Goal: Task Accomplishment & Management: Manage account settings

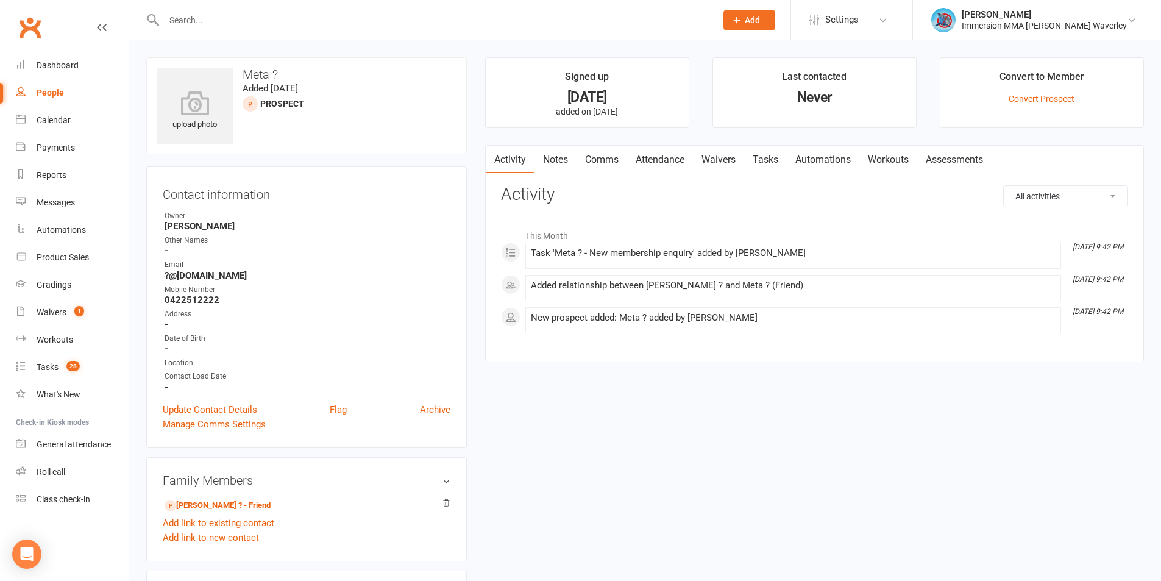
click at [558, 158] on link "Notes" at bounding box center [556, 160] width 42 height 28
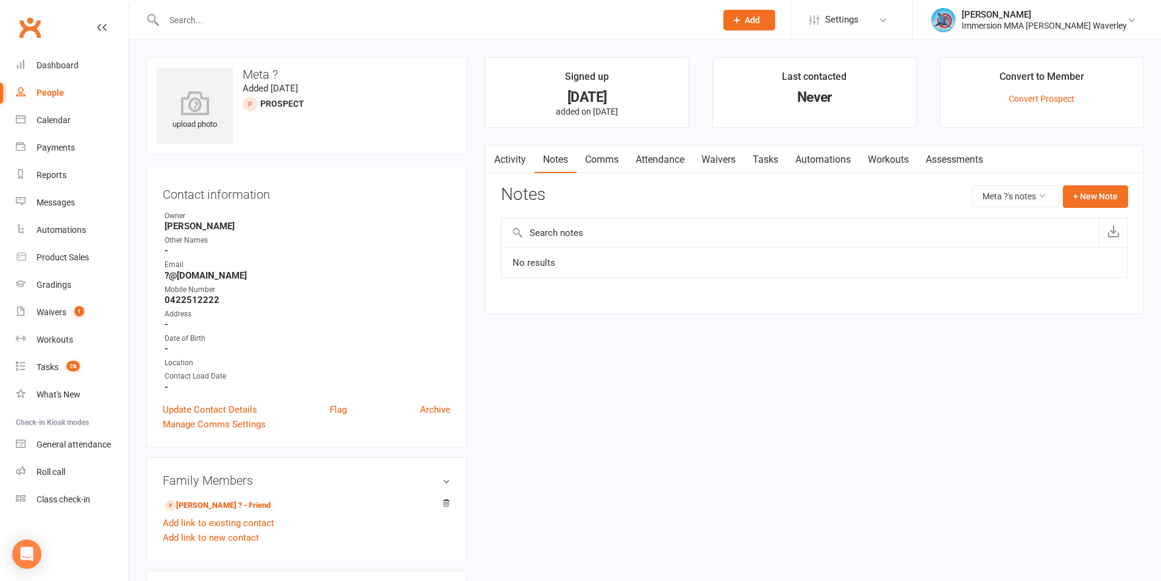
click at [780, 151] on link "Tasks" at bounding box center [765, 160] width 43 height 28
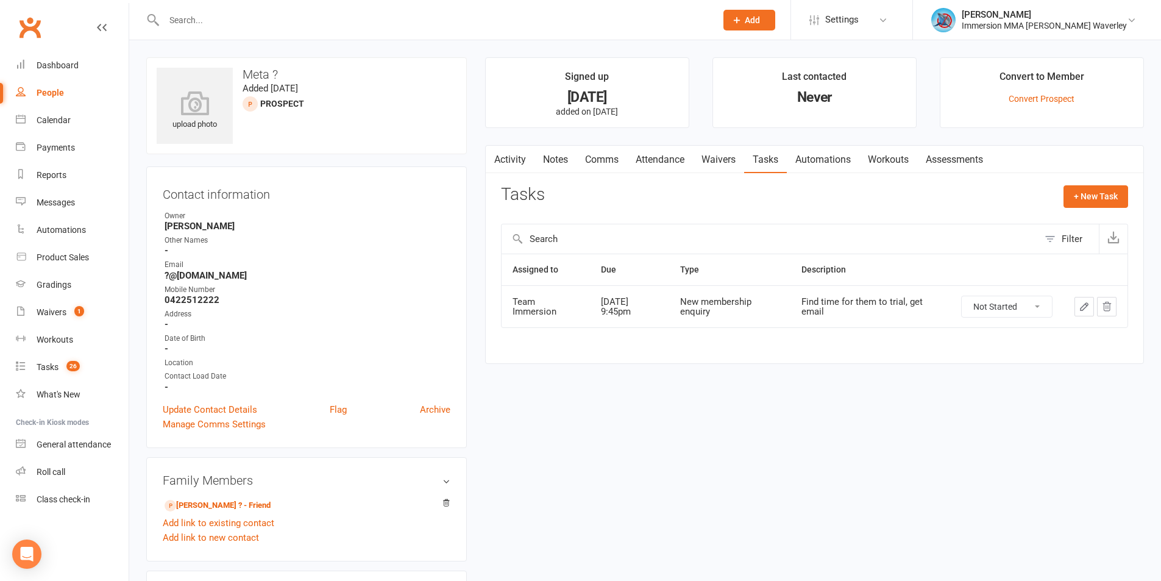
click at [553, 156] on link "Notes" at bounding box center [556, 160] width 42 height 28
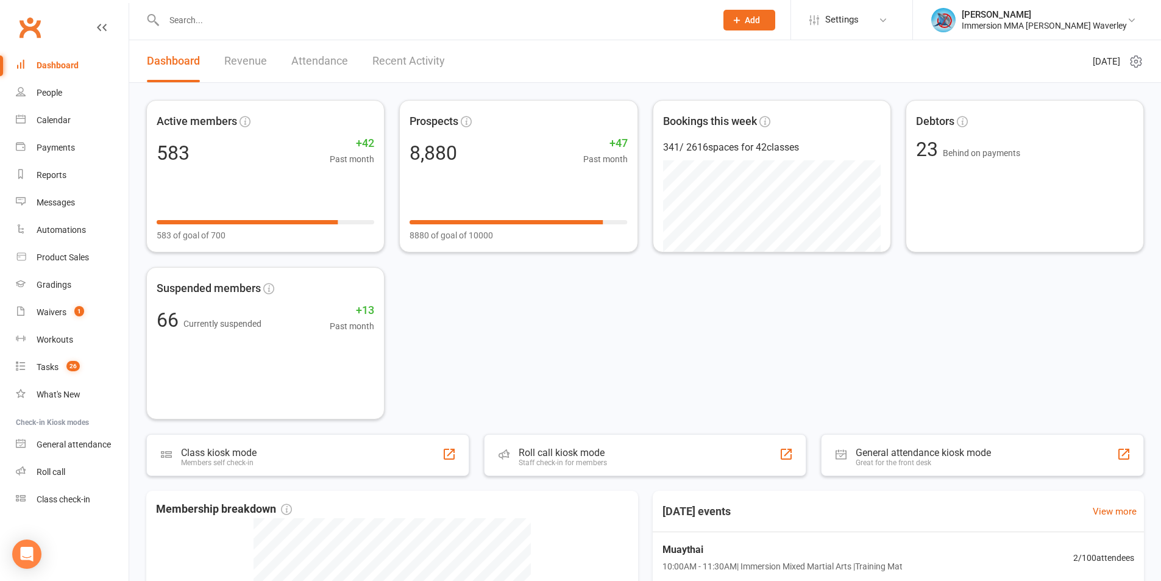
scroll to position [324, 0]
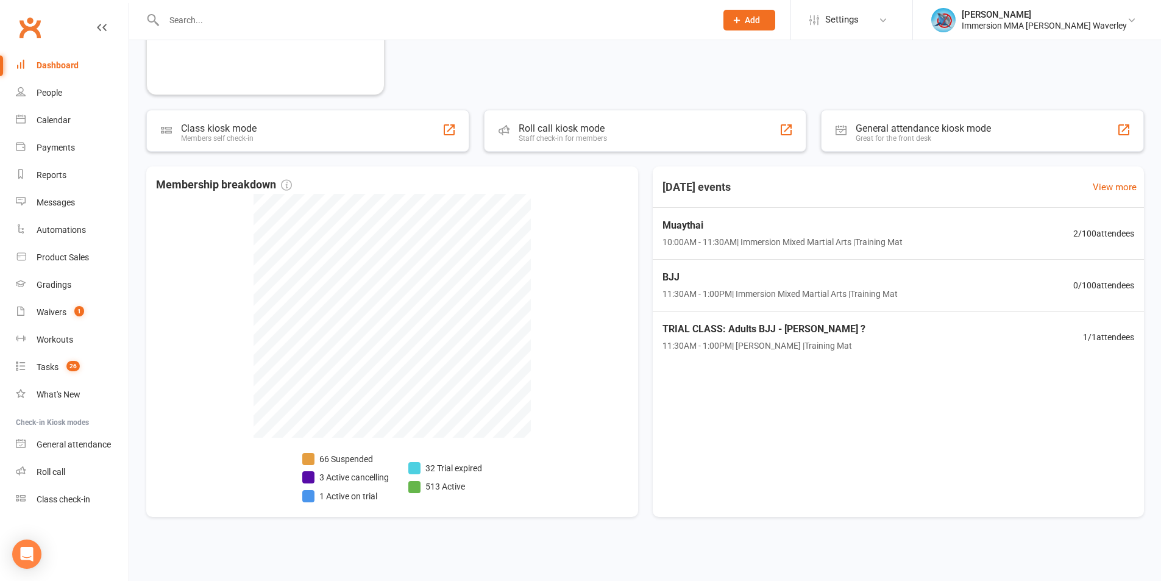
click at [183, 17] on input "text" at bounding box center [433, 20] width 547 height 17
paste input "zakbox360@gmail.com"
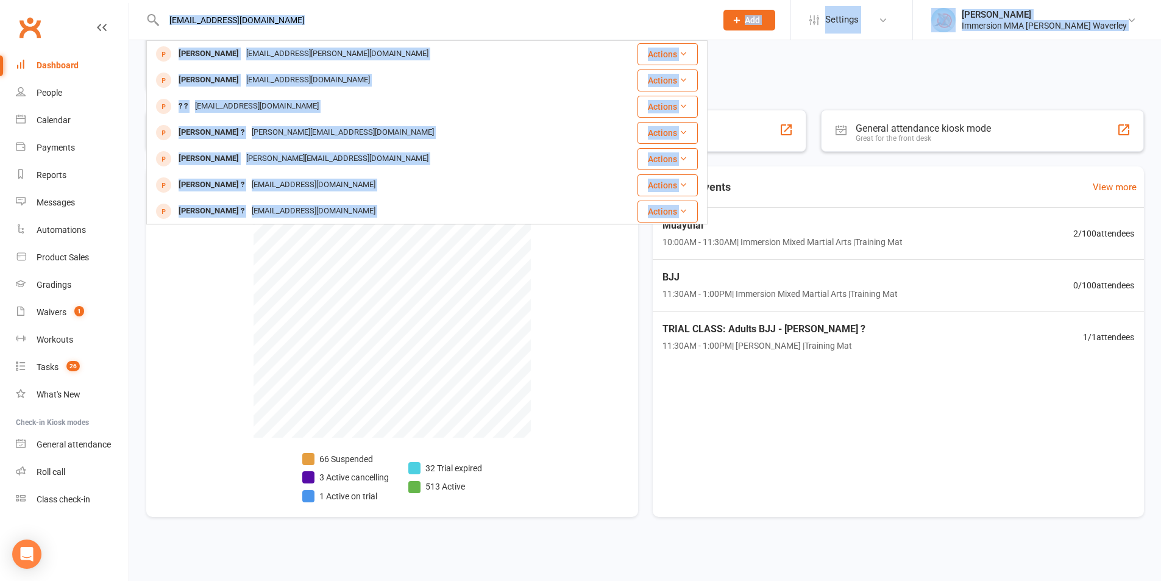
drag, startPoint x: 277, startPoint y: 29, endPoint x: 107, endPoint y: 19, distance: 170.3
click at [272, 27] on input "zakbox360@gmail.com" at bounding box center [433, 20] width 547 height 17
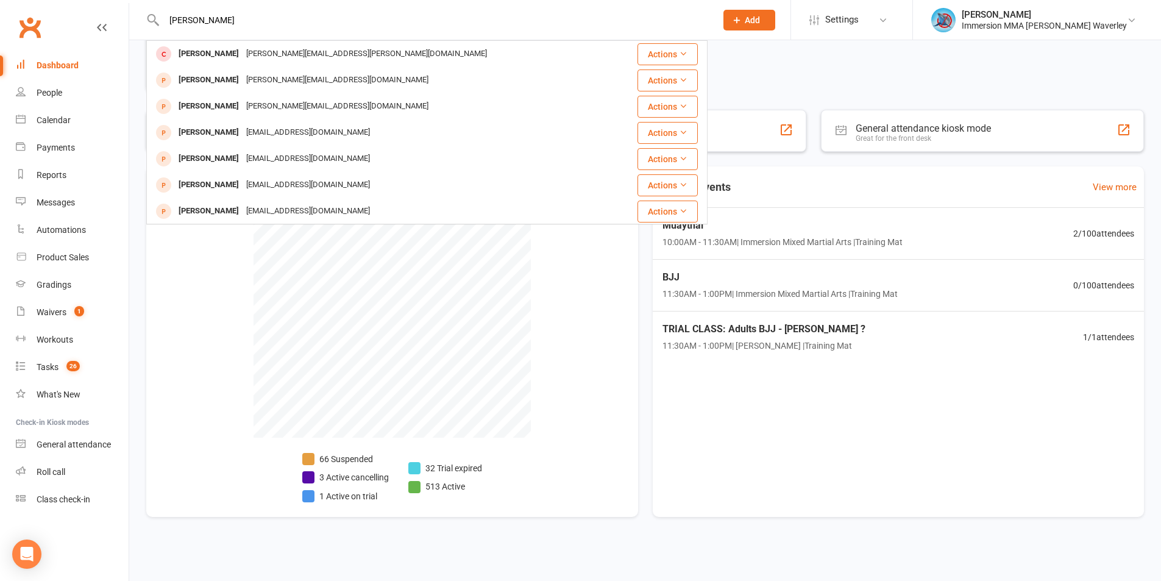
drag, startPoint x: 272, startPoint y: 24, endPoint x: 116, endPoint y: 7, distance: 156.9
paste input "zakbox360@gmail.com"
drag, startPoint x: 276, startPoint y: 17, endPoint x: 49, endPoint y: 2, distance: 227.8
click at [50, 2] on react-component "zakbox360@gmail.com Barry Wo wo.barry@gmail.com Actions Lu Zhou luzhou725@gmail…" at bounding box center [354, 20] width 708 height 40
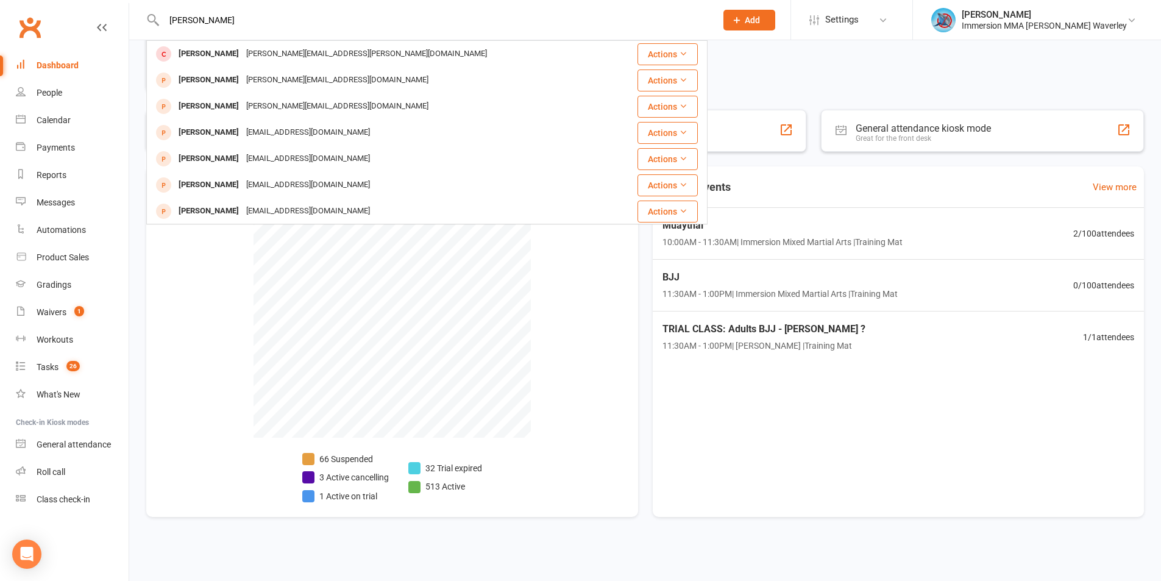
drag, startPoint x: 229, startPoint y: 15, endPoint x: 113, endPoint y: 23, distance: 116.6
paste input "0456 606 281"
type input "0456 606 281"
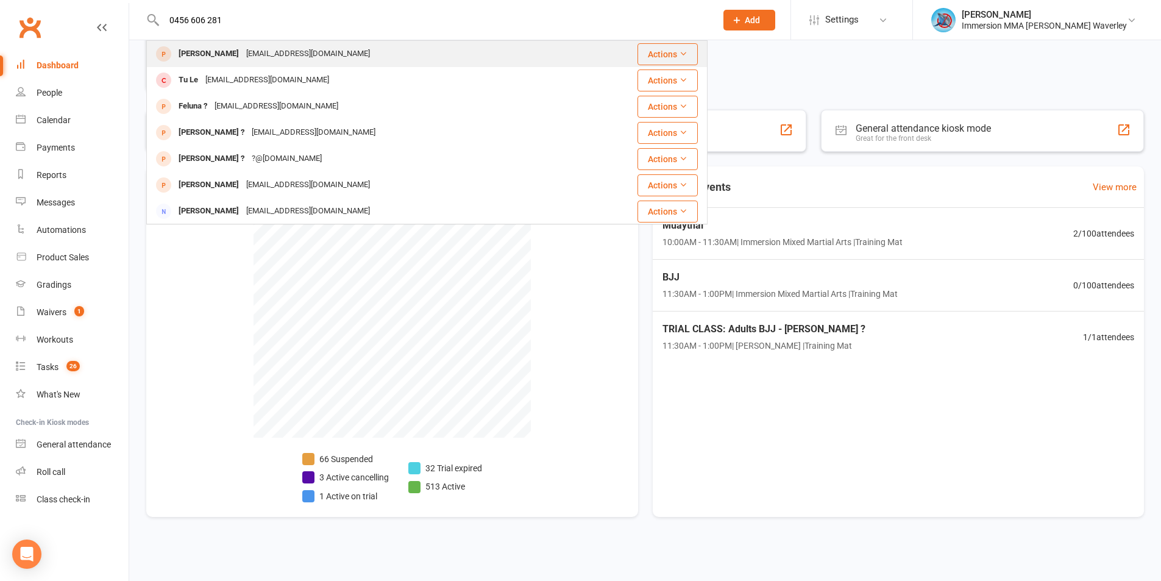
click at [243, 48] on div "sean_8.mai@hotmail.com" at bounding box center [308, 54] width 131 height 18
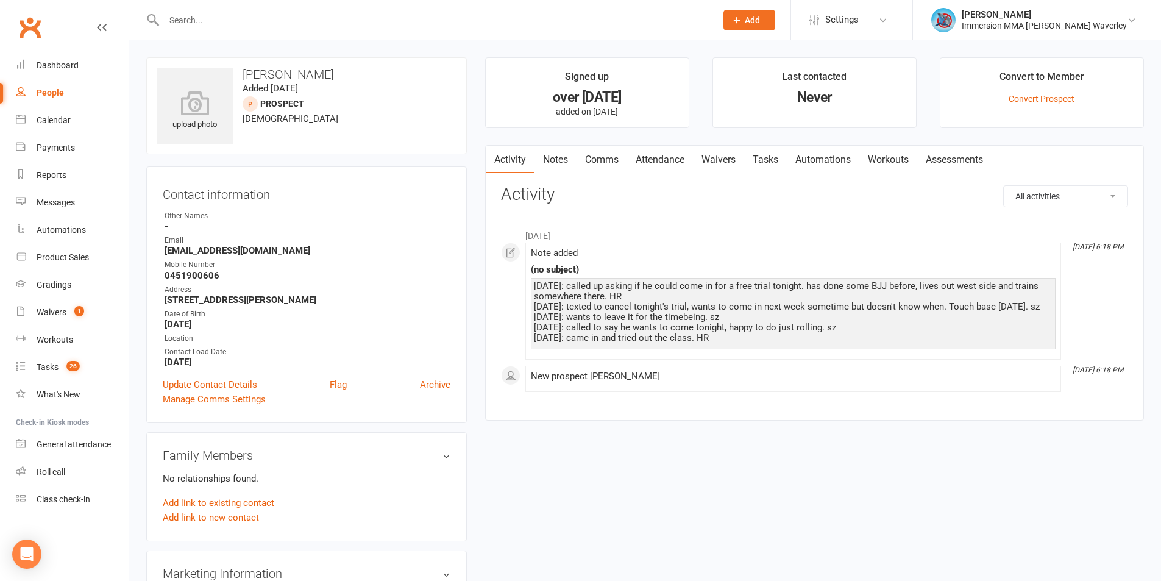
click at [223, 6] on div at bounding box center [426, 20] width 561 height 40
drag, startPoint x: 225, startPoint y: 14, endPoint x: 226, endPoint y: 22, distance: 7.9
click at [225, 22] on input "text" at bounding box center [433, 20] width 547 height 17
paste input "0456 606 281"
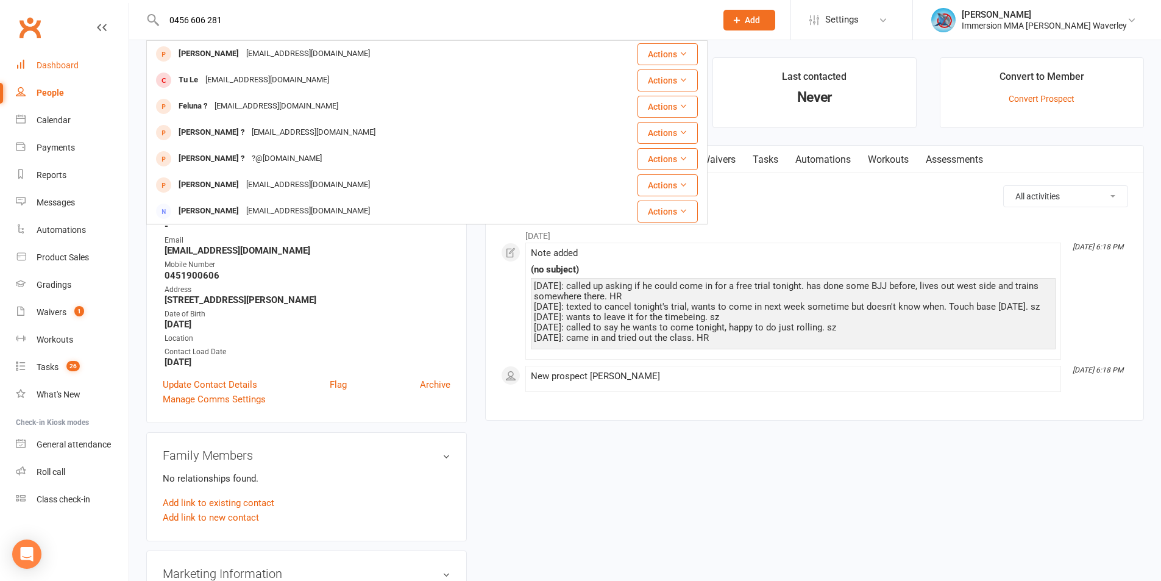
type input "0456 606 281"
click at [61, 68] on div "Dashboard" at bounding box center [58, 65] width 42 height 10
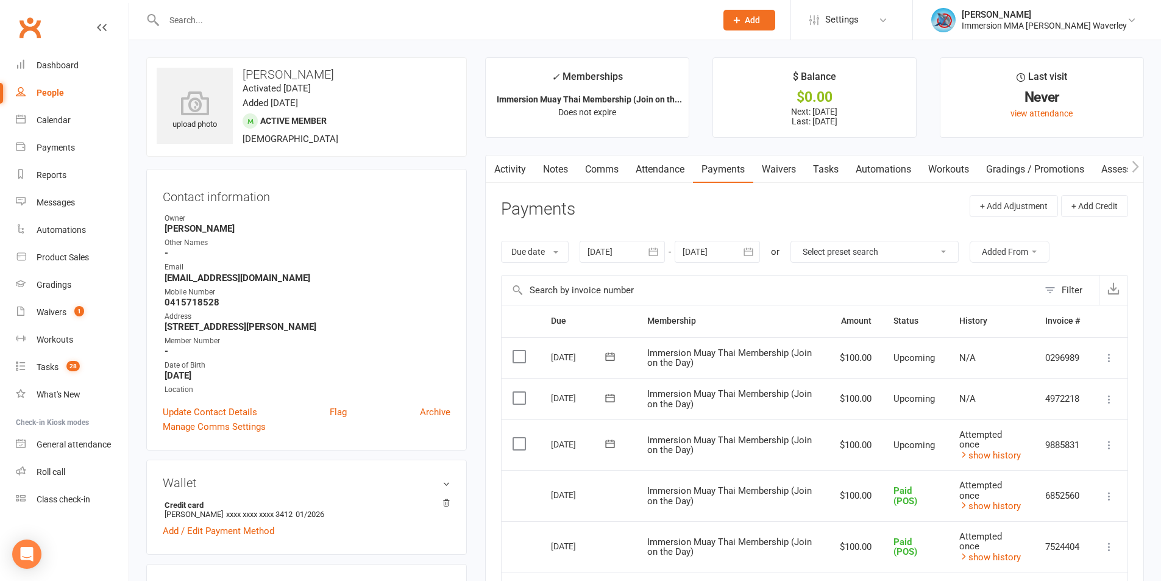
click at [1110, 442] on icon at bounding box center [1109, 445] width 12 height 12
click at [1075, 502] on link "Mark as Paid (POS)" at bounding box center [1044, 493] width 144 height 24
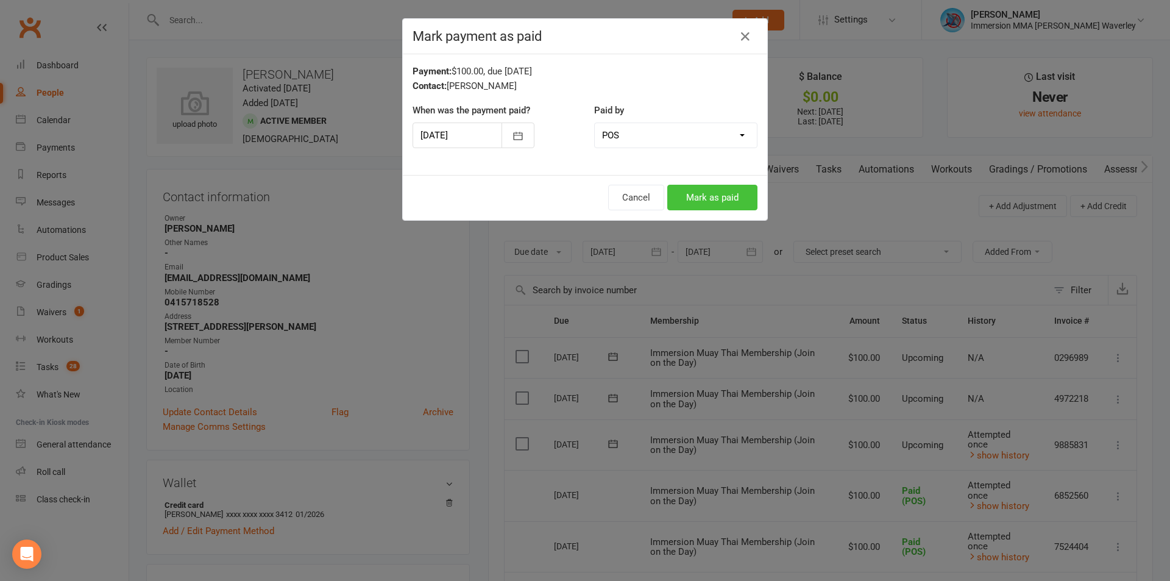
click at [705, 200] on button "Mark as paid" at bounding box center [712, 198] width 90 height 26
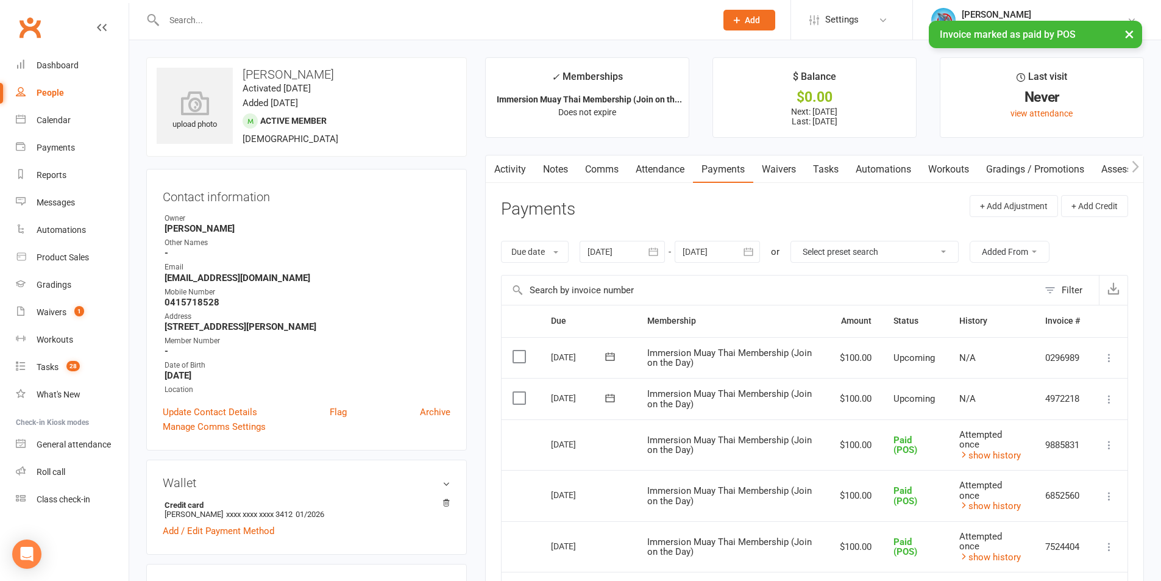
click at [542, 168] on link "Notes" at bounding box center [556, 169] width 42 height 28
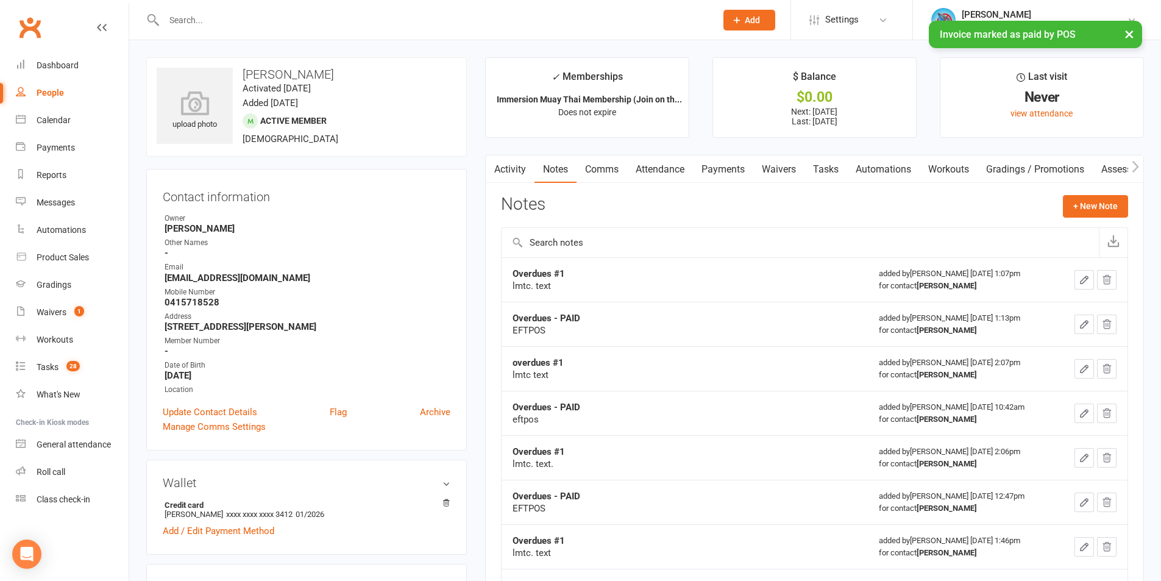
drag, startPoint x: 589, startPoint y: 315, endPoint x: 453, endPoint y: 310, distance: 136.6
click at [602, 333] on div "EFTPOS" at bounding box center [665, 330] width 305 height 12
click at [564, 311] on td "Overdues - PAID EFTPOS" at bounding box center [685, 324] width 366 height 44
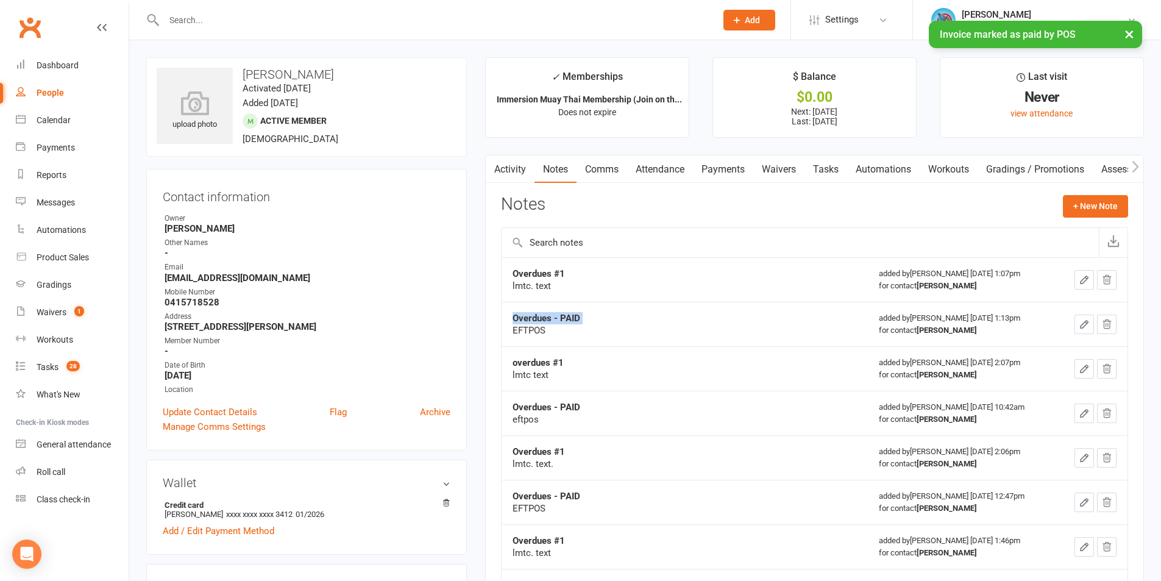
click at [564, 311] on td "Overdues - PAID EFTPOS" at bounding box center [685, 324] width 366 height 44
copy strong "Overdues - PAID"
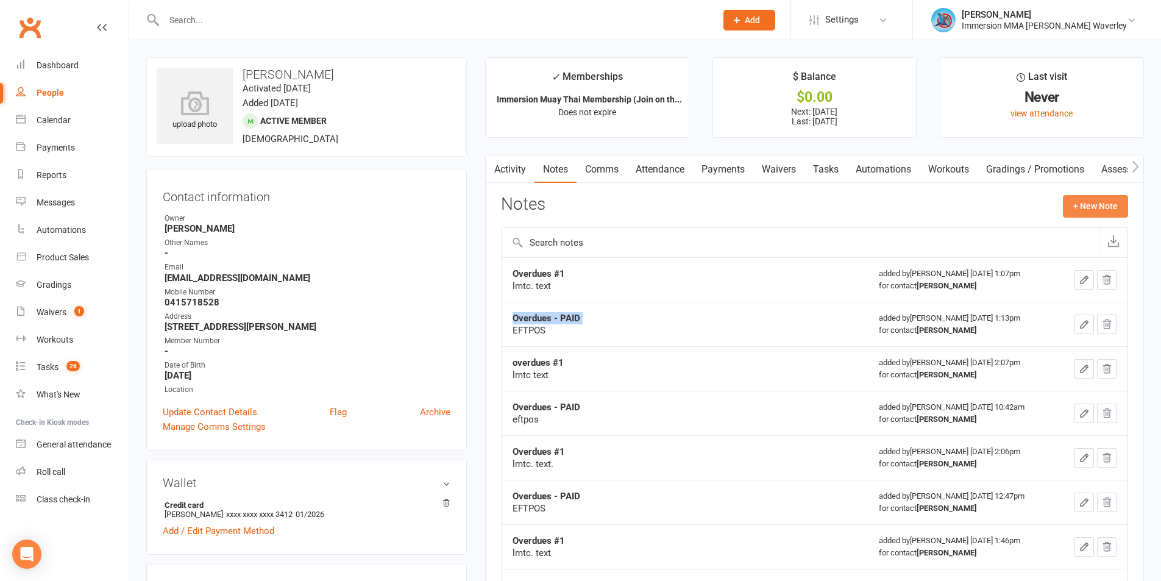
click at [1095, 196] on button "+ New Note" at bounding box center [1095, 206] width 65 height 22
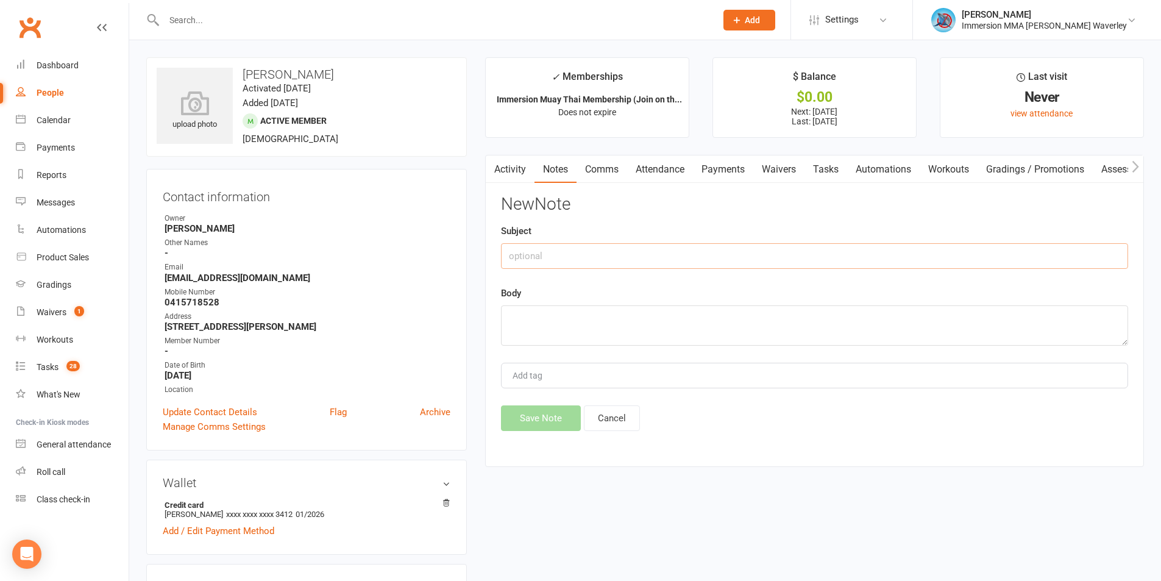
click at [553, 252] on input "text" at bounding box center [814, 256] width 627 height 26
paste input "Overdues - PAID"
type input "Overdues - PAID"
type textarea "EFTPOS"
click at [544, 424] on button "Save Note" at bounding box center [541, 418] width 80 height 26
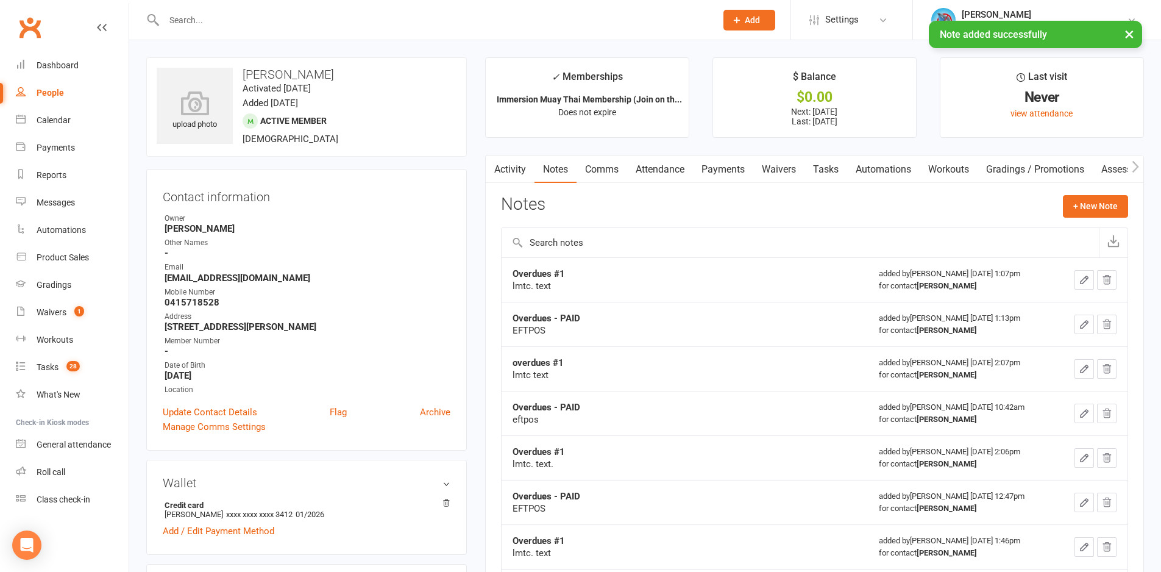
click at [821, 166] on link "Tasks" at bounding box center [826, 169] width 43 height 28
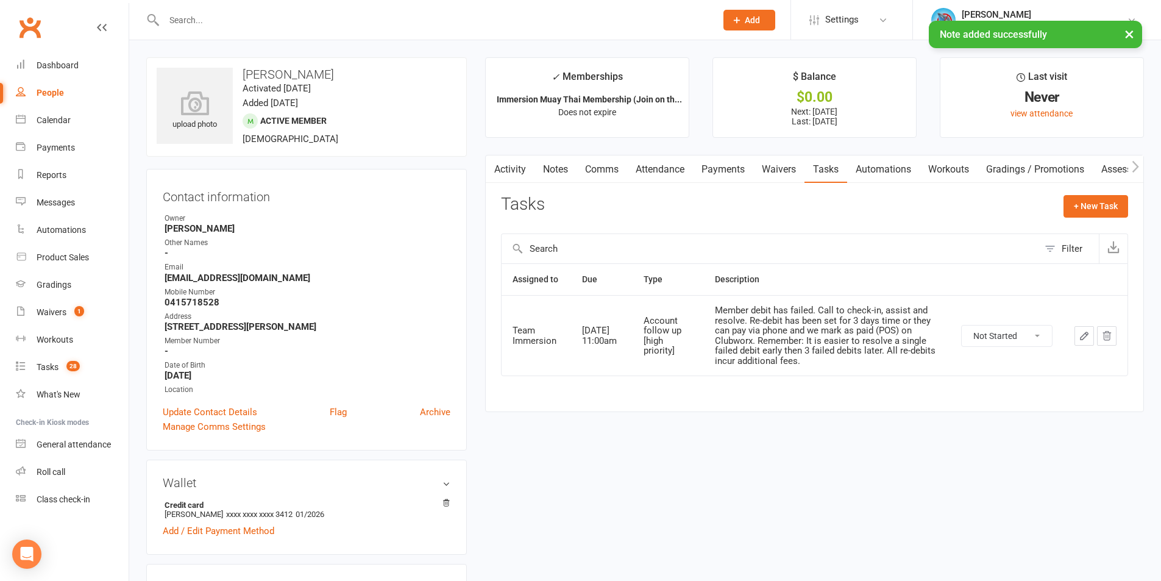
click at [1014, 345] on select "Not Started In Progress Waiting Complete" at bounding box center [1007, 335] width 90 height 21
click at [962, 325] on select "Not Started In Progress Waiting Complete" at bounding box center [1007, 335] width 90 height 21
select select "unstarted"
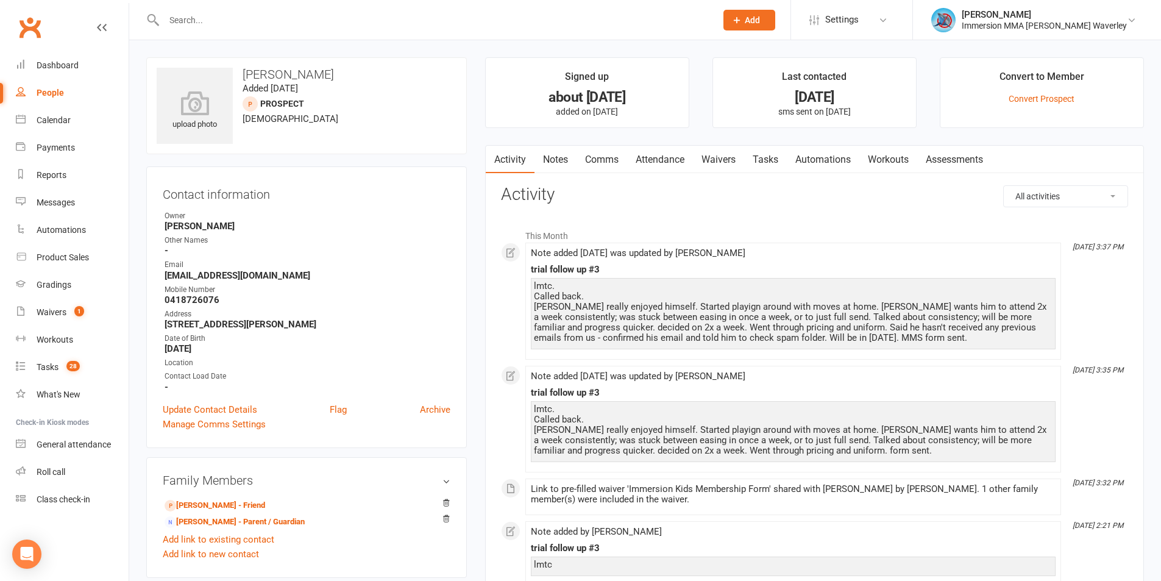
click at [782, 161] on link "Tasks" at bounding box center [765, 160] width 43 height 28
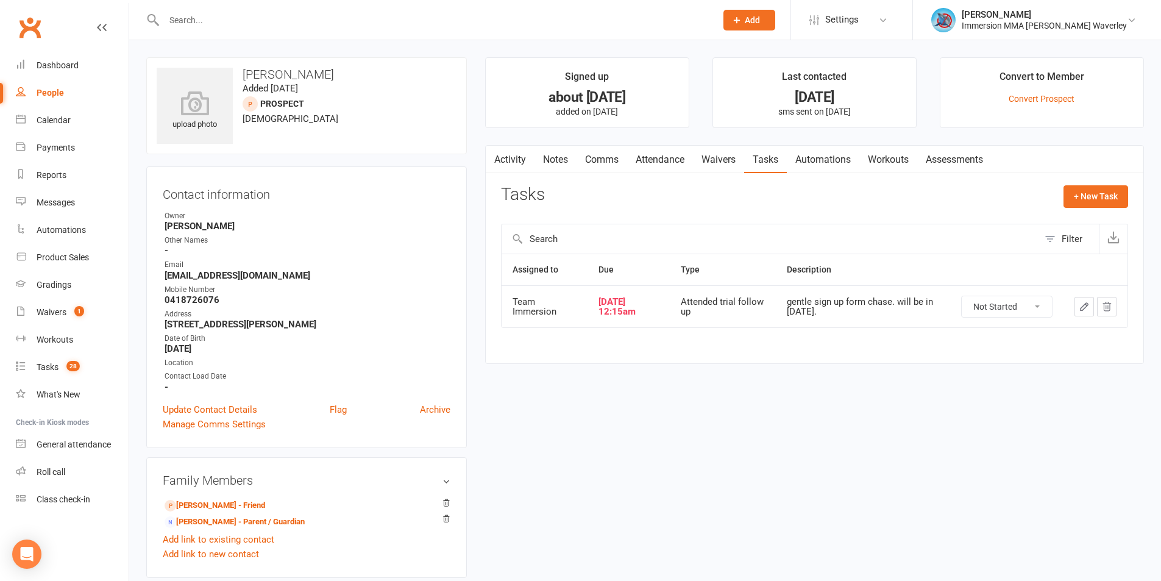
click at [1080, 302] on icon "button" at bounding box center [1084, 306] width 11 height 11
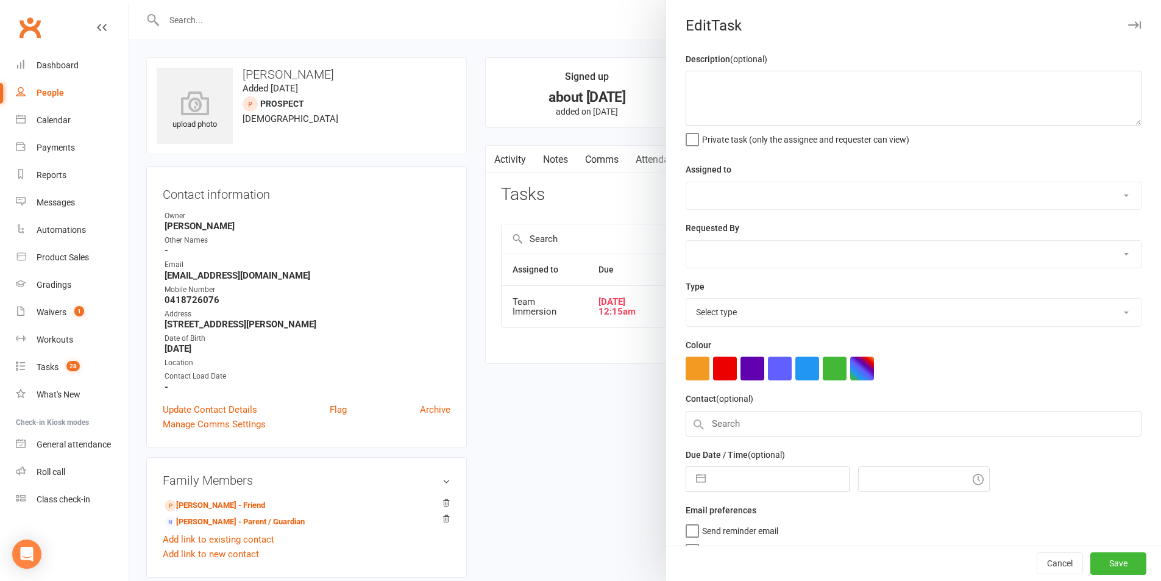
type textarea "gentle sign up form chase. will be in [DATE]."
select select "48837"
type input "[DATE]"
type input "12:15am"
select select "27313"
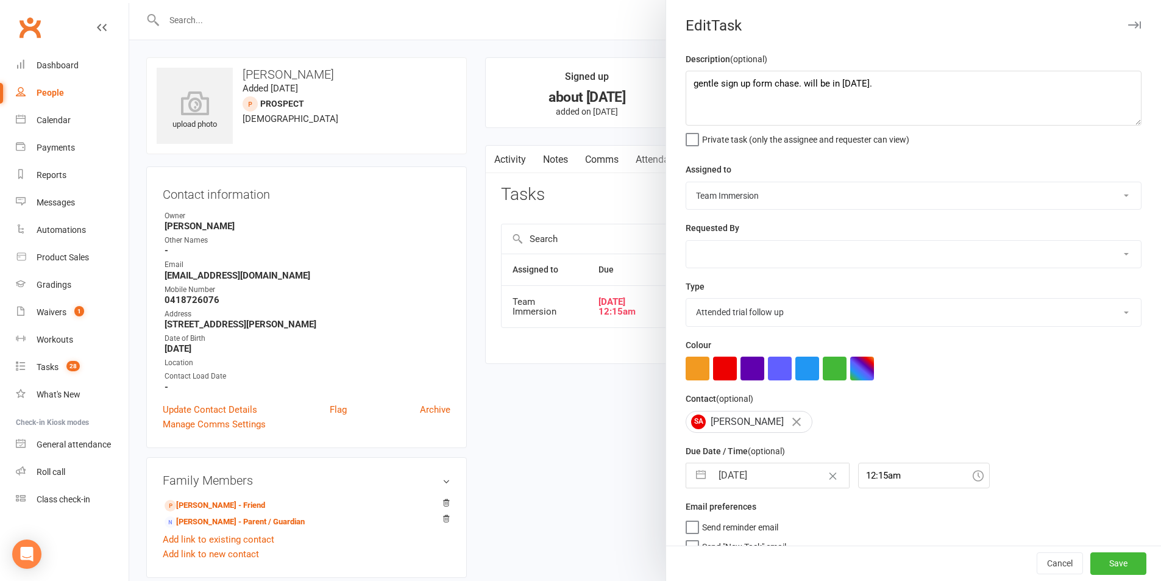
click at [748, 479] on input "[DATE]" at bounding box center [780, 475] width 137 height 24
select select "8"
select select "2025"
select select "9"
select select "2025"
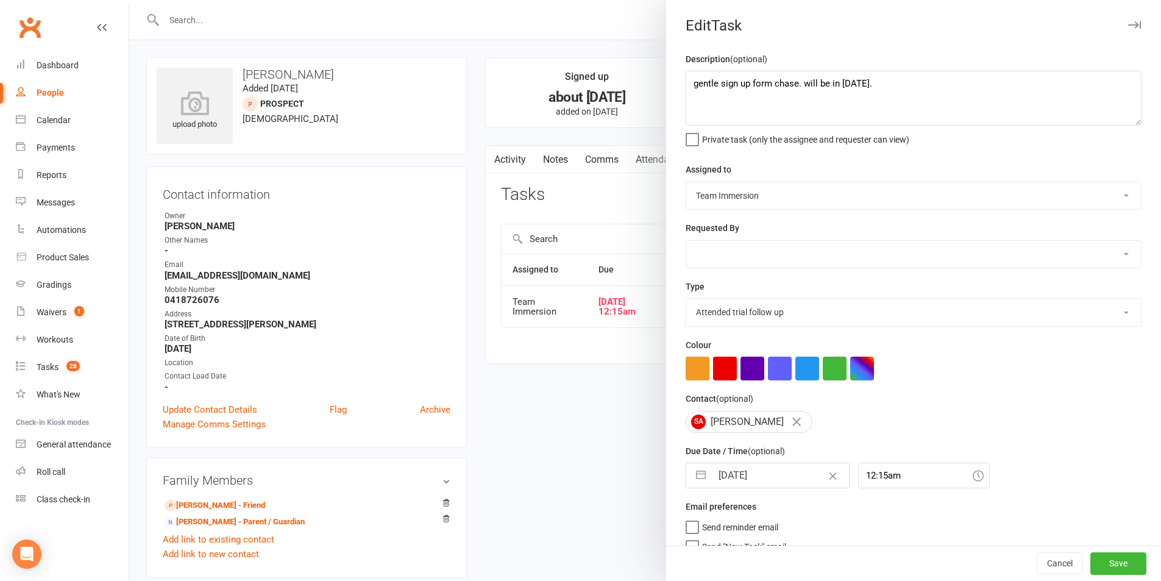
select select "10"
select select "2025"
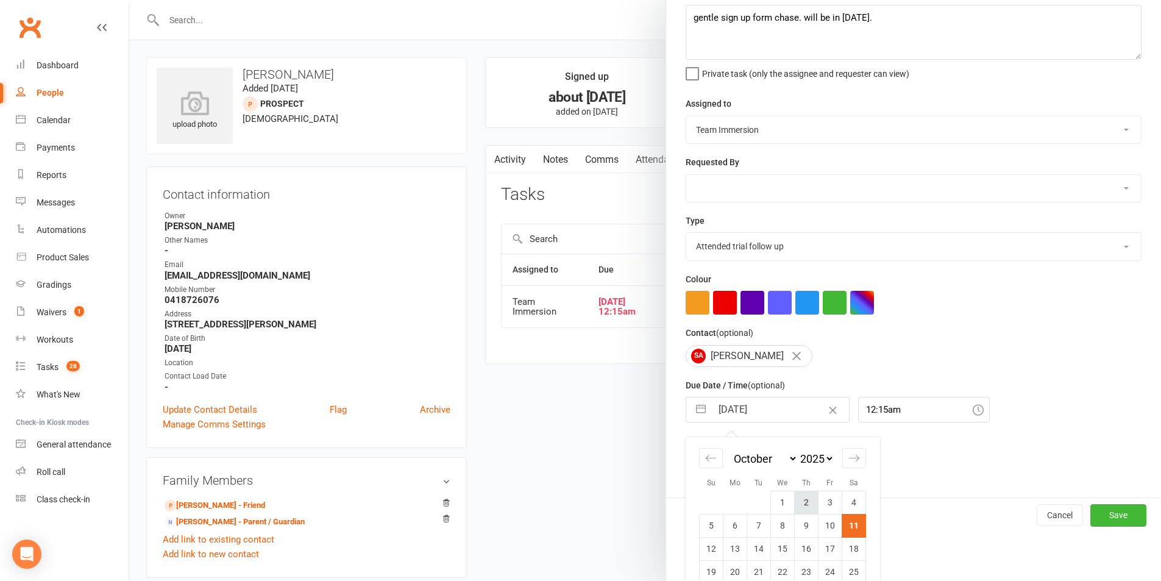
scroll to position [110, 0]
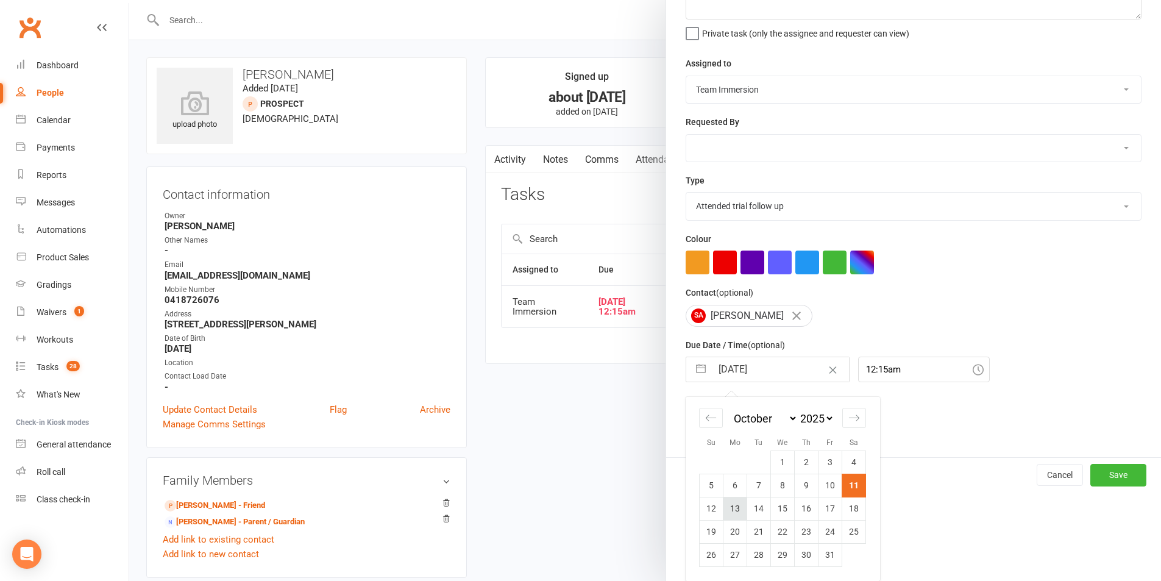
click at [741, 510] on td "13" at bounding box center [735, 508] width 24 height 23
type input "13 Oct 2025"
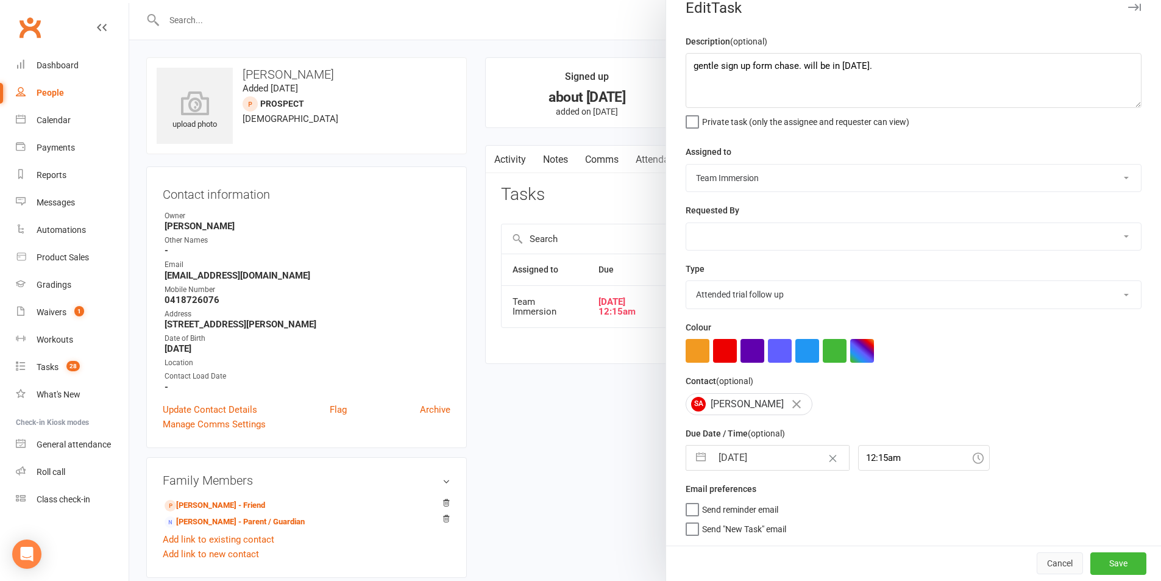
click at [1042, 563] on button "Cancel" at bounding box center [1060, 563] width 46 height 22
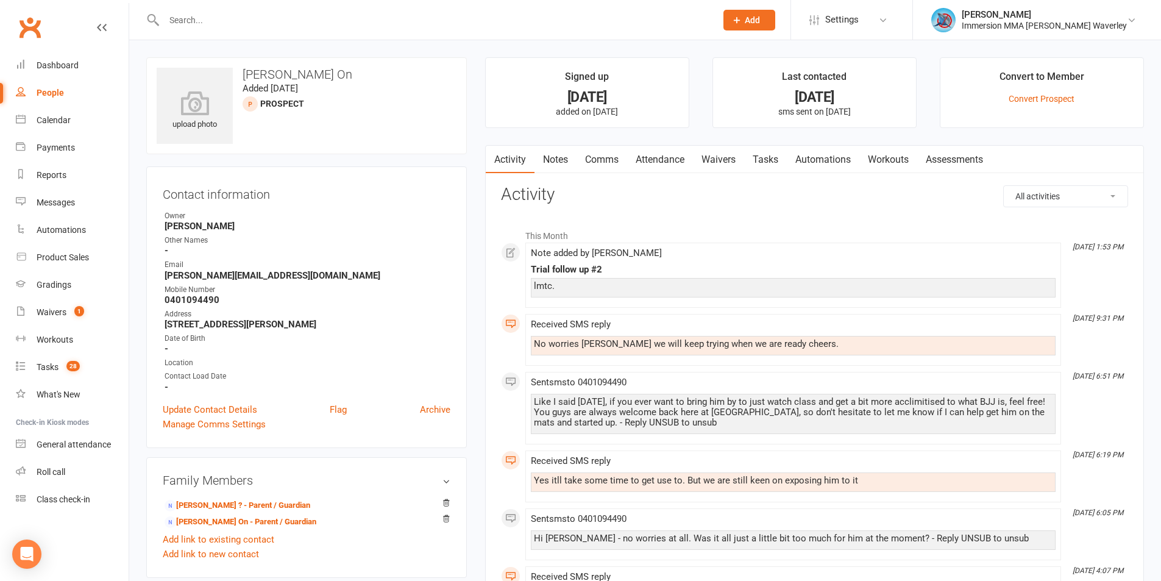
click at [554, 159] on link "Notes" at bounding box center [556, 160] width 42 height 28
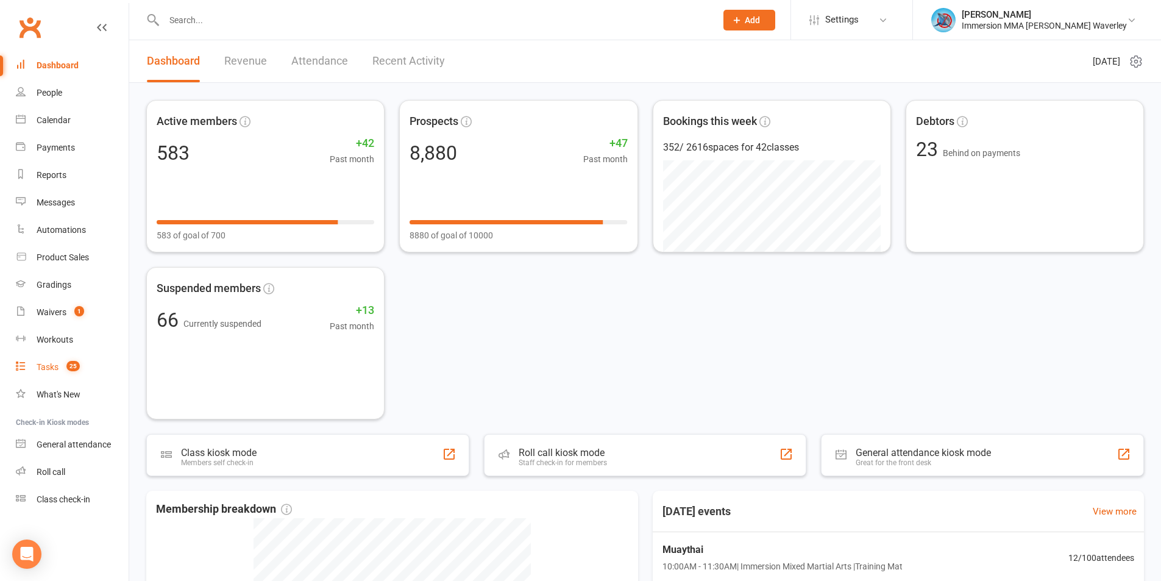
click at [55, 356] on link "Tasks 25" at bounding box center [72, 367] width 113 height 27
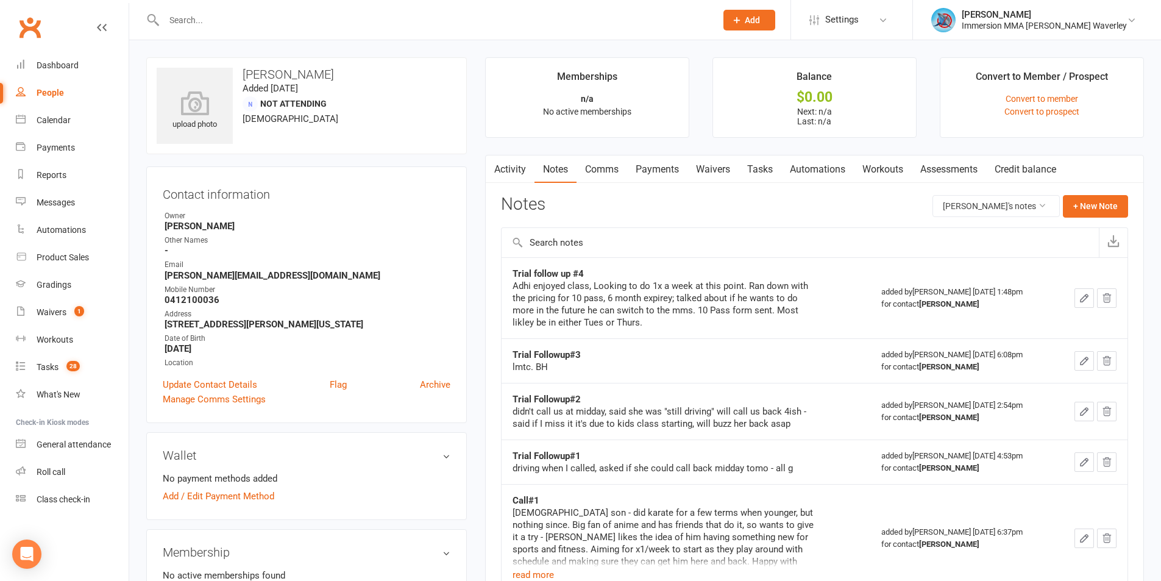
click at [505, 167] on link "Activity" at bounding box center [510, 169] width 49 height 28
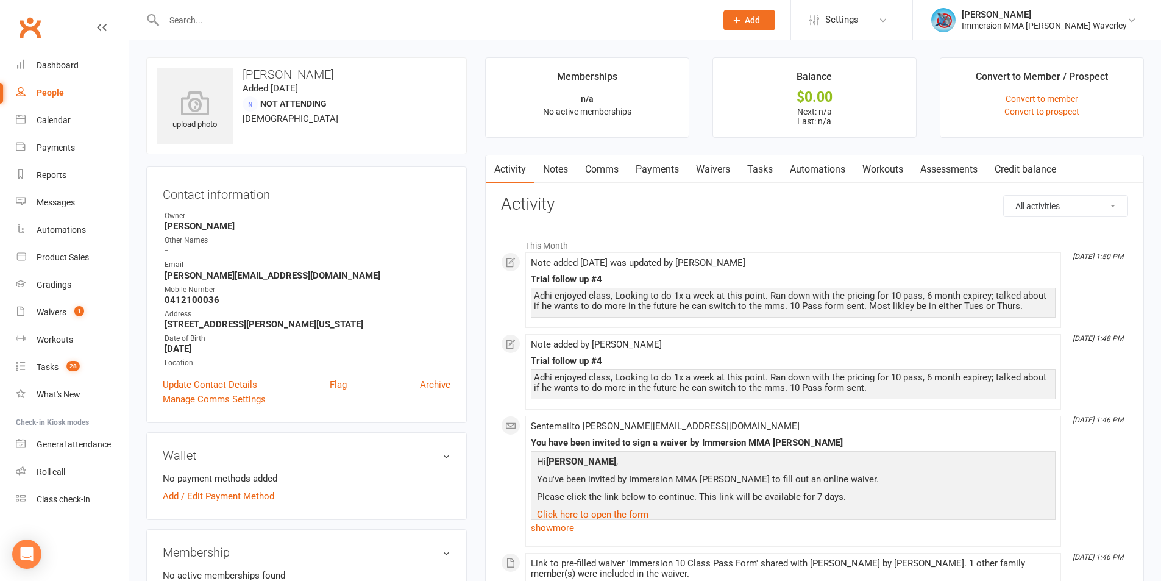
click at [769, 163] on link "Tasks" at bounding box center [760, 169] width 43 height 28
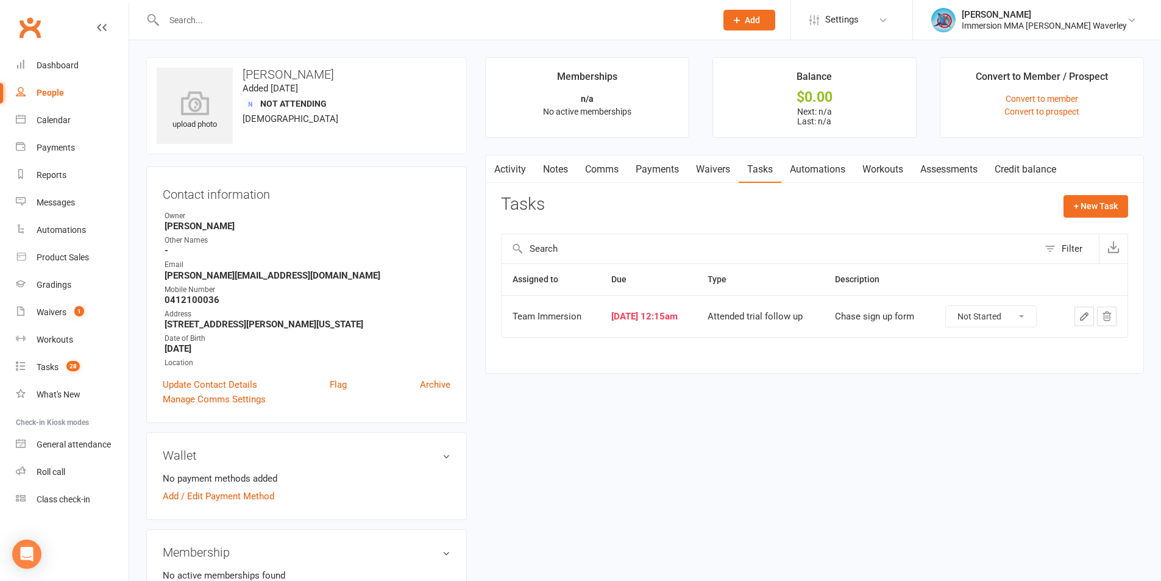
click at [1080, 314] on icon "button" at bounding box center [1084, 316] width 11 height 11
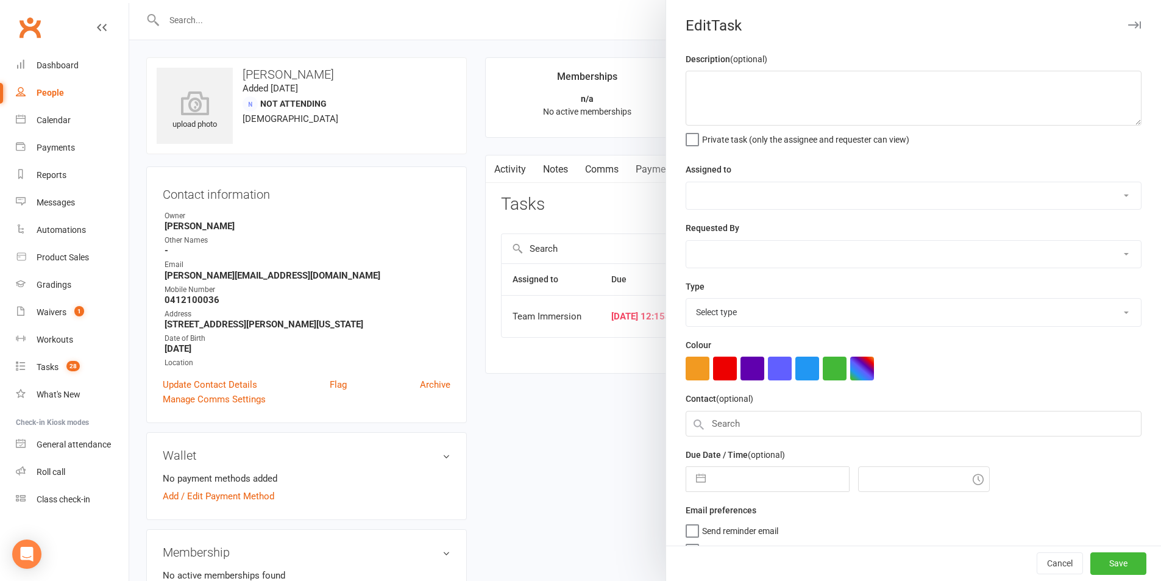
type textarea "Chase sign up form"
select select "48837"
type input "11 Oct 2025"
type input "12:15am"
select select "27313"
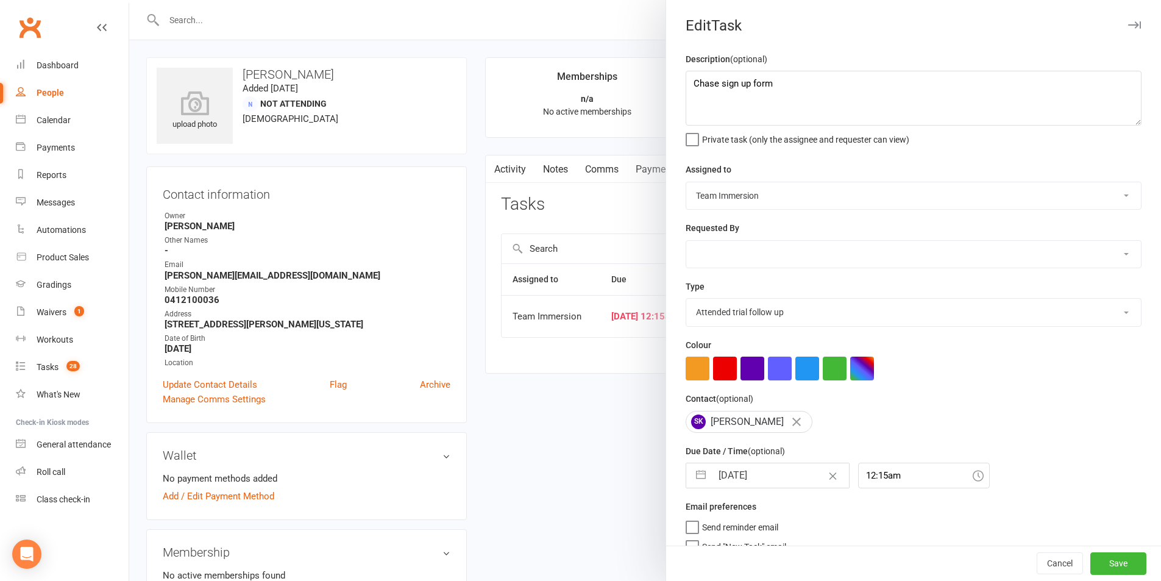
click at [768, 481] on input "11 Oct 2025" at bounding box center [780, 475] width 137 height 24
select select "8"
select select "2025"
select select "9"
select select "2025"
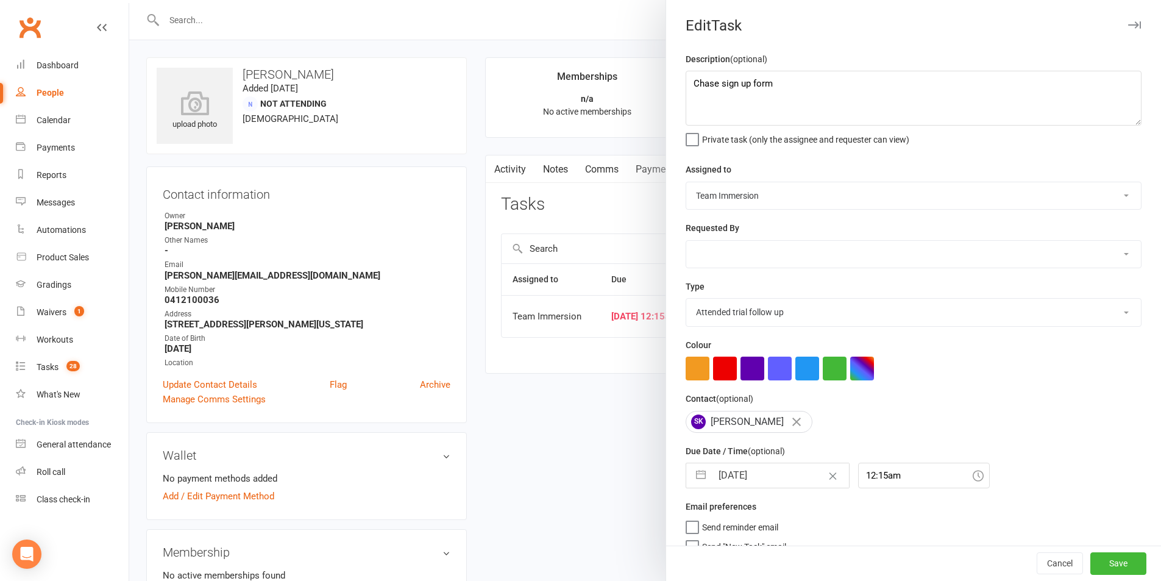
select select "10"
select select "2025"
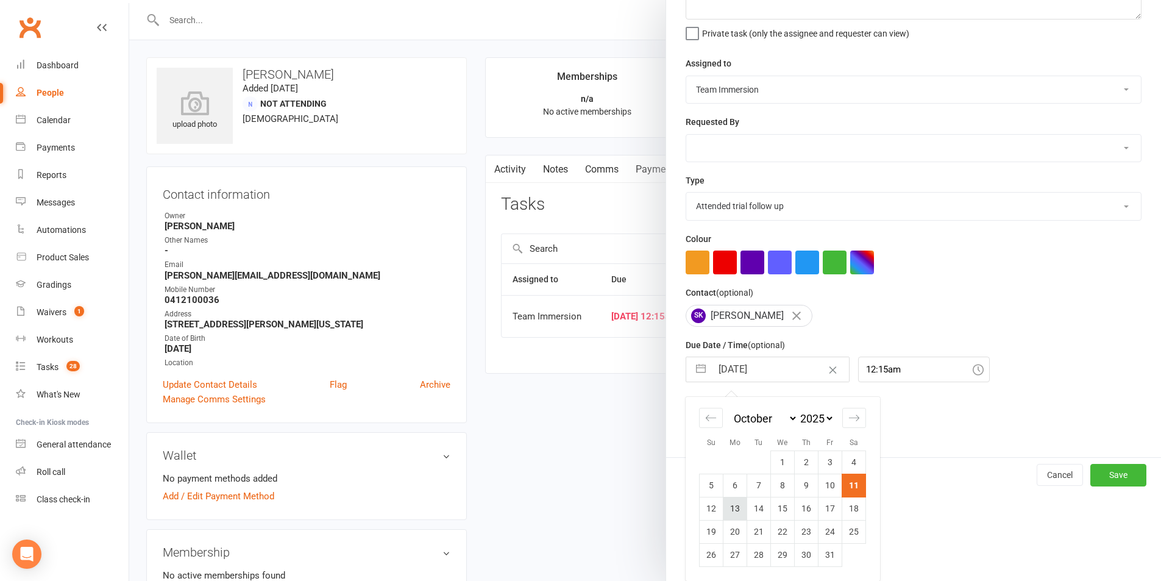
click at [730, 506] on td "13" at bounding box center [735, 508] width 24 height 23
type input "13 Oct 2025"
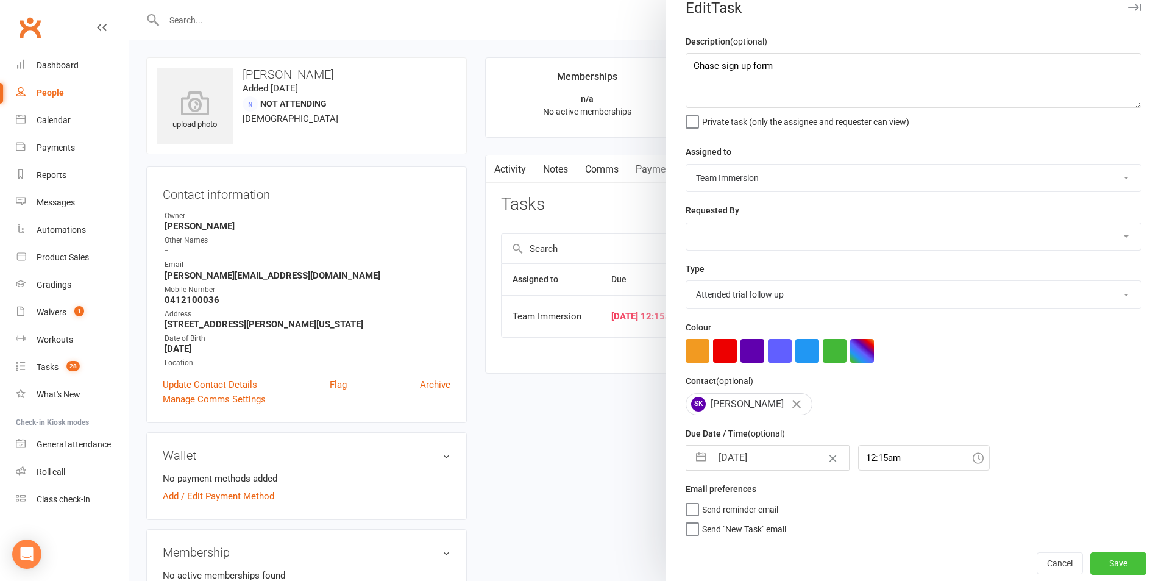
click at [1090, 556] on button "Save" at bounding box center [1118, 563] width 56 height 22
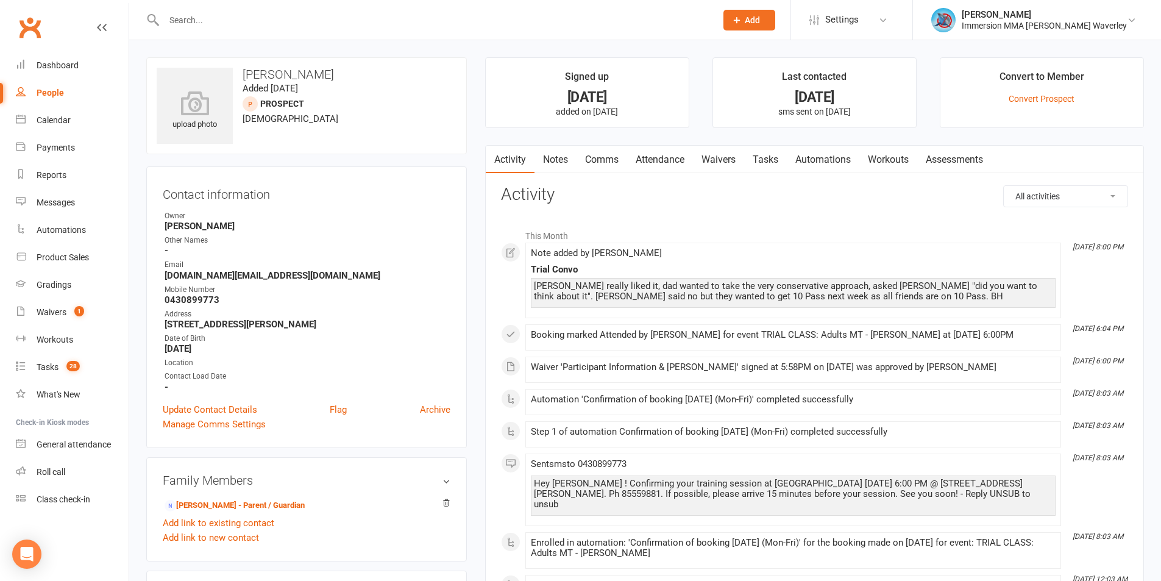
click at [767, 166] on link "Tasks" at bounding box center [765, 160] width 43 height 28
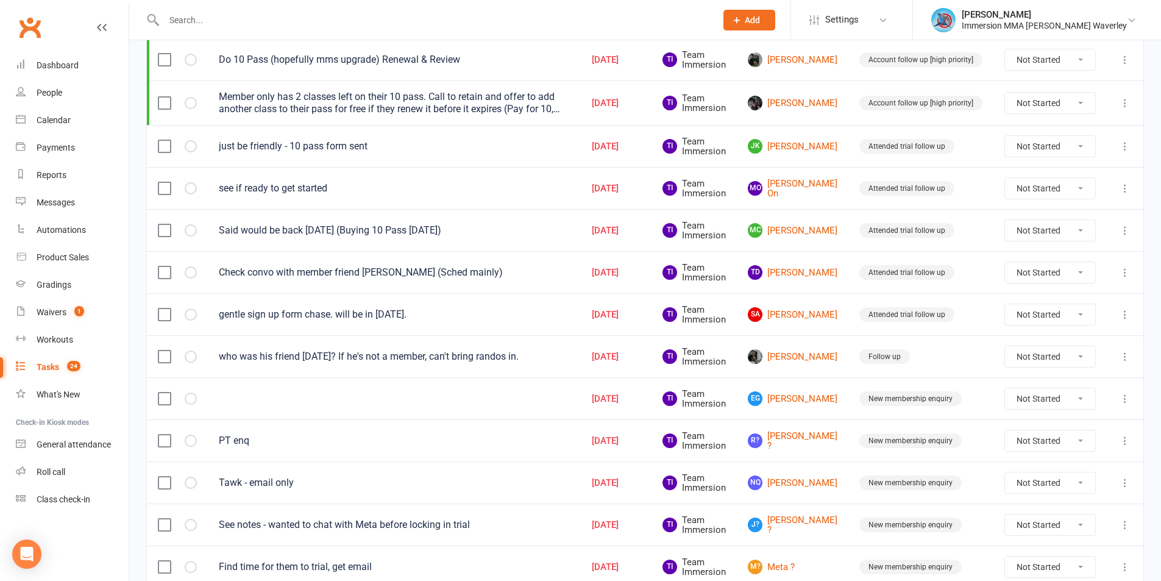
scroll to position [392, 0]
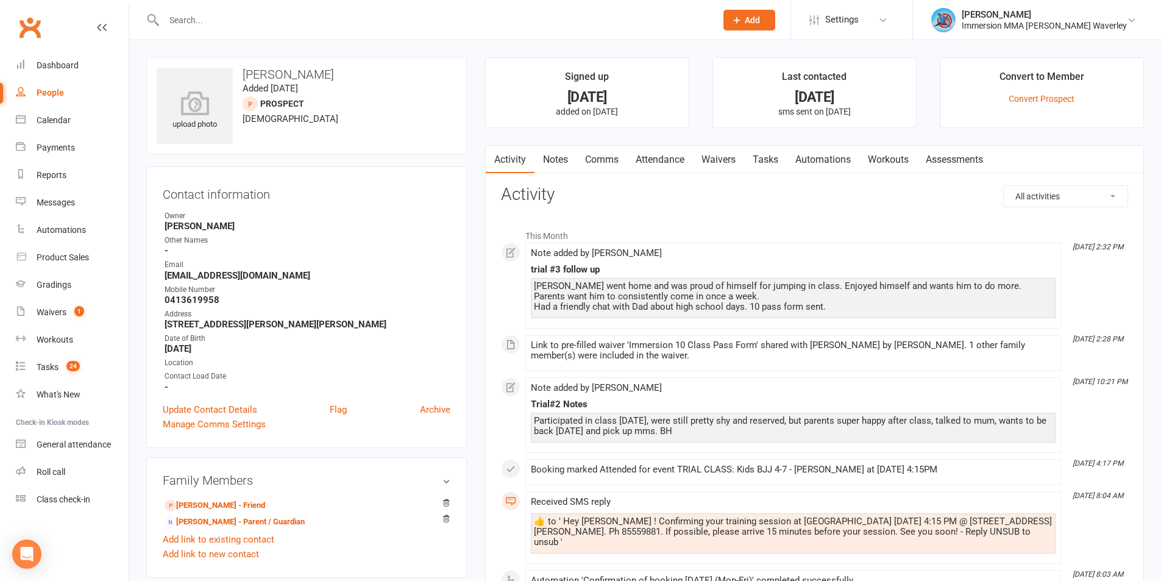
click at [776, 160] on link "Tasks" at bounding box center [765, 160] width 43 height 28
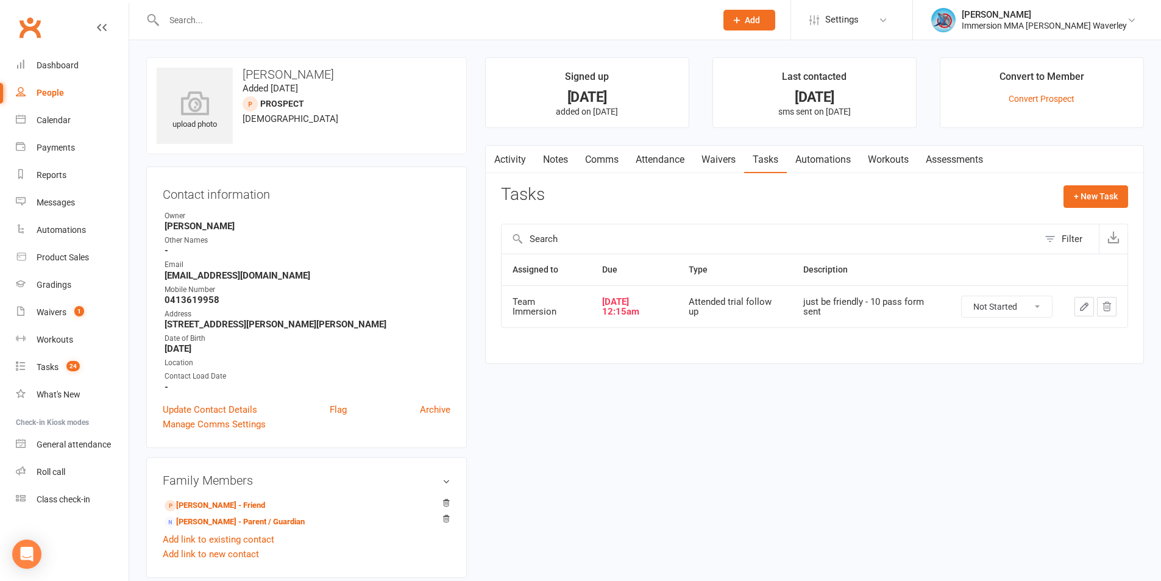
click at [1082, 310] on icon "button" at bounding box center [1084, 306] width 7 height 7
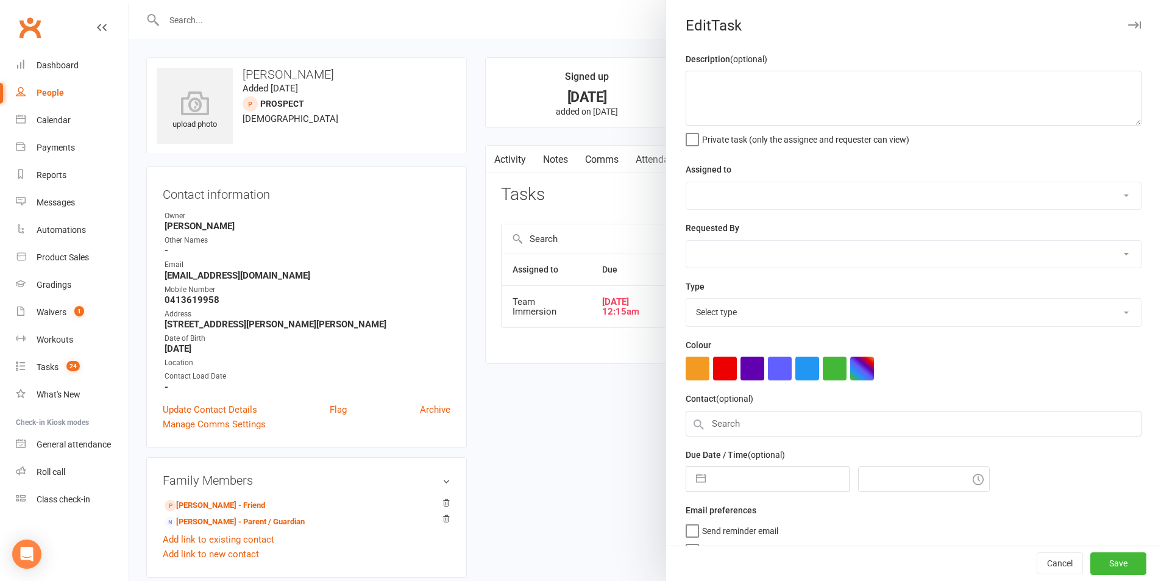
type textarea "just be friendly - 10 pass form sent"
select select "48837"
type input "[DATE]"
type input "12:15am"
select select "27313"
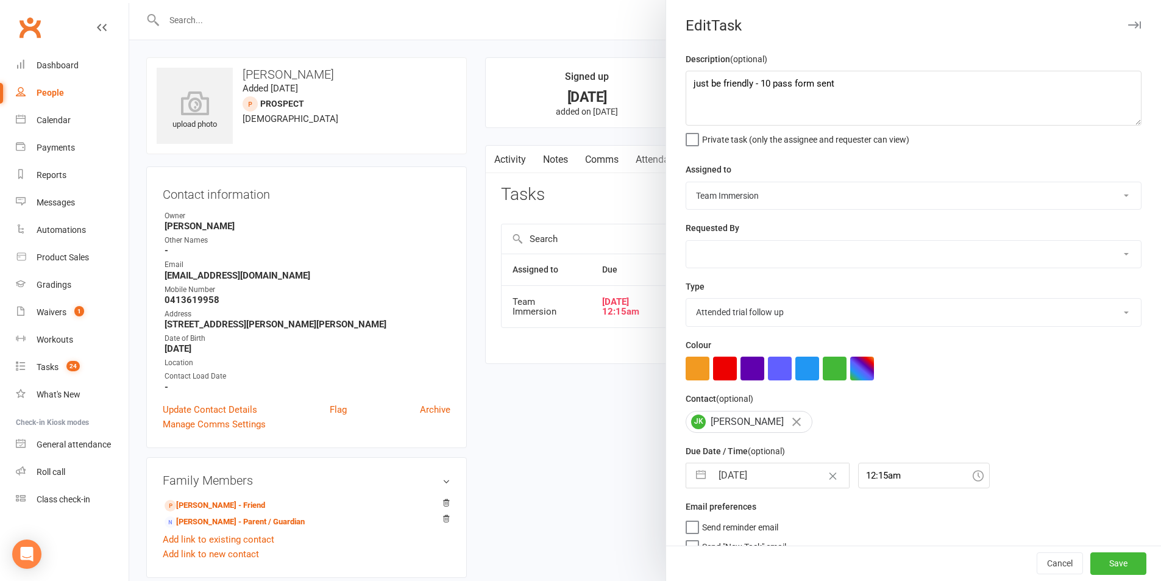
select select "8"
select select "2025"
select select "9"
select select "2025"
select select "10"
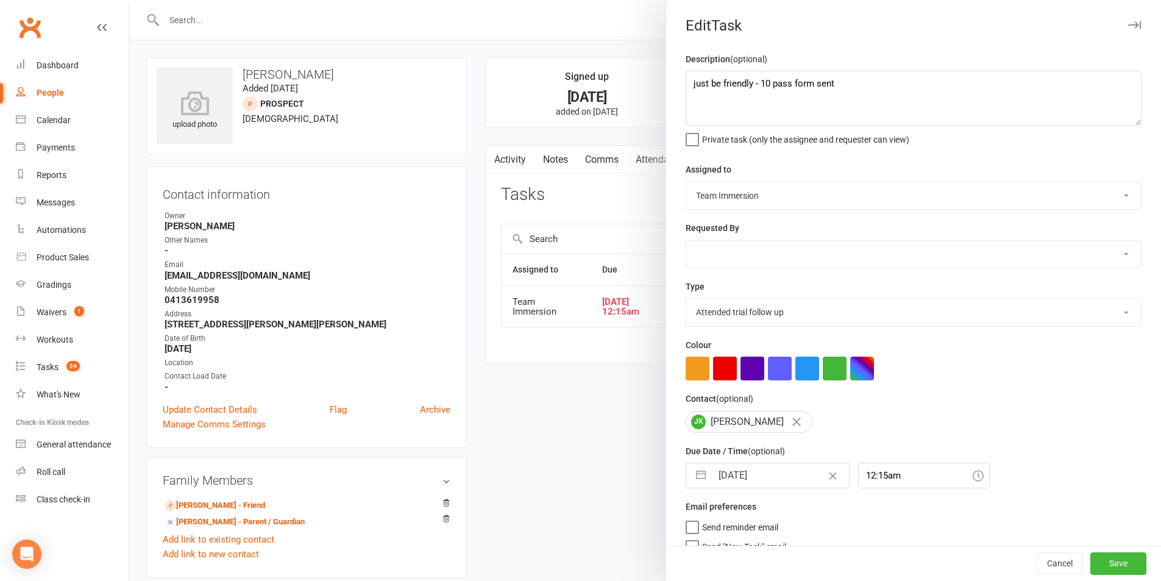
select select "2025"
click at [753, 468] on input "[DATE]" at bounding box center [780, 475] width 137 height 24
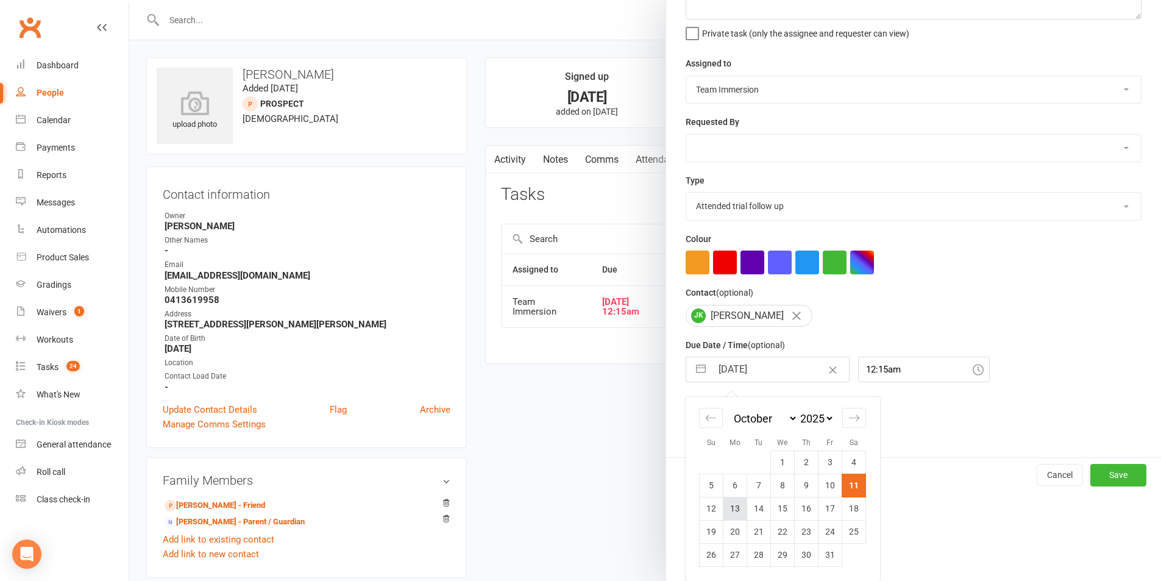
click at [729, 510] on td "13" at bounding box center [735, 508] width 24 height 23
type input "13 Oct 2025"
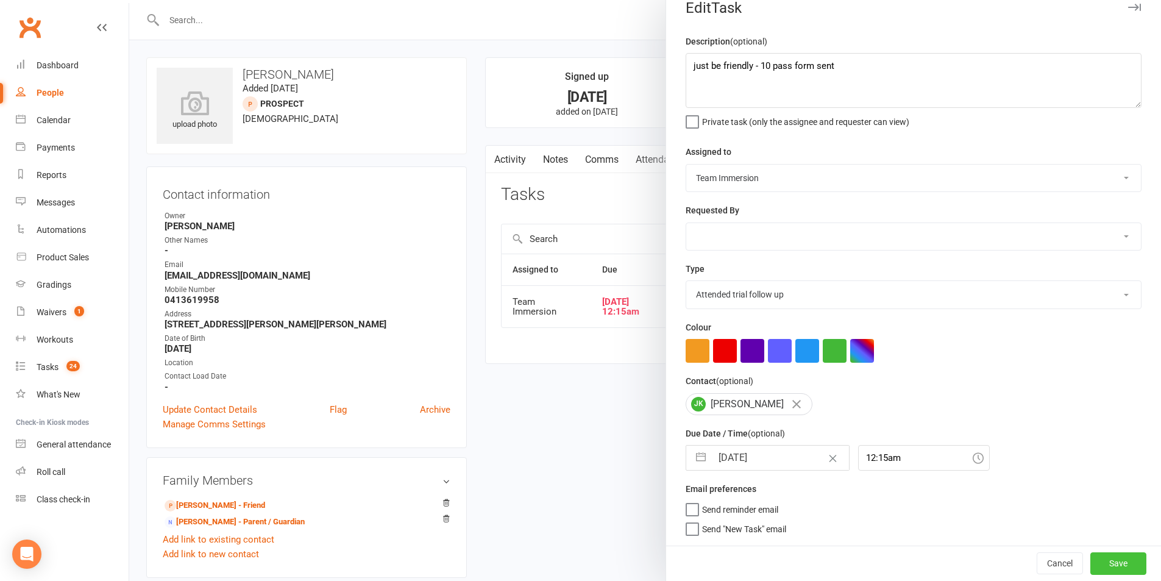
click at [1109, 563] on button "Save" at bounding box center [1118, 563] width 56 height 22
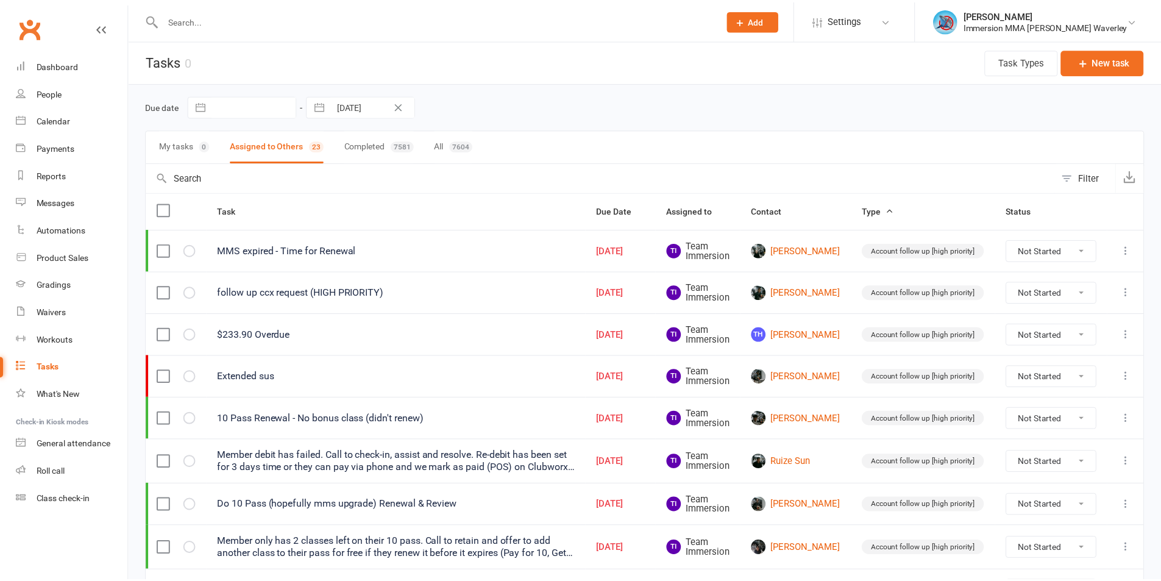
scroll to position [389, 0]
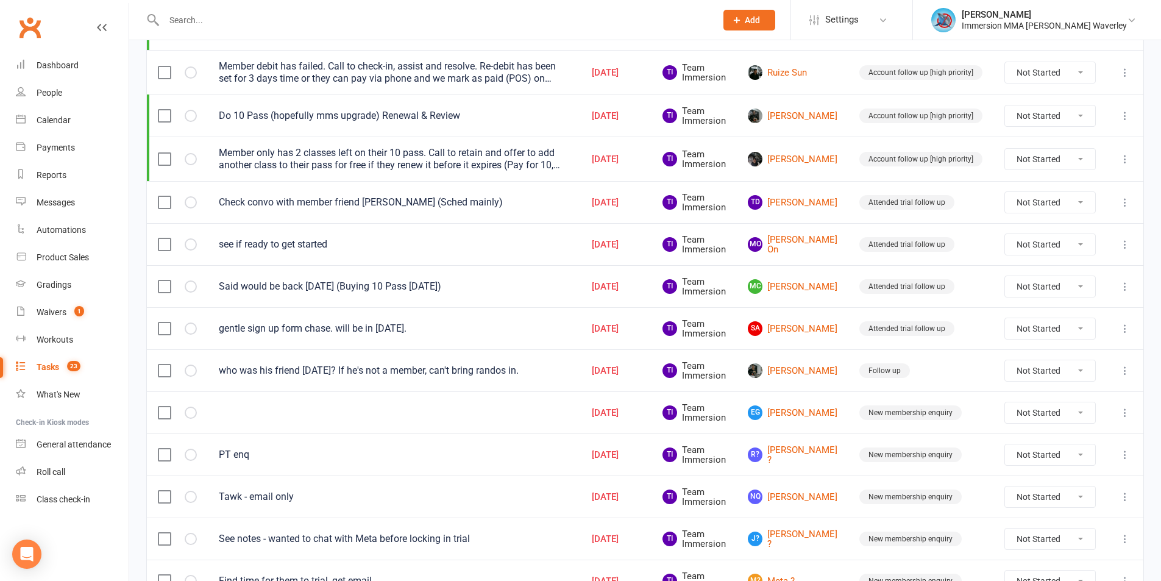
click at [1121, 335] on icon at bounding box center [1125, 328] width 12 height 12
click at [1068, 380] on link "Edit" at bounding box center [1062, 380] width 121 height 24
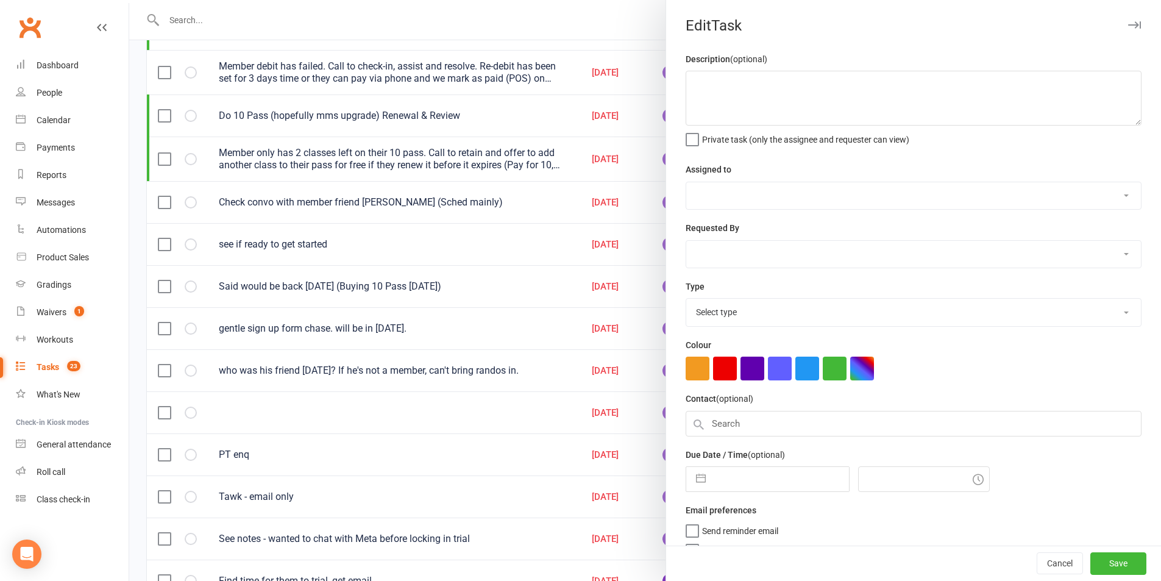
type textarea "gentle sign up form chase. will be in next tues."
select select "48837"
type input "11 Oct 2025"
type input "12:15am"
select select "27313"
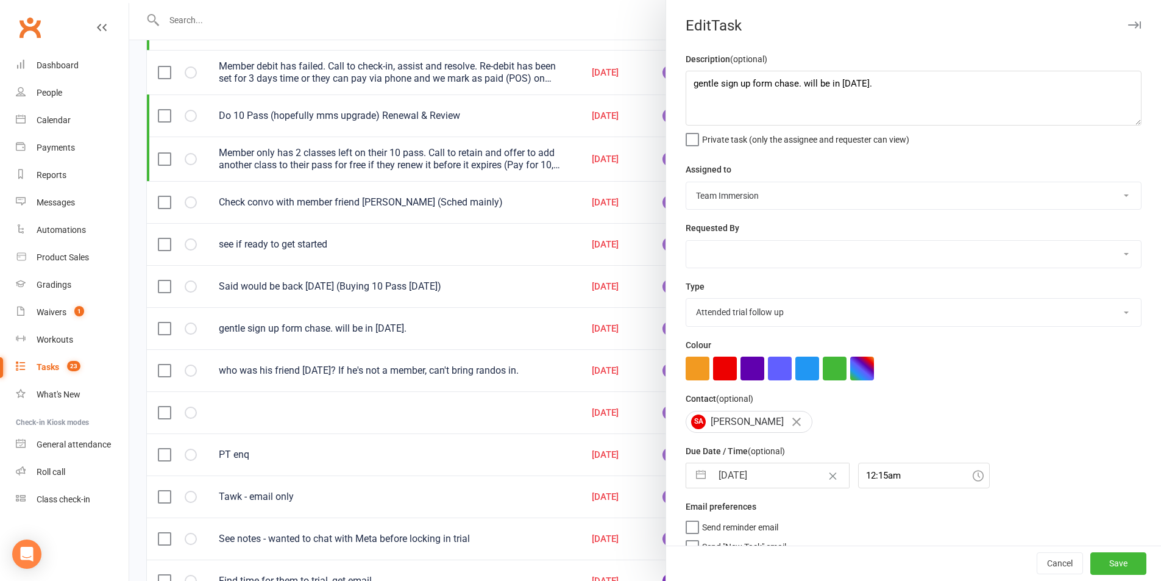
click at [760, 484] on input "[DATE]" at bounding box center [780, 475] width 137 height 24
select select "8"
select select "2025"
select select "9"
select select "2025"
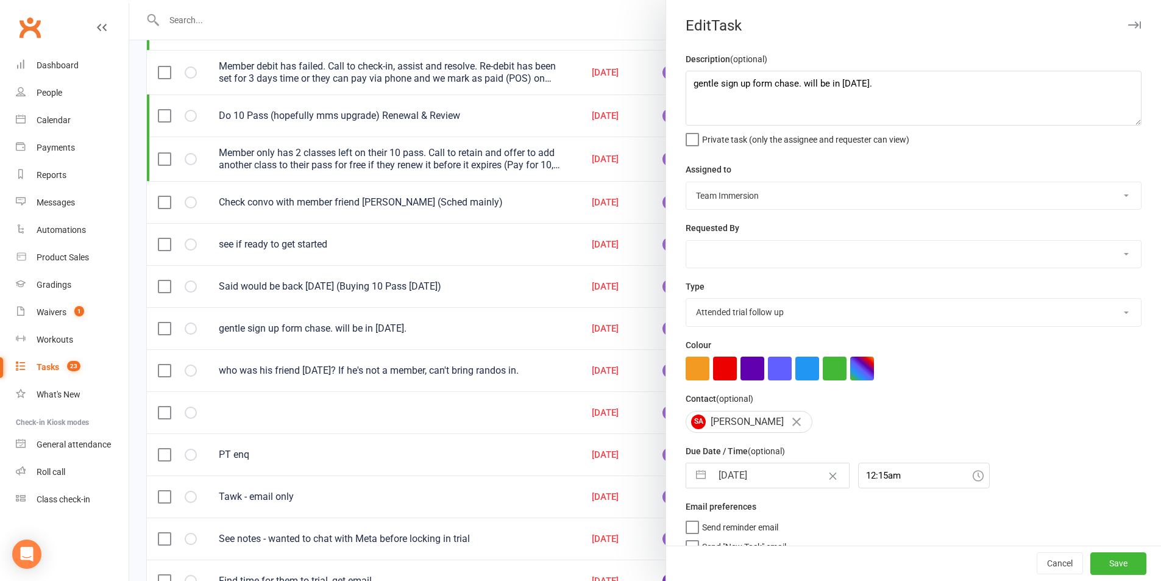
select select "10"
select select "2025"
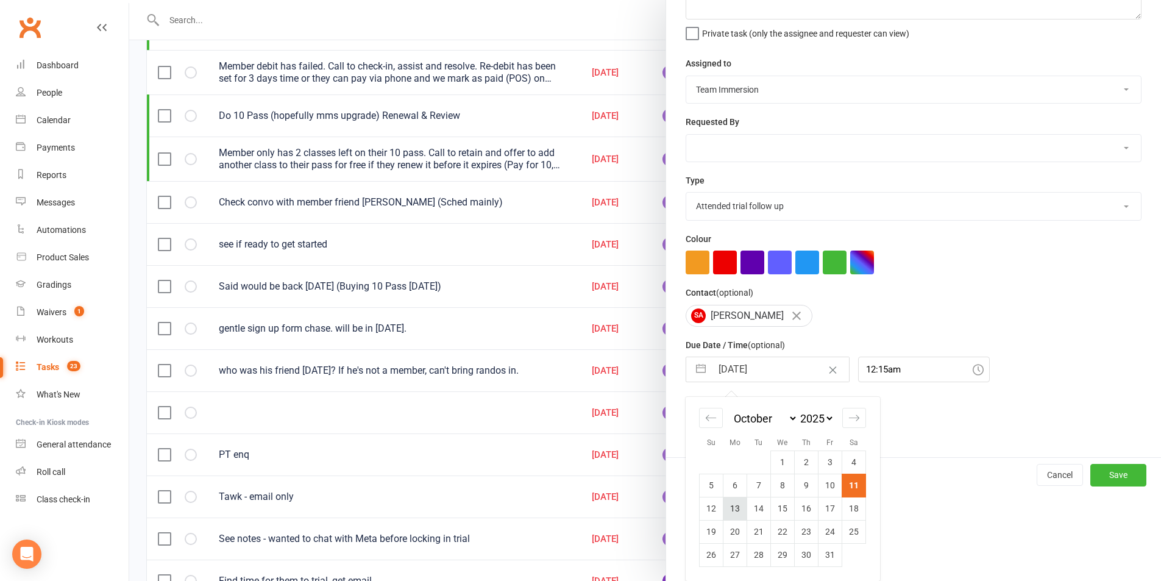
click at [731, 516] on td "13" at bounding box center [735, 508] width 24 height 23
type input "[DATE]"
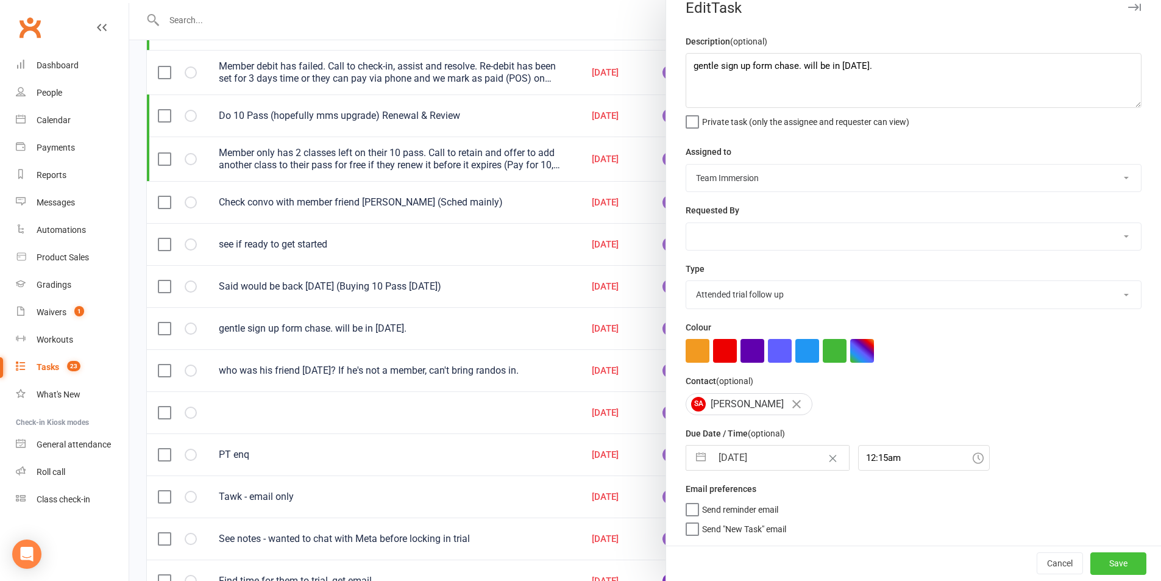
click at [1095, 569] on button "Save" at bounding box center [1118, 563] width 56 height 22
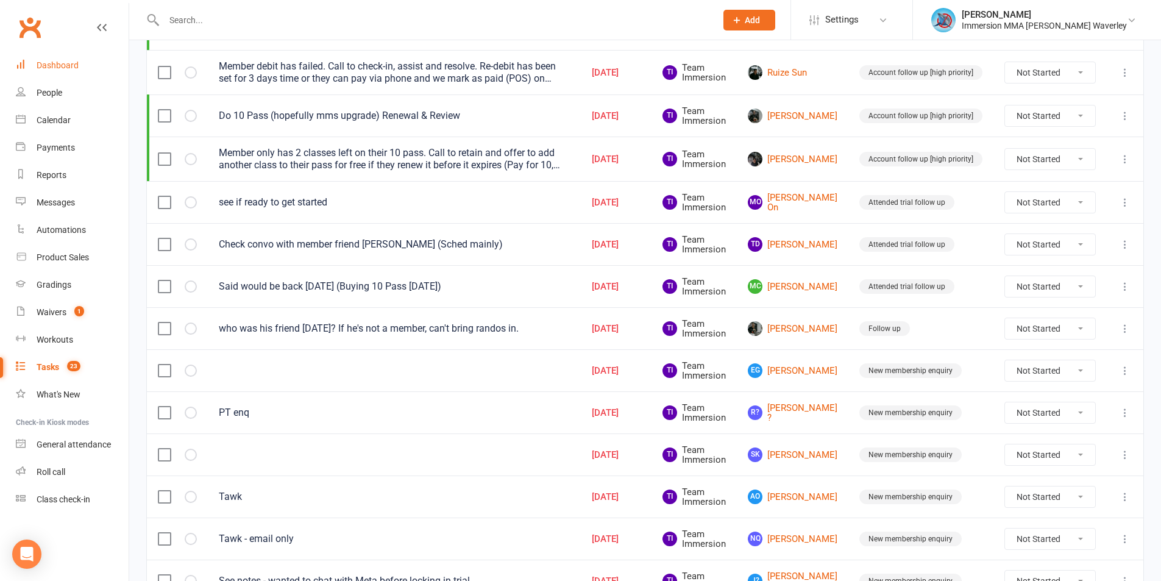
click at [60, 55] on link "Dashboard" at bounding box center [72, 65] width 113 height 27
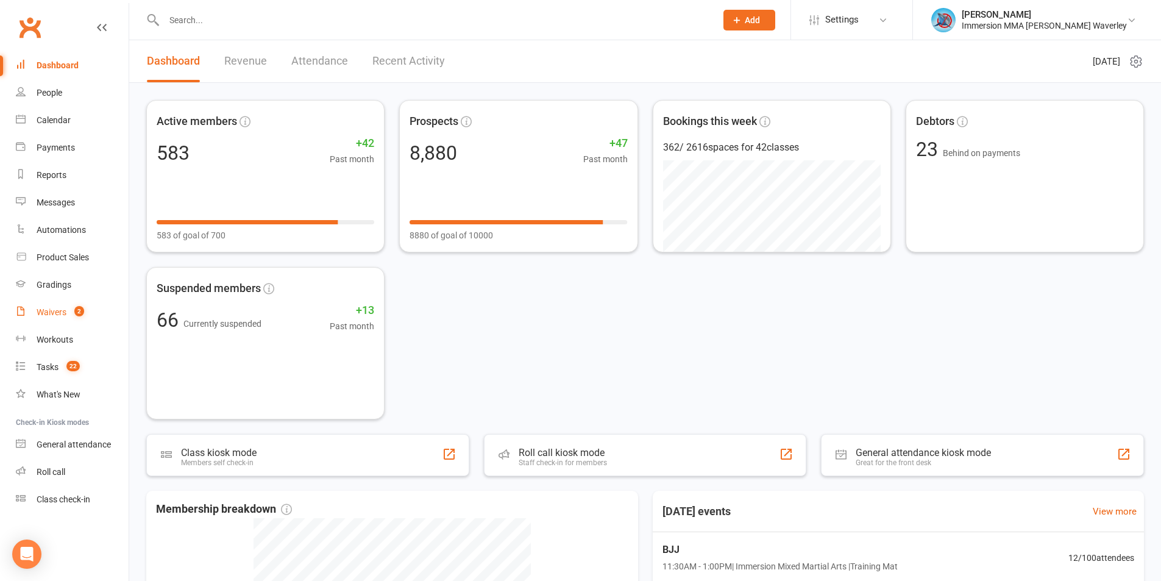
click at [59, 308] on div "Waivers" at bounding box center [52, 312] width 30 height 10
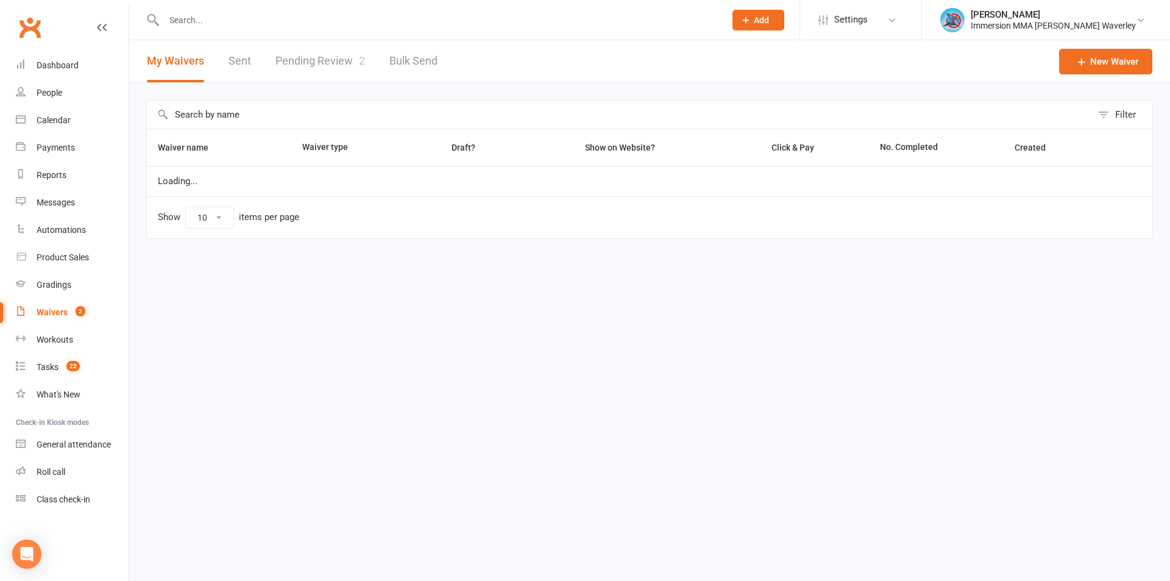
click at [293, 69] on link "Pending Review 2" at bounding box center [320, 61] width 90 height 42
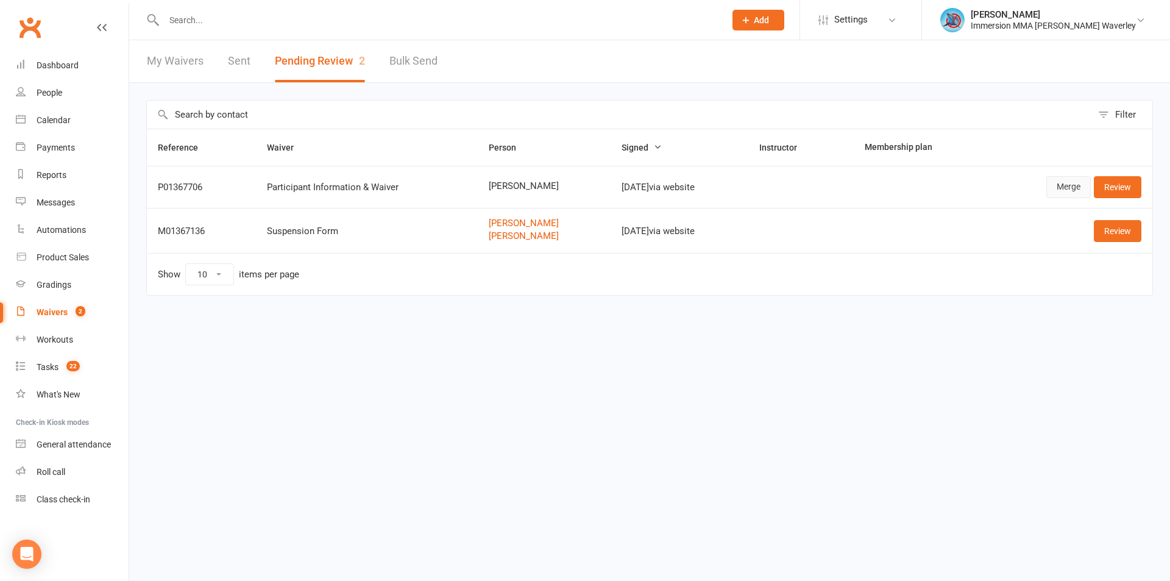
click at [1057, 194] on link "Merge" at bounding box center [1068, 187] width 44 height 22
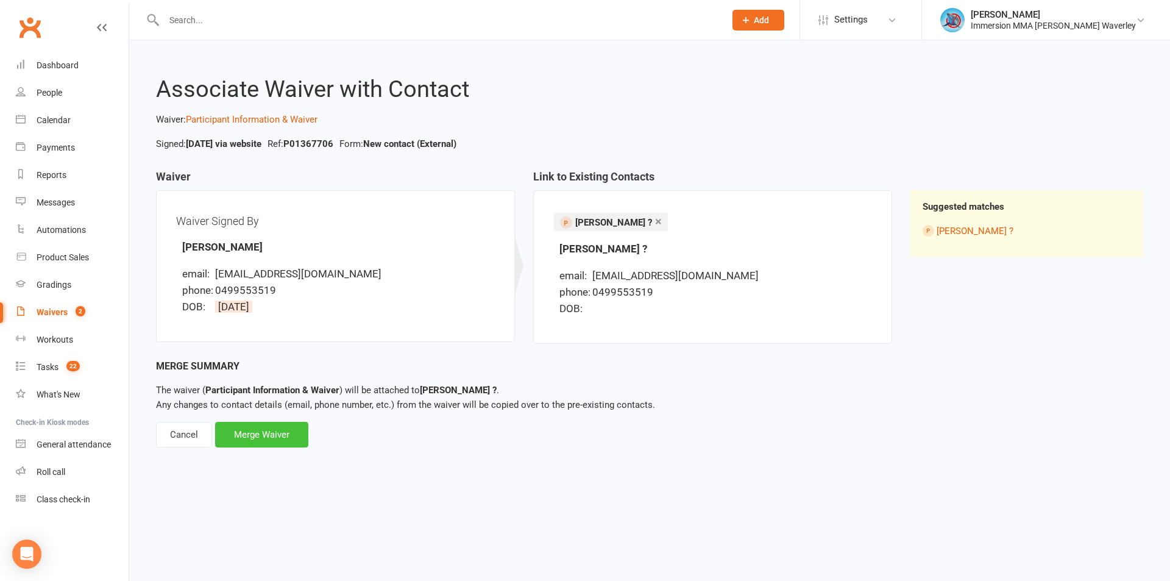
click at [261, 425] on div "Merge Waiver" at bounding box center [261, 435] width 93 height 26
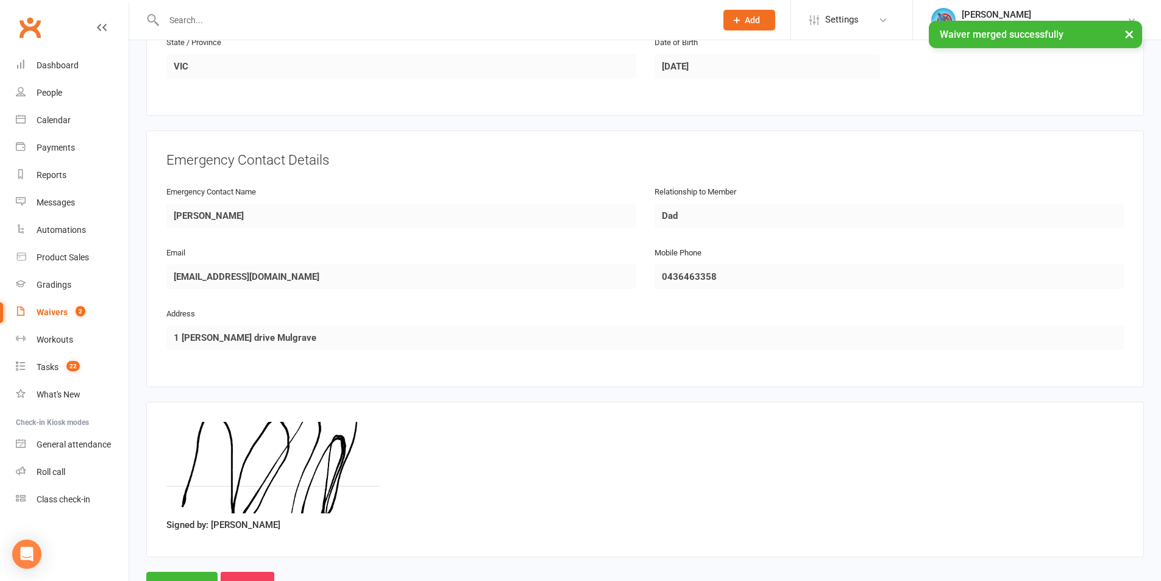
scroll to position [520, 0]
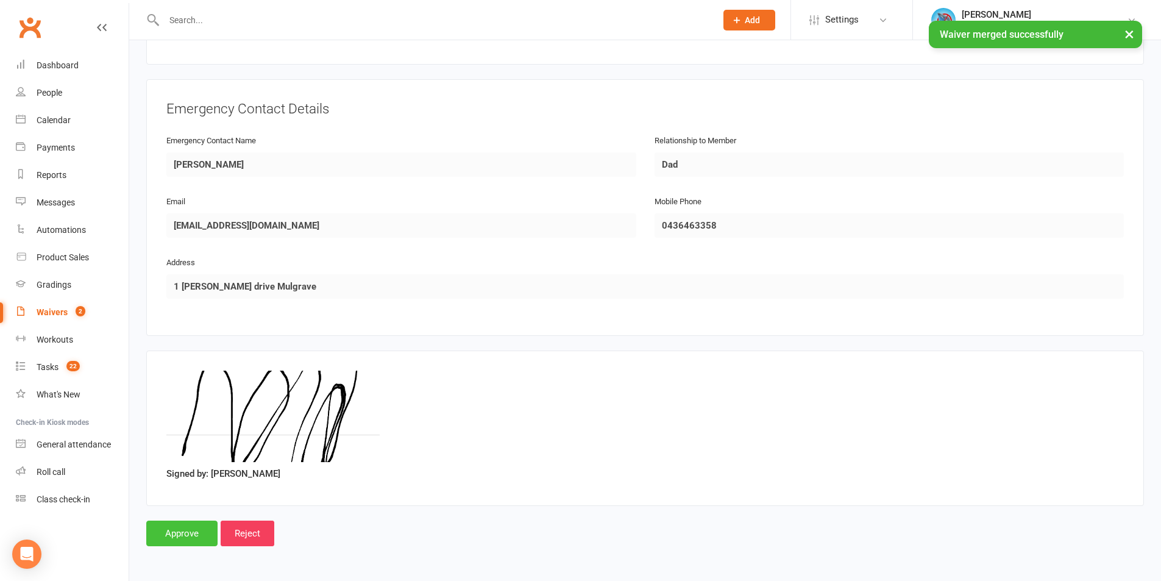
click at [190, 535] on input "Approve" at bounding box center [181, 533] width 71 height 26
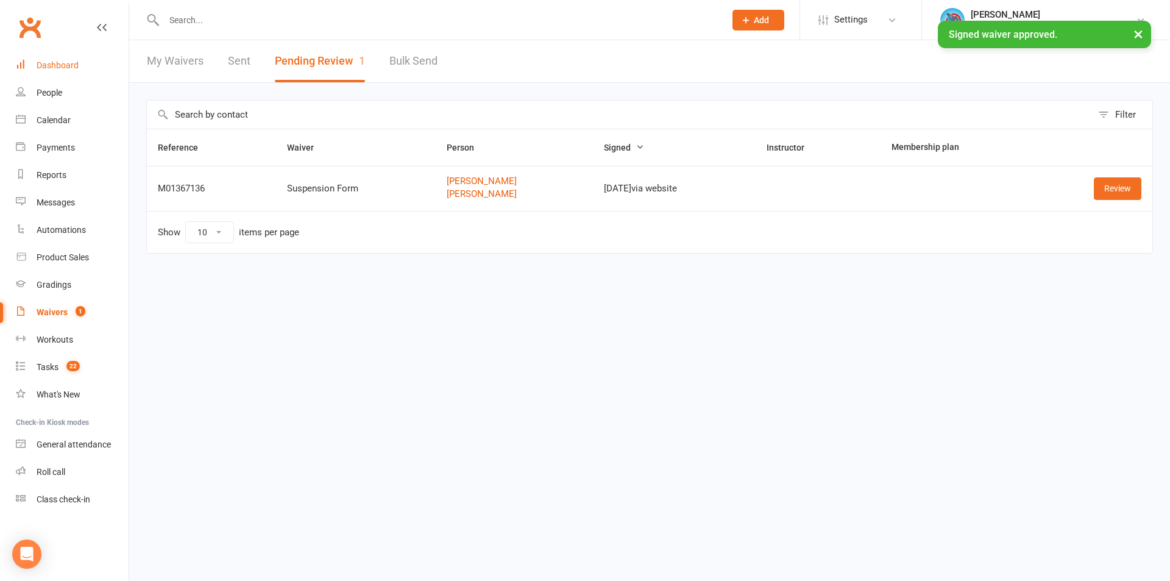
click at [73, 70] on link "Dashboard" at bounding box center [72, 65] width 113 height 27
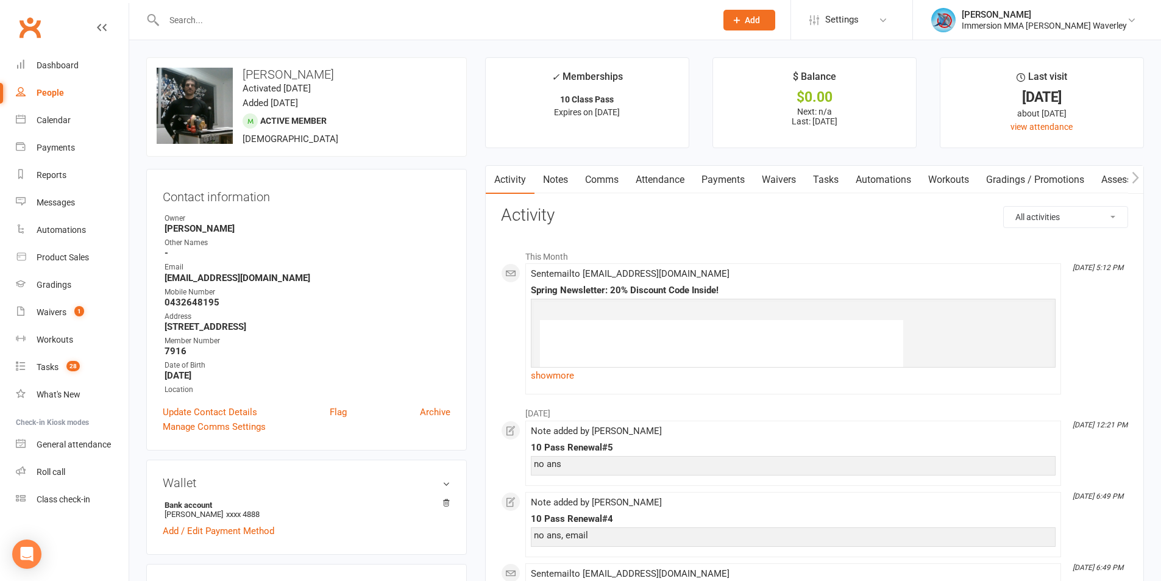
click at [570, 180] on link "Tasks" at bounding box center [826, 180] width 43 height 28
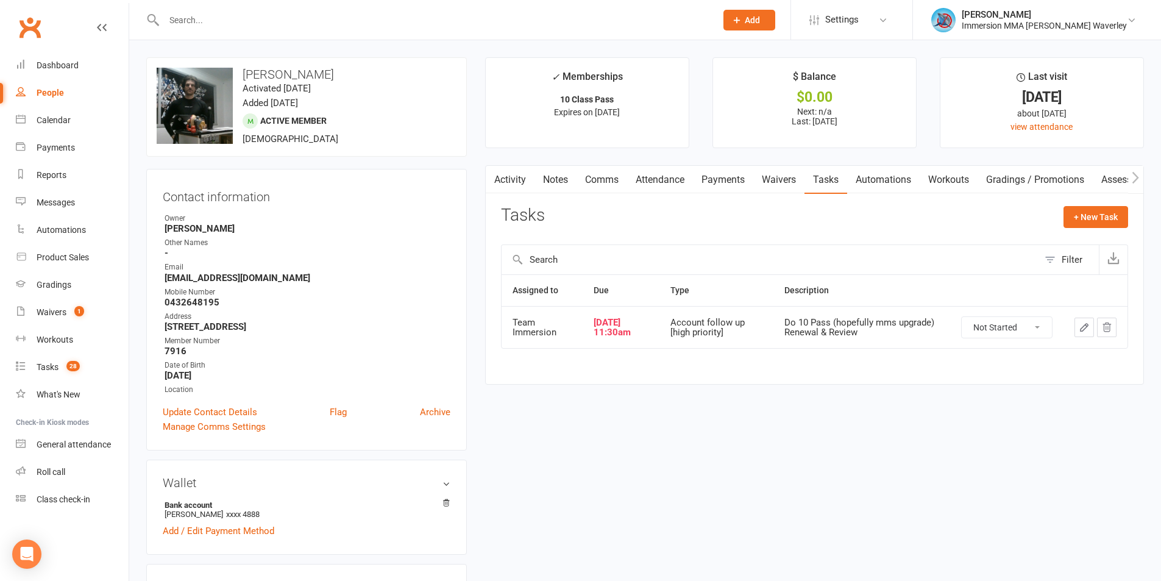
click at [570, 320] on button "button" at bounding box center [1085, 328] width 20 height 20
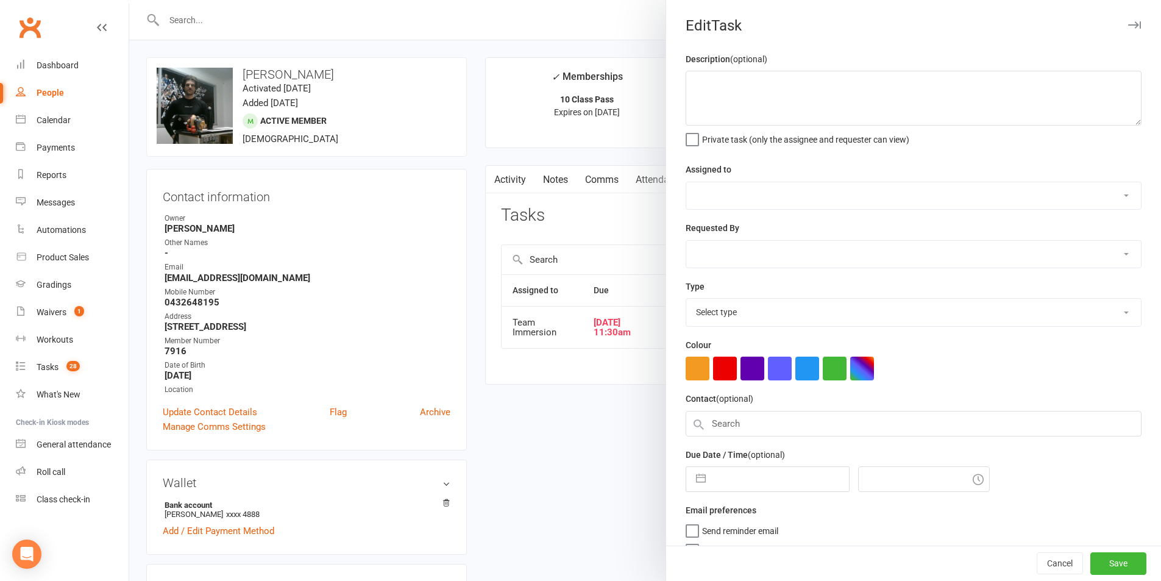
type textarea "Do 10 Pass (hopefully mms upgrade) Renewal & Review"
select select "48837"
type input "[DATE]"
type input "11:30am"
select select "27317"
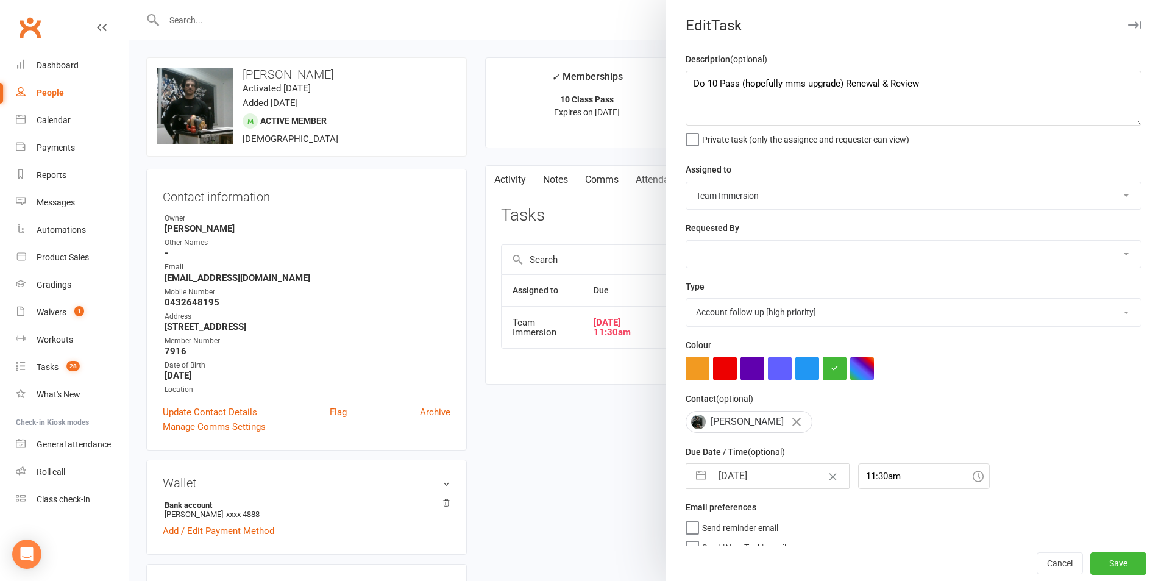
select select "8"
select select "2025"
select select "9"
select select "2025"
select select "10"
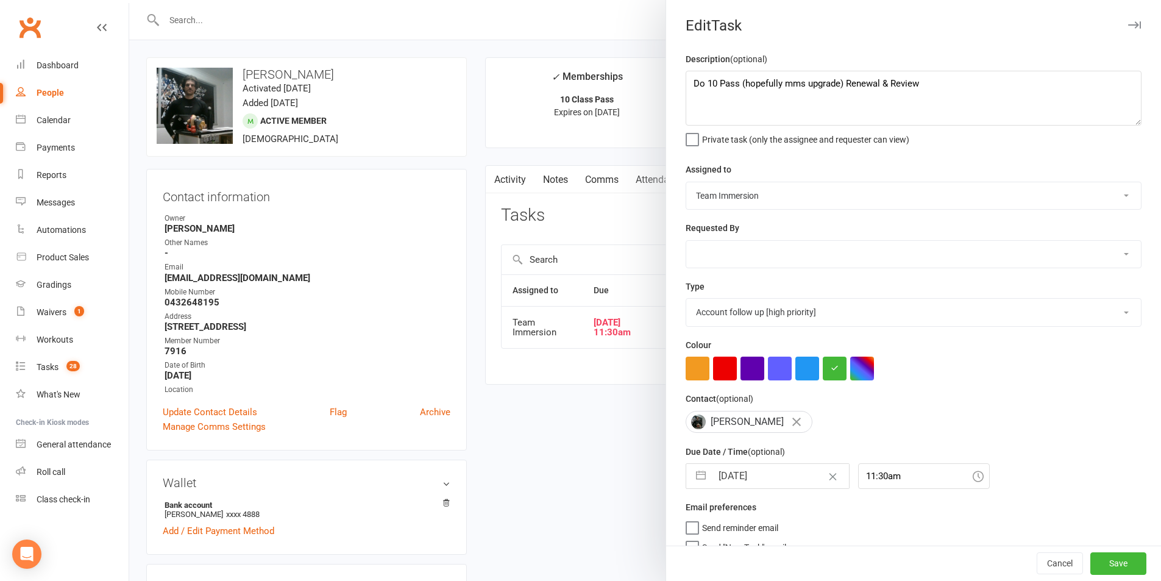
select select "2025"
click at [570, 486] on input "[DATE]" at bounding box center [780, 476] width 137 height 24
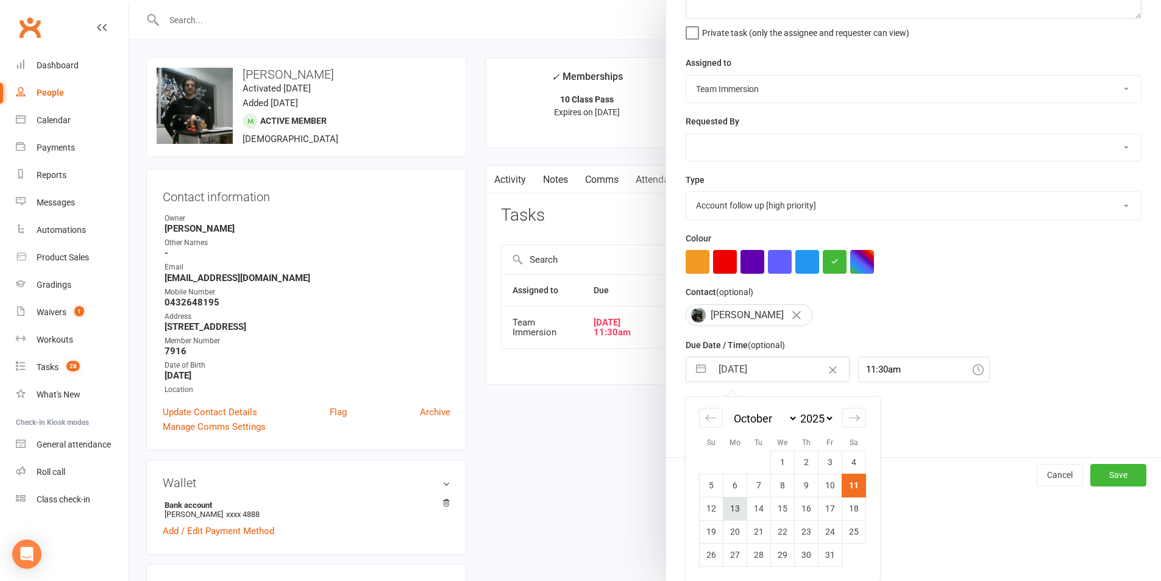
click at [570, 512] on td "13" at bounding box center [735, 508] width 24 height 23
type input "13 Oct 2025"
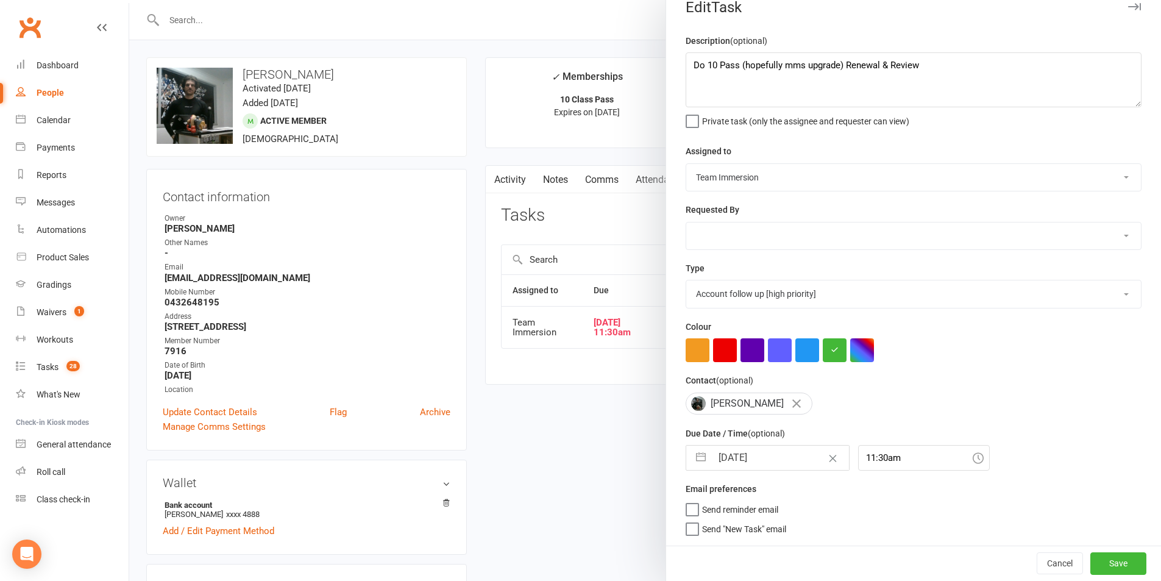
scroll to position [23, 0]
click at [570, 525] on button "Save" at bounding box center [1118, 563] width 56 height 22
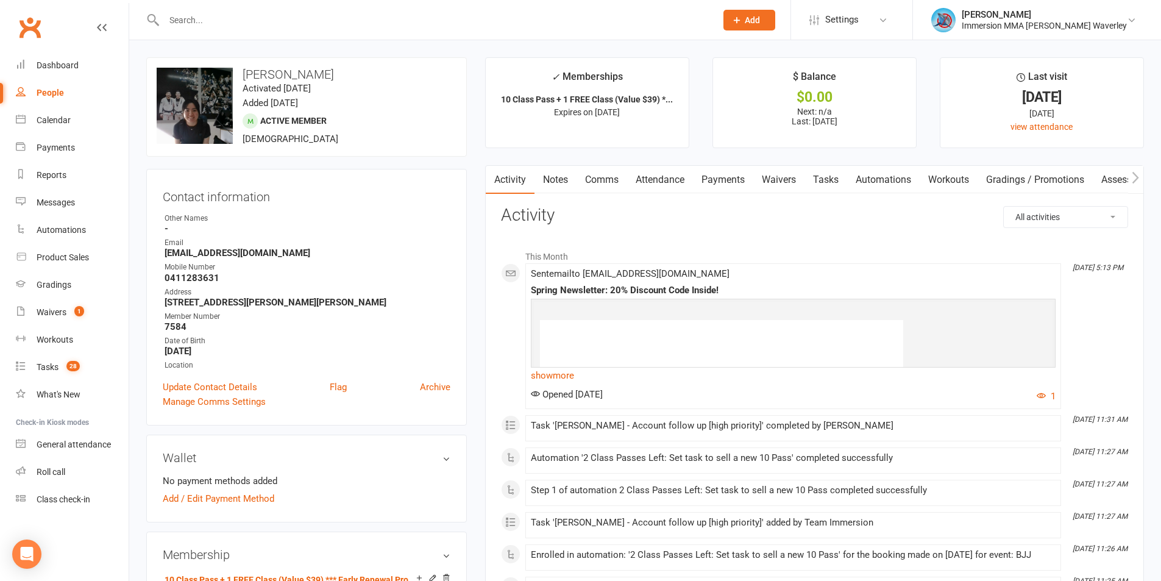
click at [818, 180] on link "Tasks" at bounding box center [826, 180] width 43 height 28
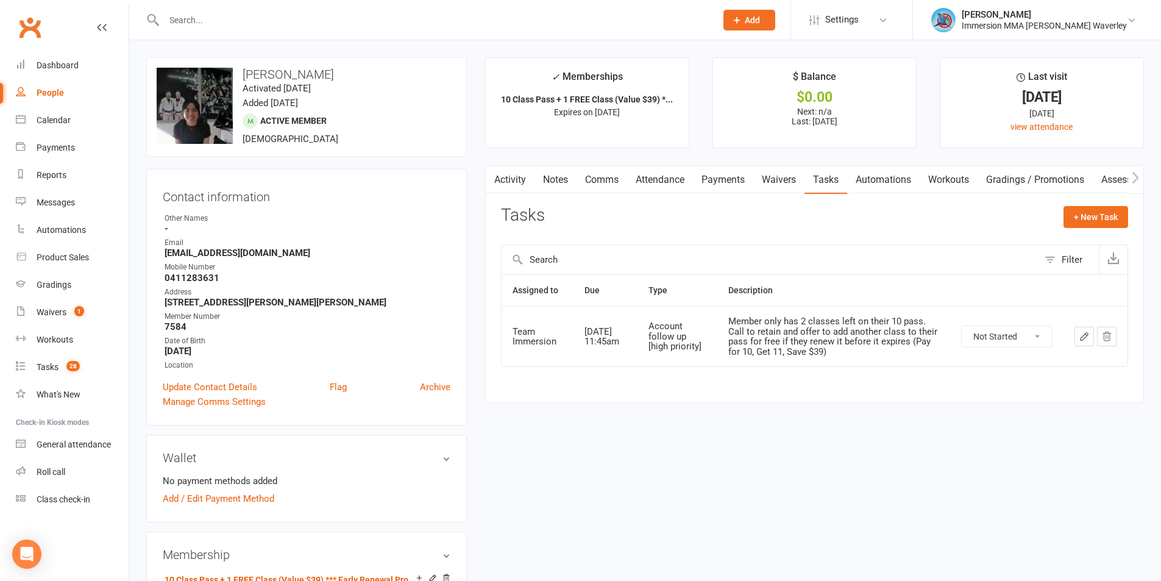
click at [561, 180] on link "Notes" at bounding box center [556, 180] width 42 height 28
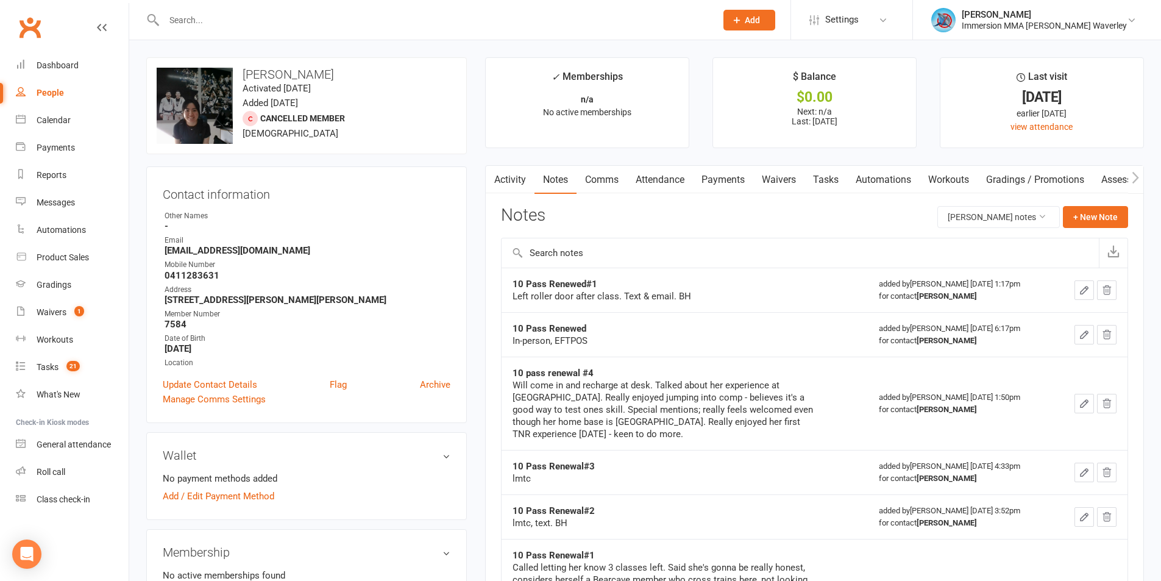
click at [498, 181] on button "button" at bounding box center [493, 179] width 15 height 27
click at [507, 181] on link "Activity" at bounding box center [510, 180] width 49 height 28
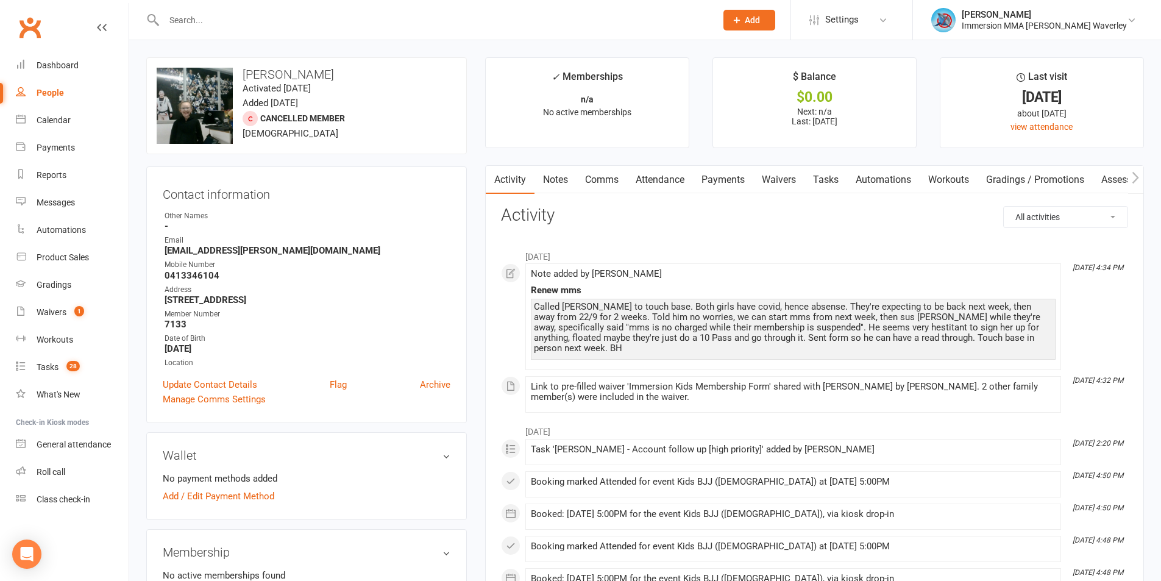
click at [809, 172] on link "Tasks" at bounding box center [826, 180] width 43 height 28
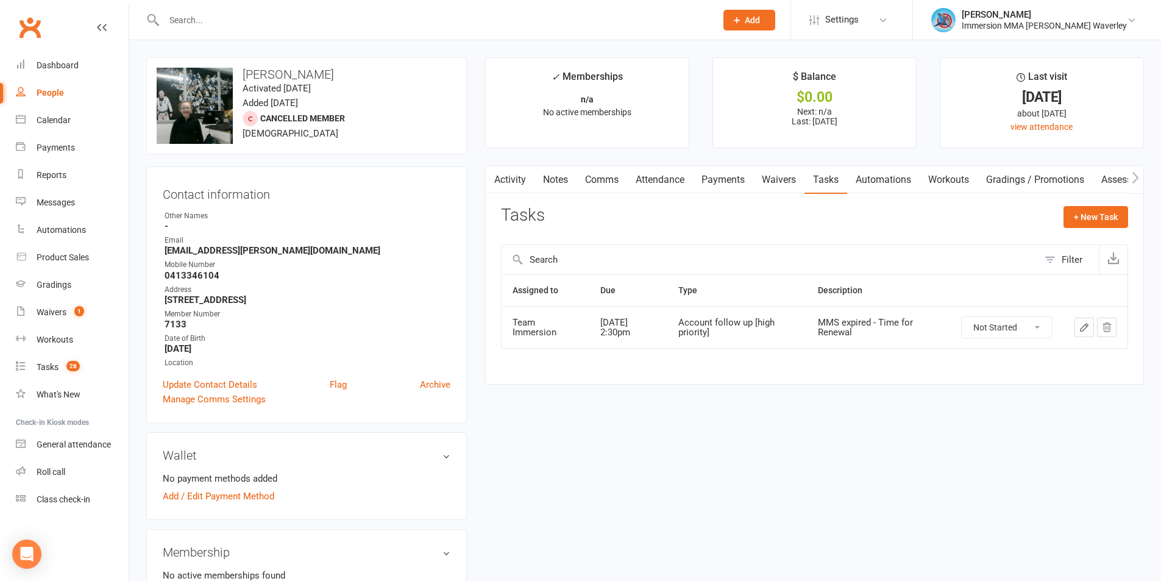
click at [1085, 332] on icon "button" at bounding box center [1084, 327] width 11 height 11
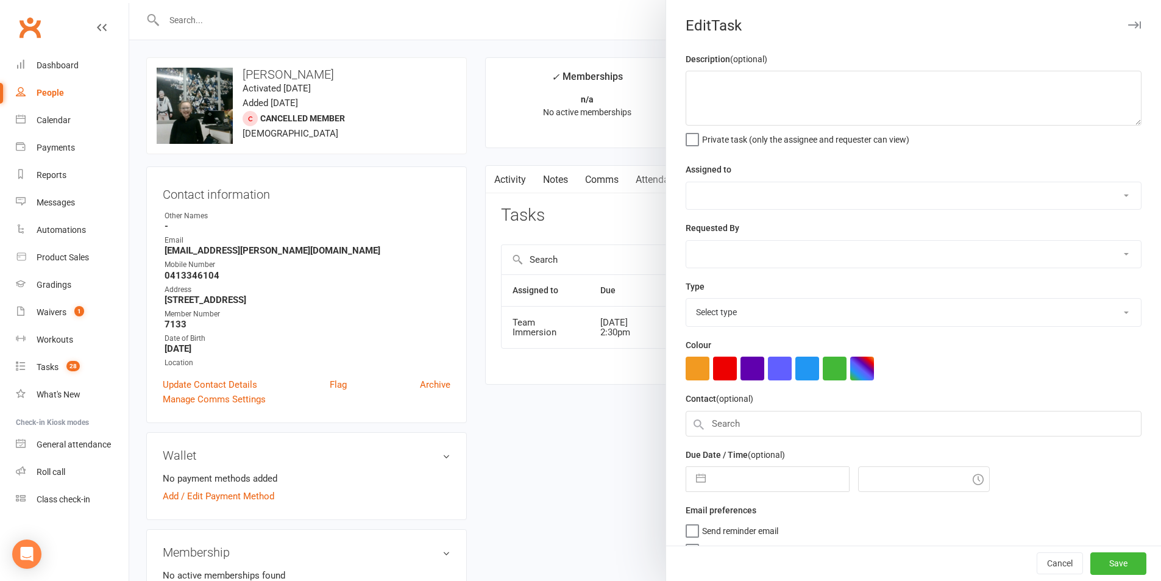
type textarea "MMS expired - Time for Renewal"
select select "48837"
select select "48840"
type input "[DATE]"
type input "2:30pm"
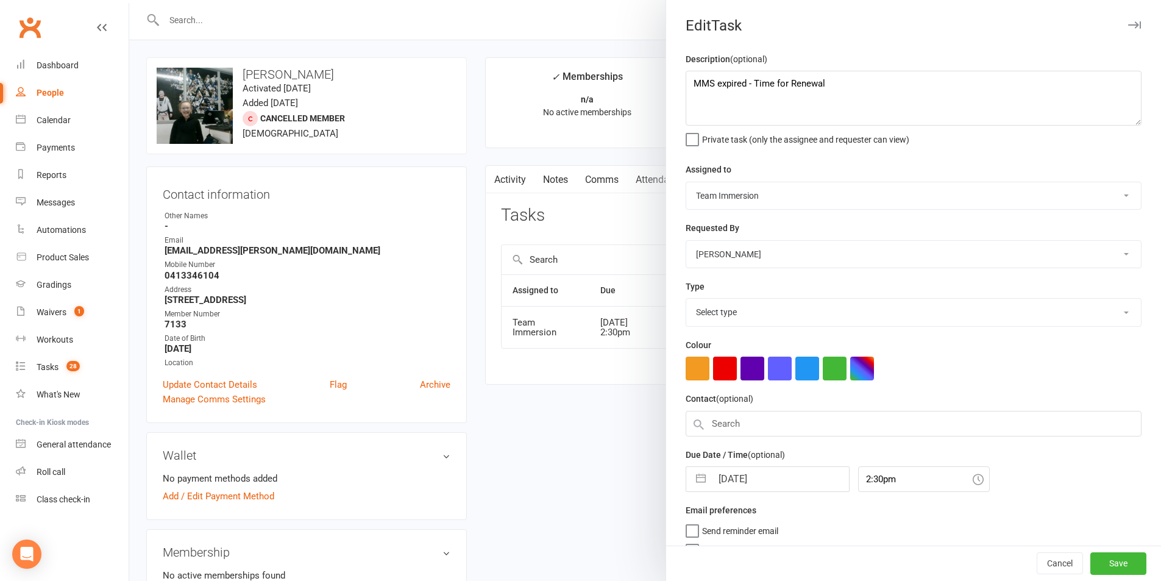
select select "27317"
click at [754, 479] on input "[DATE]" at bounding box center [780, 476] width 137 height 24
select select "8"
select select "2025"
select select "9"
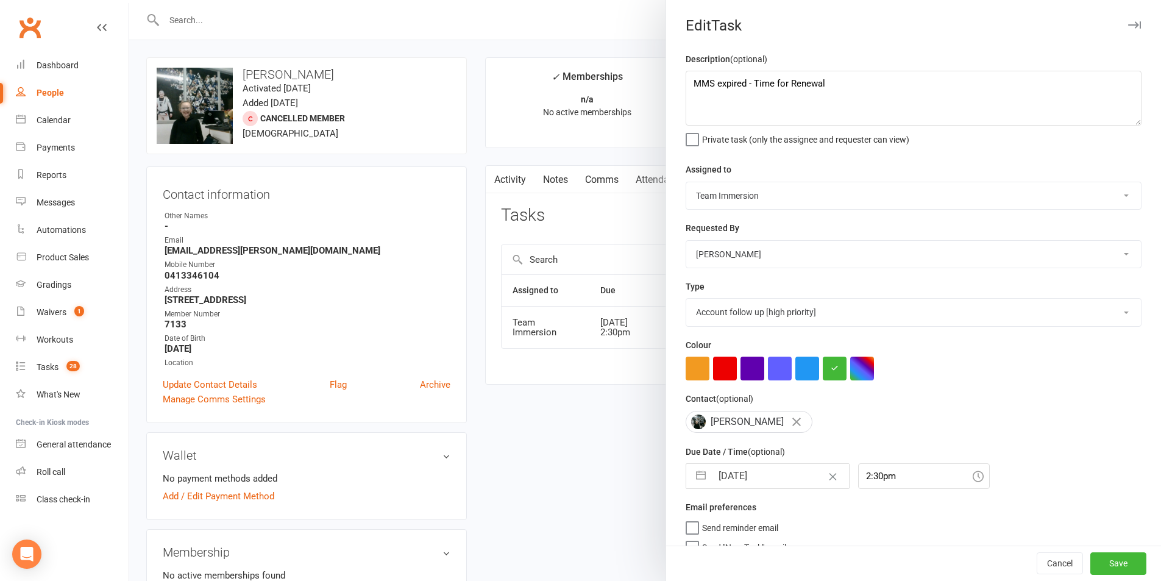
select select "2025"
select select "10"
select select "2025"
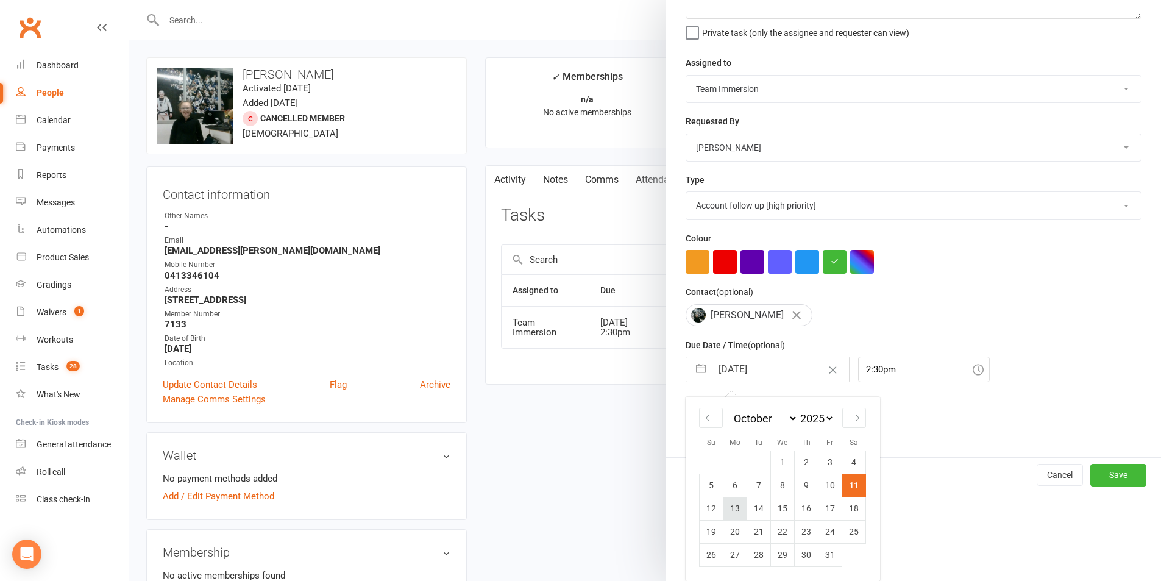
click at [723, 508] on td "13" at bounding box center [735, 508] width 24 height 23
type input "[DATE]"
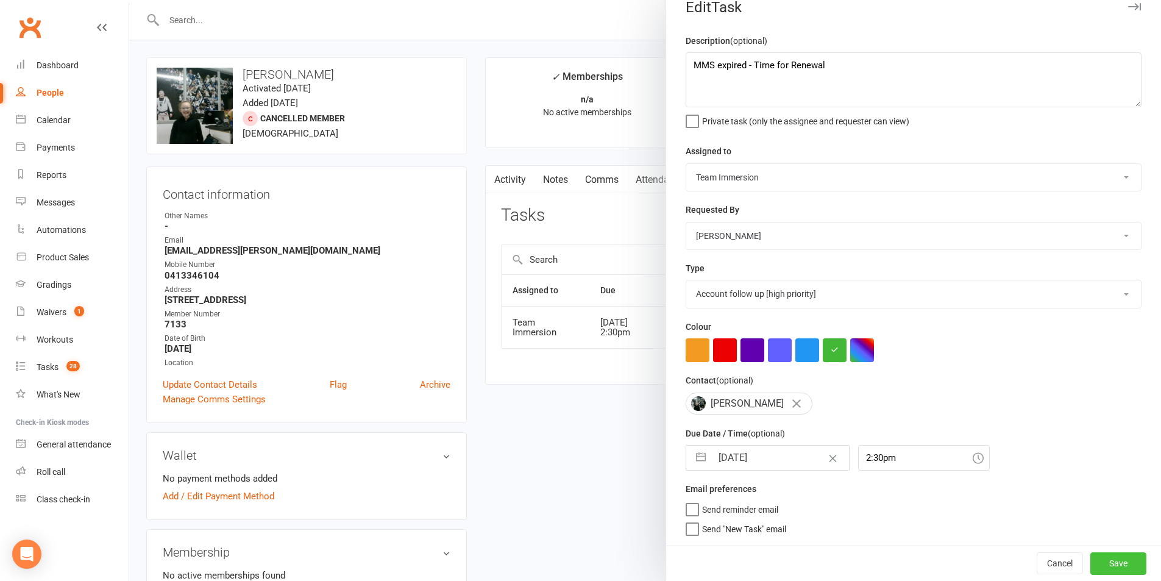
click at [1110, 564] on button "Save" at bounding box center [1118, 563] width 56 height 22
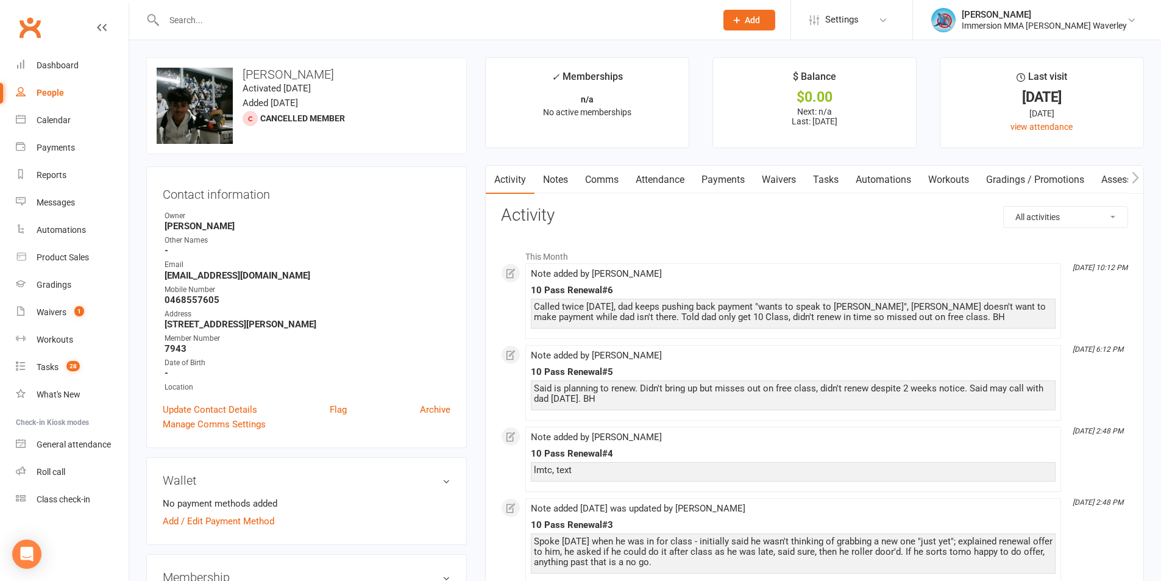
click at [829, 174] on link "Tasks" at bounding box center [826, 180] width 43 height 28
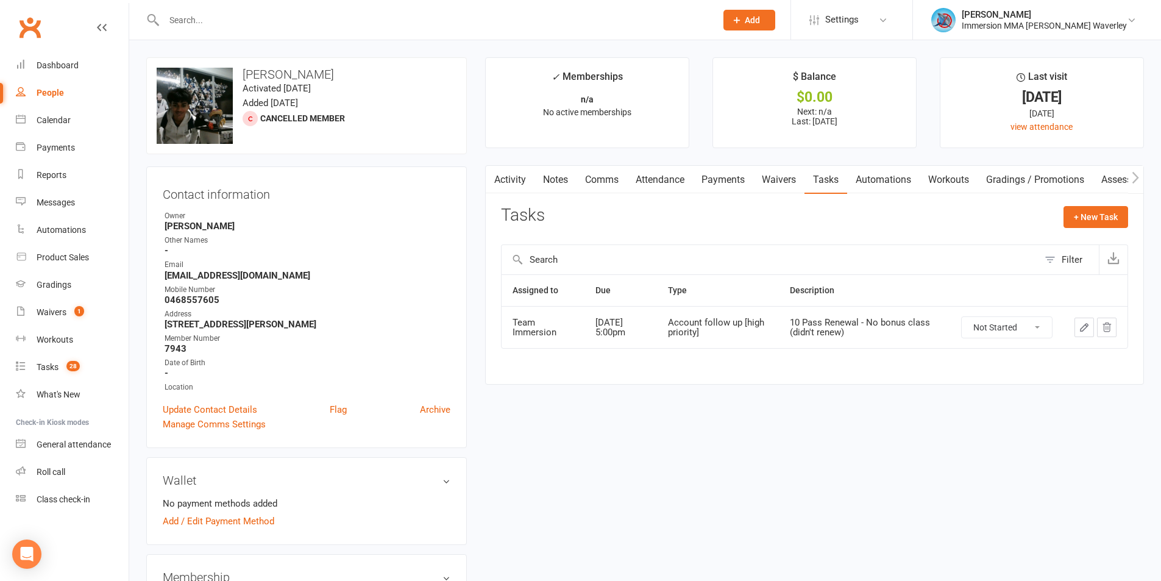
click at [1079, 325] on icon "button" at bounding box center [1084, 327] width 11 height 11
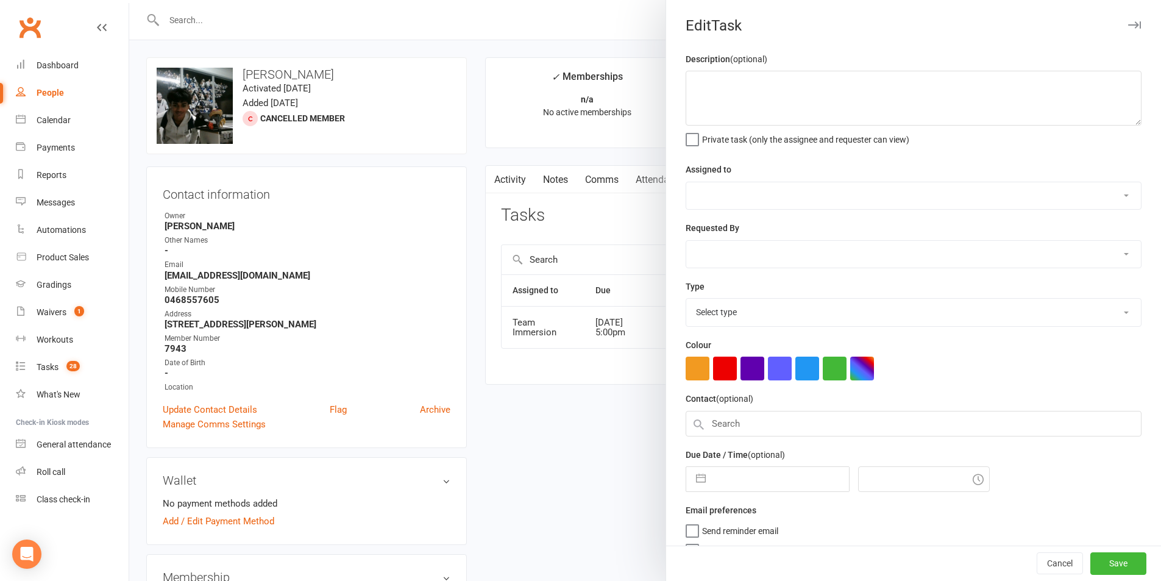
type textarea "10 Pass Renewal - No bonus class (didn't renew)"
select select "48837"
type input "11 Oct 2025"
type input "5:00pm"
select select "27317"
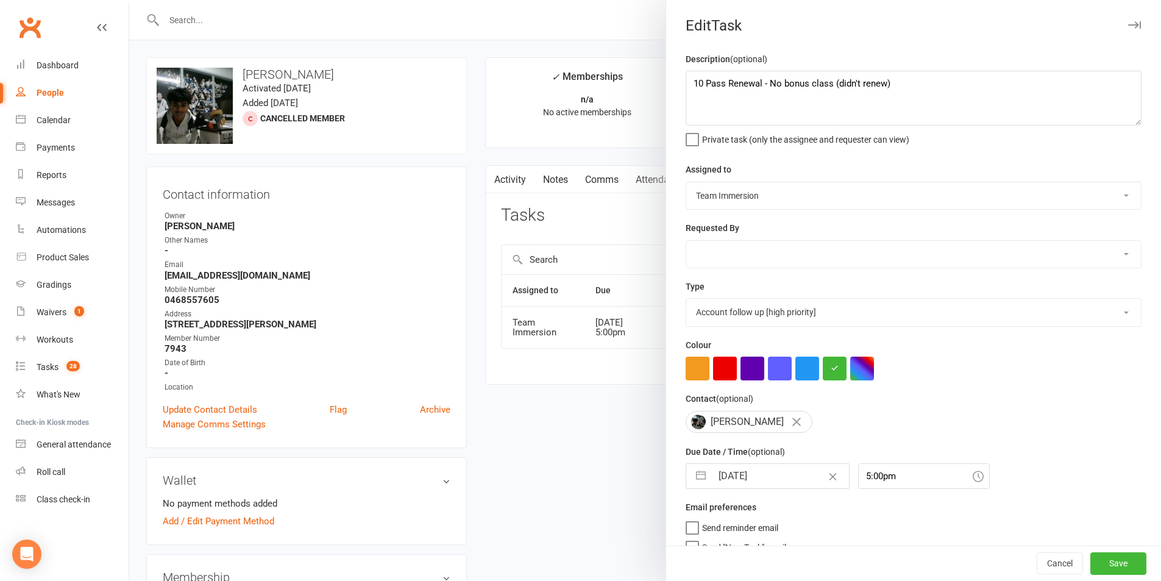
select select "8"
select select "2025"
select select "9"
select select "2025"
select select "10"
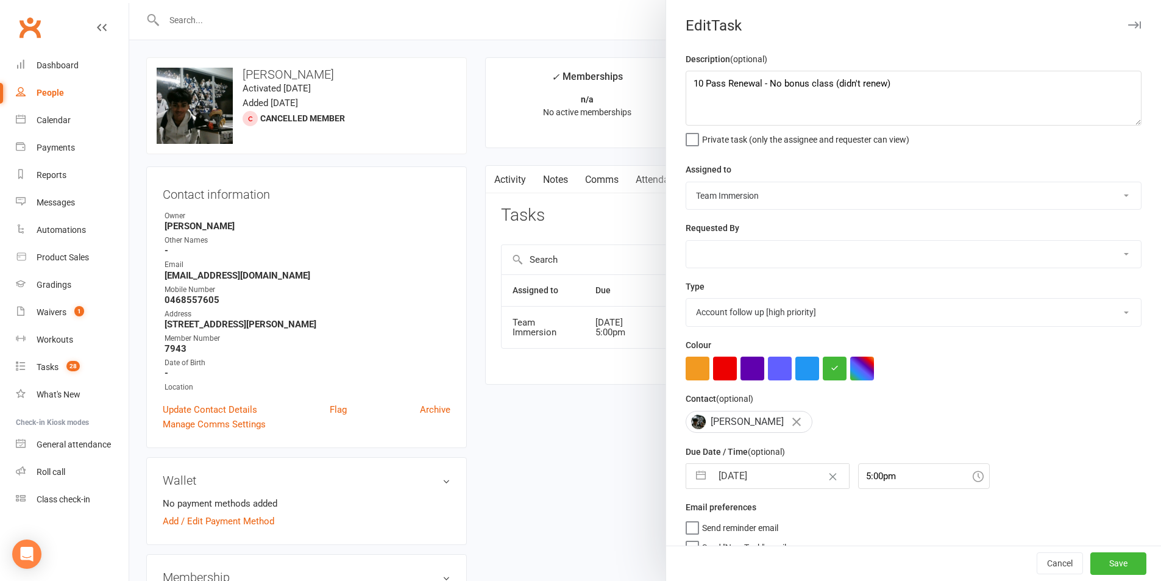
select select "2025"
click at [741, 479] on input "[DATE]" at bounding box center [780, 476] width 137 height 24
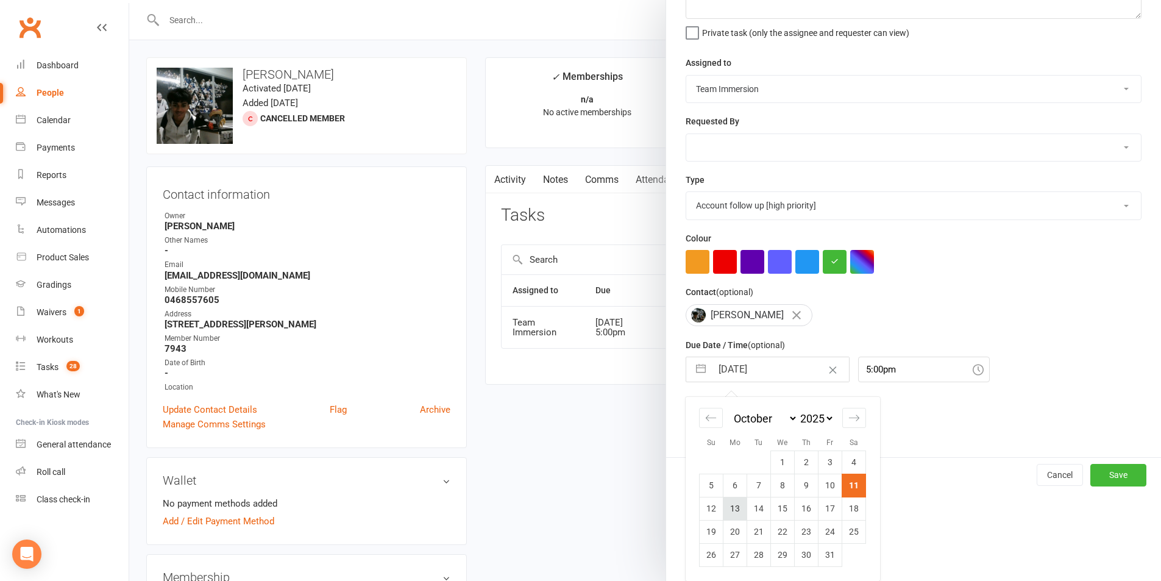
click at [727, 511] on td "13" at bounding box center [735, 508] width 24 height 23
type input "[DATE]"
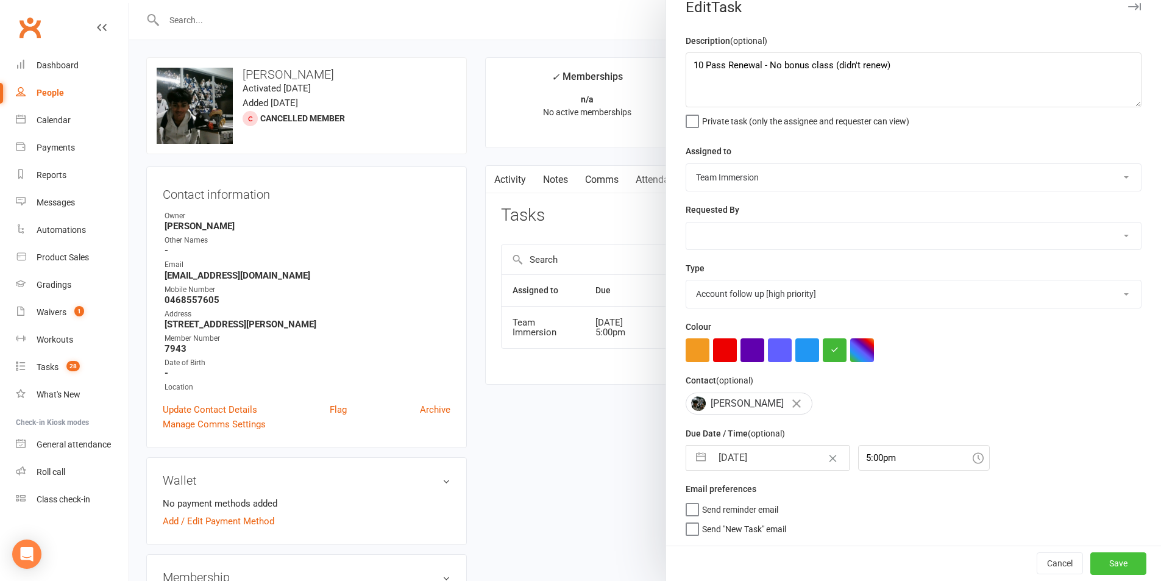
drag, startPoint x: 1112, startPoint y: 558, endPoint x: 1109, endPoint y: 565, distance: 7.6
click at [1112, 558] on button "Save" at bounding box center [1118, 563] width 56 height 22
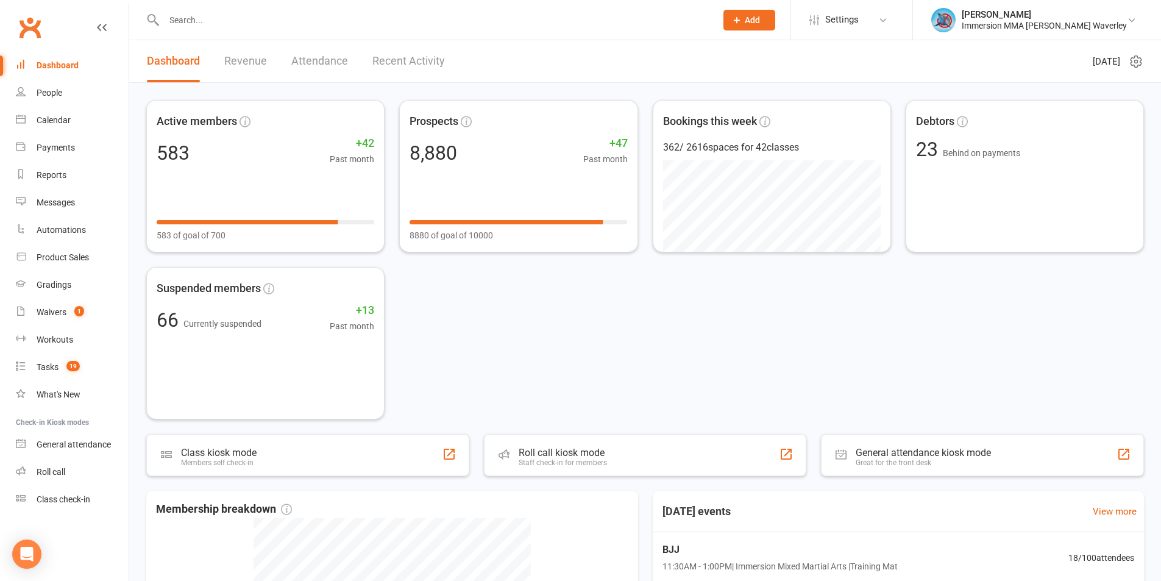
click at [164, 21] on input "text" at bounding box center [433, 20] width 547 height 17
paste input "0456 606 281"
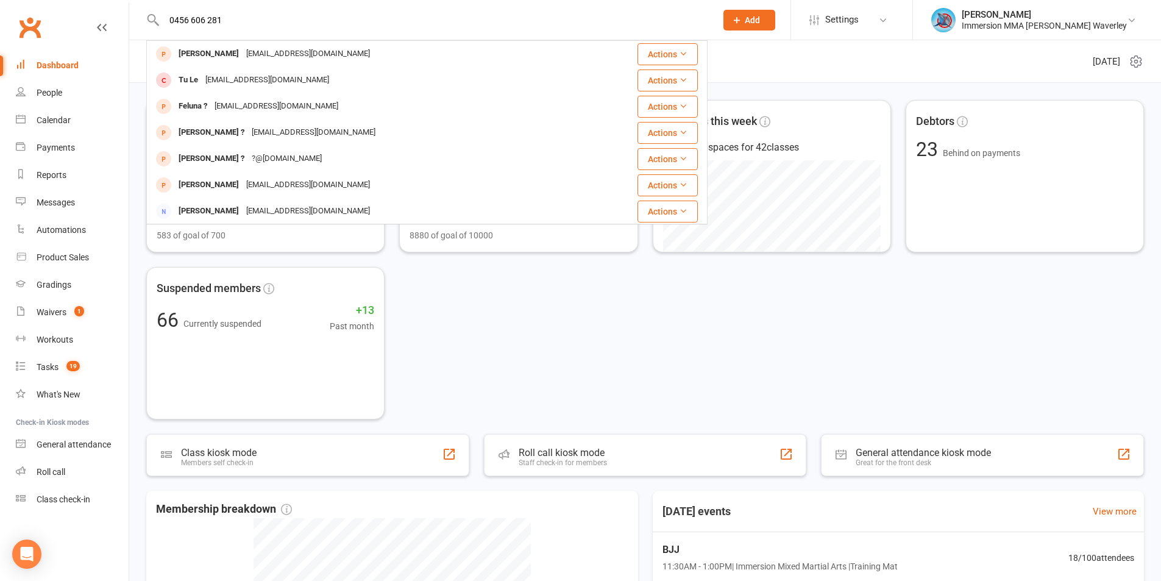
type input "0456 606 281"
click at [494, 318] on div "Active members 583 +42 Past month 583 of goal of 700 Prospects 8,880 +47 Past m…" at bounding box center [645, 259] width 998 height 319
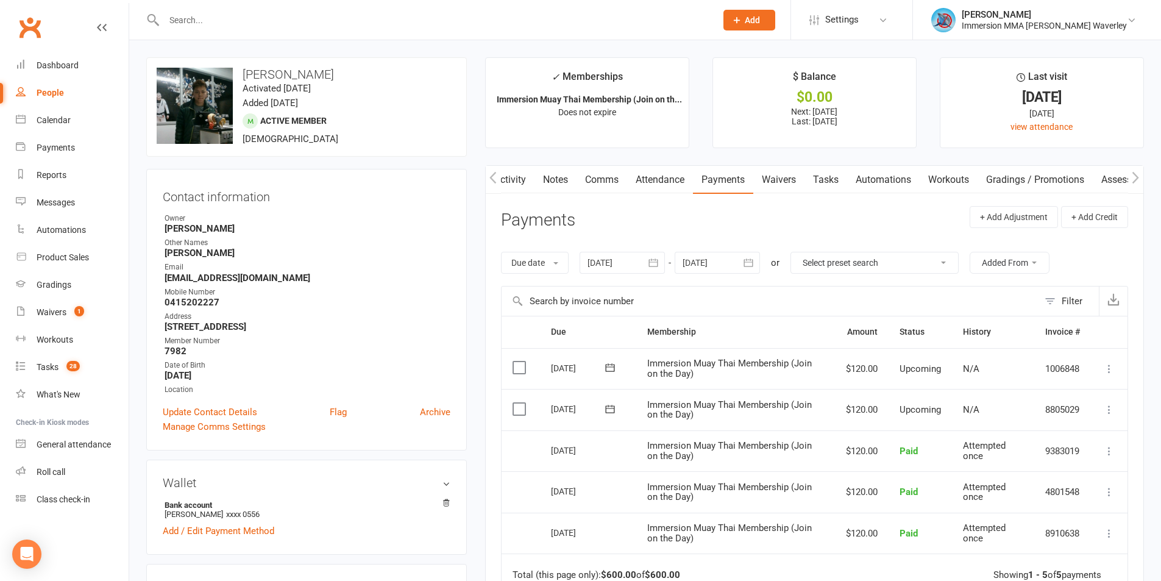
scroll to position [0, 1]
click at [553, 176] on link "Notes" at bounding box center [554, 180] width 42 height 28
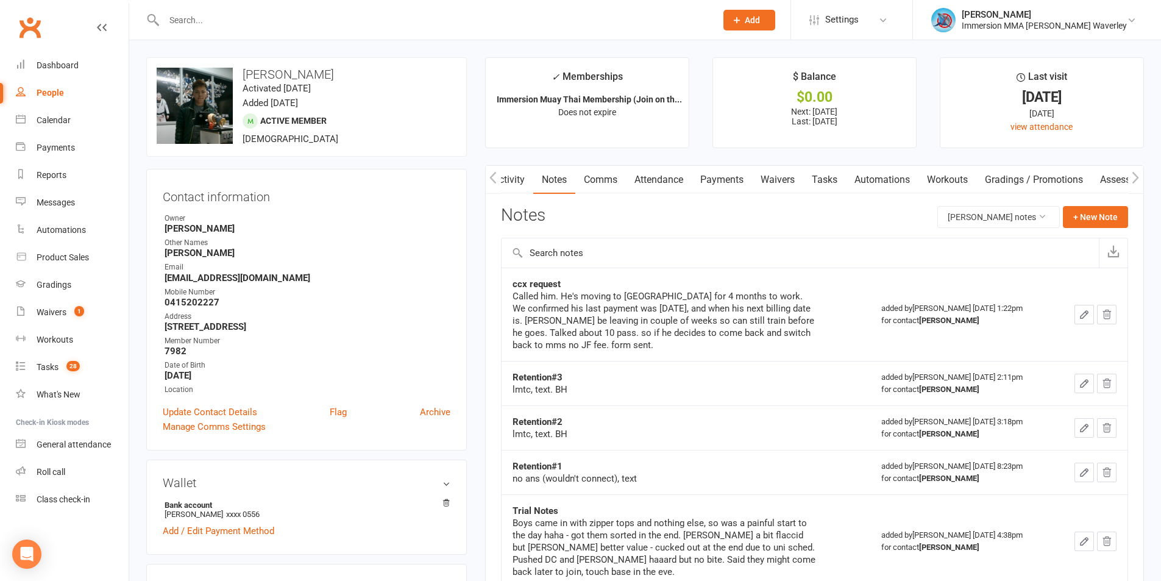
click at [722, 179] on link "Payments" at bounding box center [722, 180] width 60 height 28
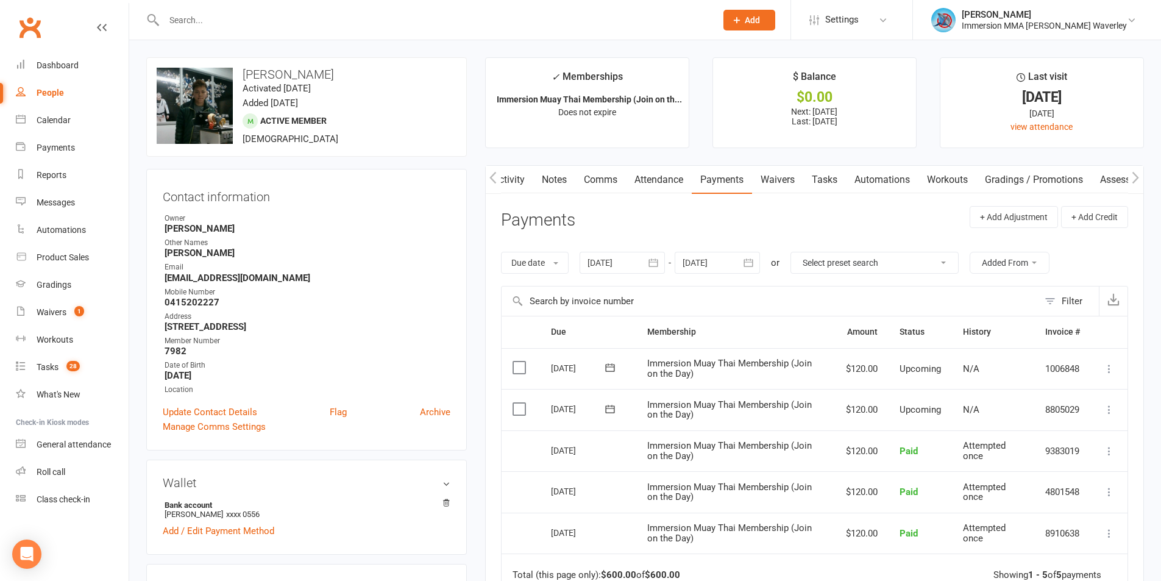
click at [787, 178] on link "Waivers" at bounding box center [777, 180] width 51 height 28
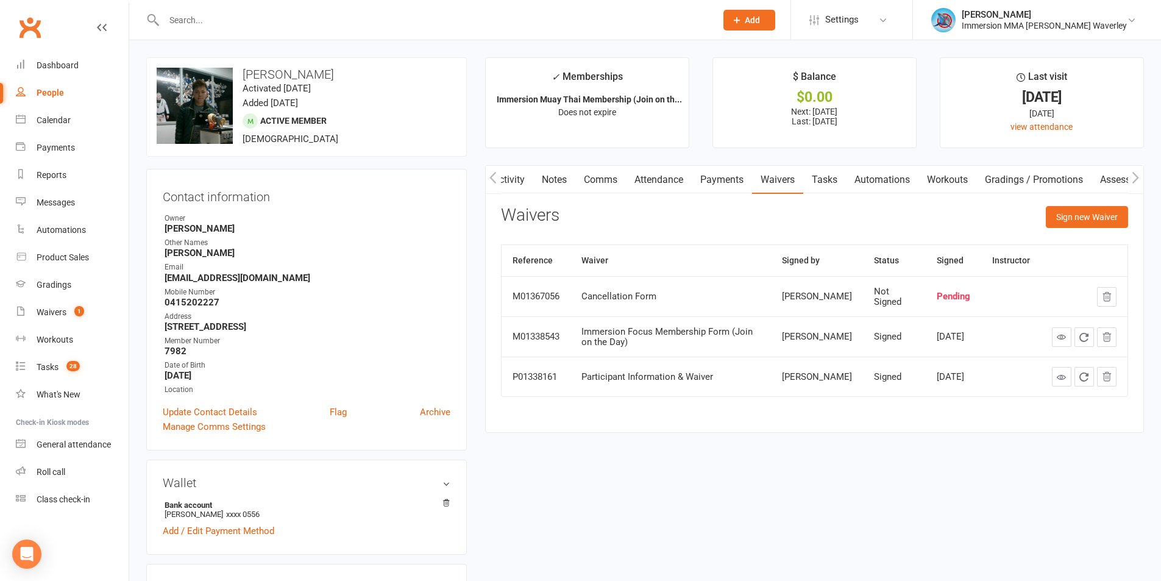
click at [520, 177] on link "Activity" at bounding box center [509, 180] width 49 height 28
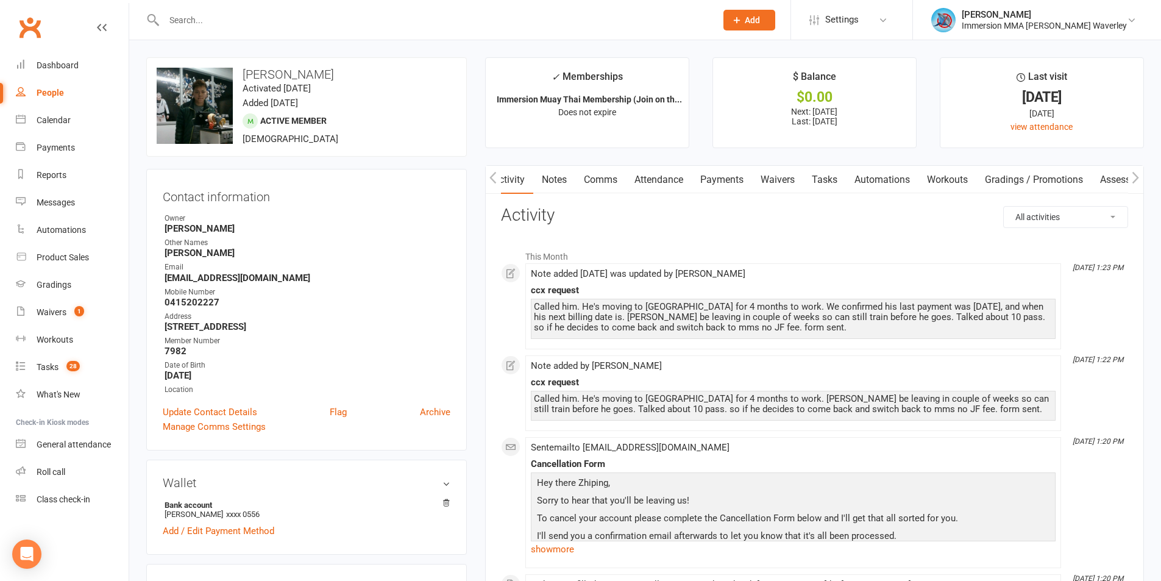
click at [565, 179] on link "Notes" at bounding box center [554, 180] width 42 height 28
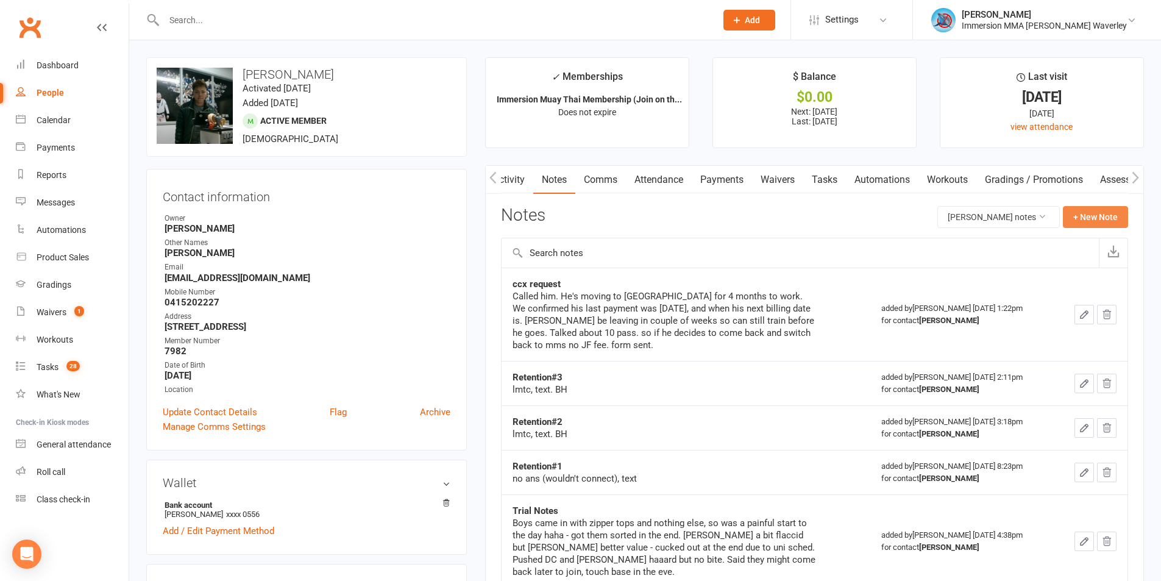
click at [1093, 226] on button "+ New Note" at bounding box center [1095, 217] width 65 height 22
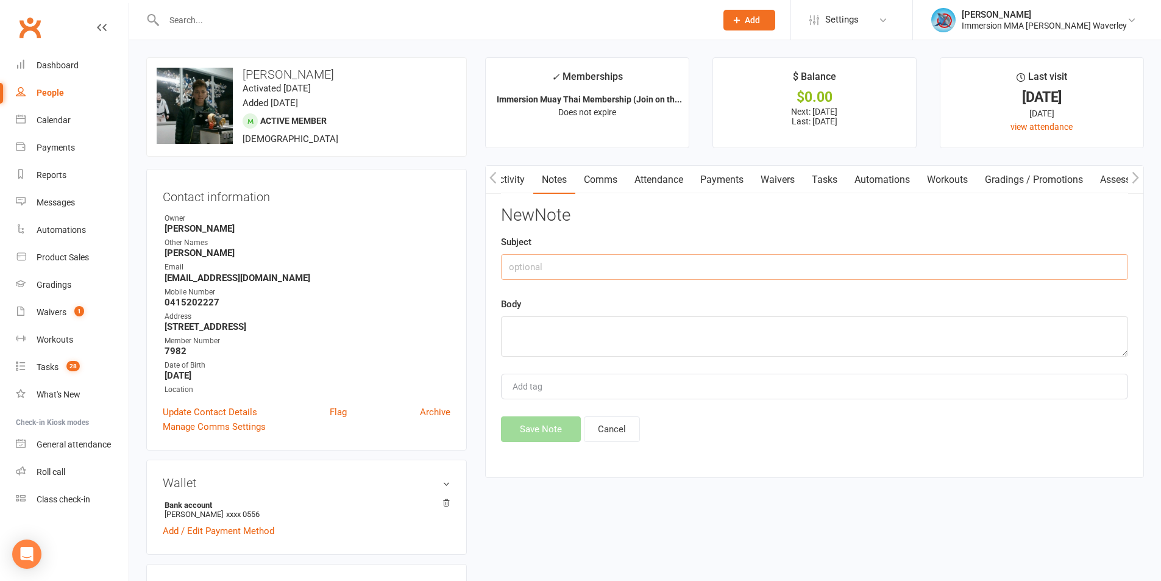
click at [680, 258] on input "text" at bounding box center [814, 267] width 627 height 26
click at [589, 171] on link "Comms" at bounding box center [600, 180] width 51 height 28
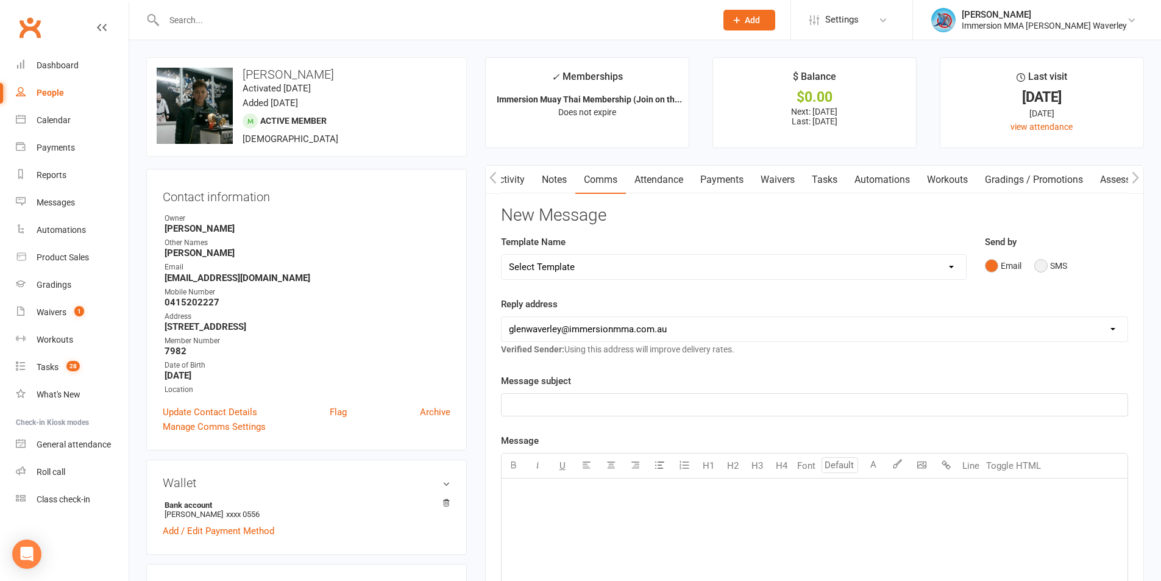
click at [1057, 268] on button "SMS" at bounding box center [1050, 265] width 33 height 23
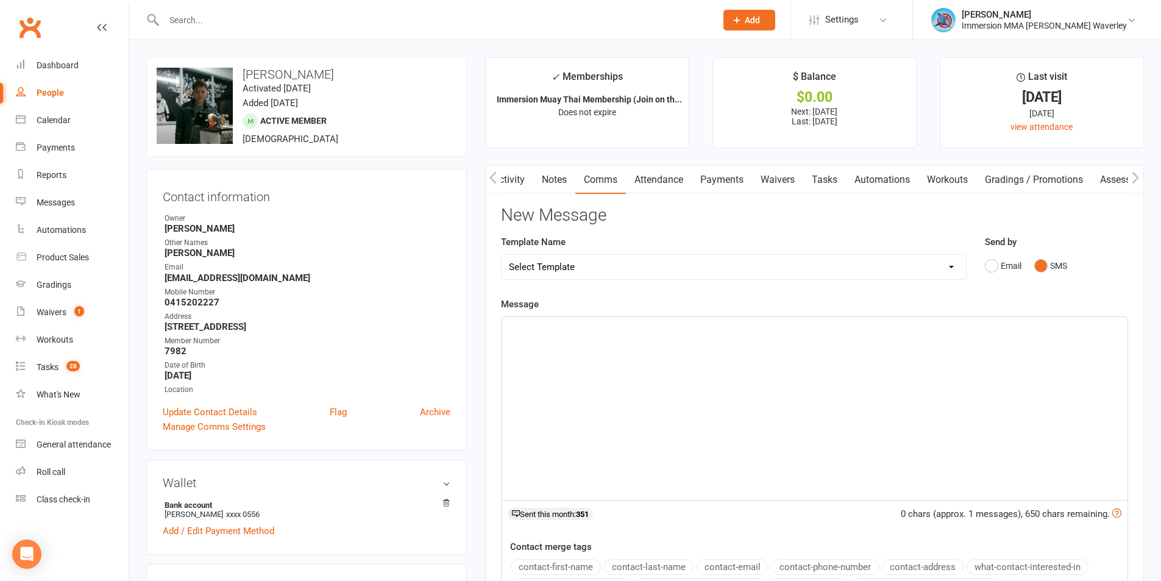
click at [843, 407] on div "﻿" at bounding box center [815, 408] width 626 height 183
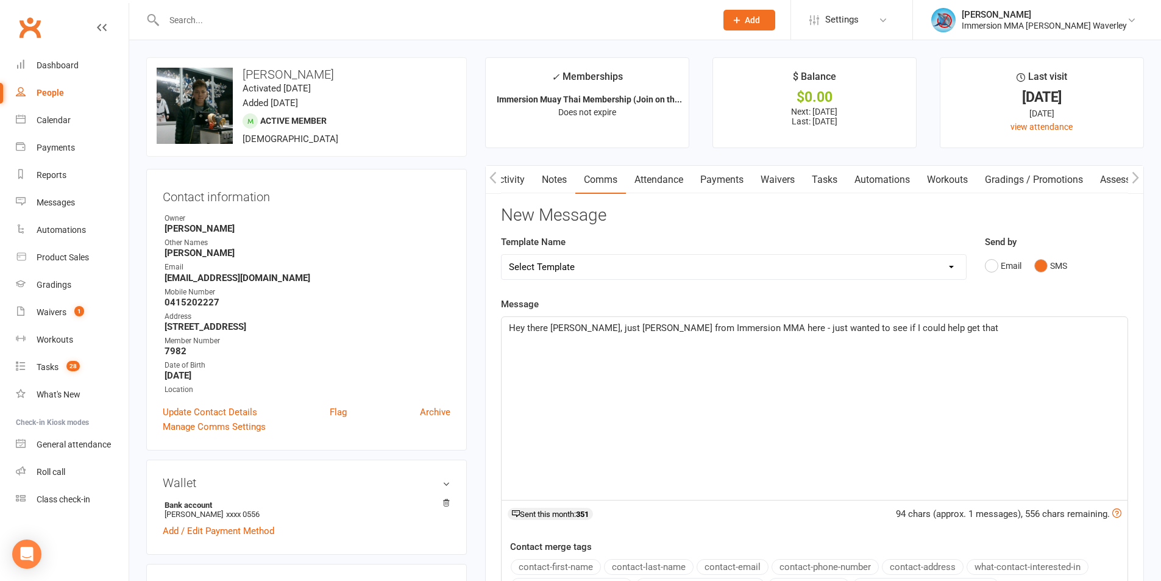
click at [558, 173] on link "Notes" at bounding box center [554, 180] width 42 height 28
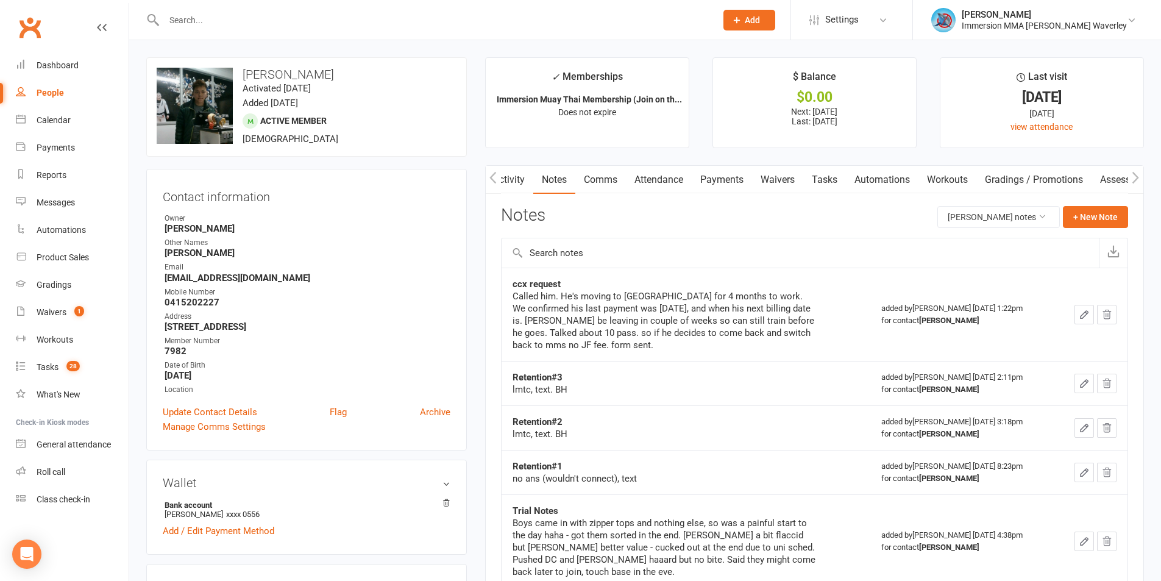
click at [1118, 204] on div "Activity Notes Comms Attendance Payments Waivers Tasks Automations Workouts Gra…" at bounding box center [814, 448] width 659 height 567
click at [1104, 219] on button "+ New Note" at bounding box center [1095, 217] width 65 height 22
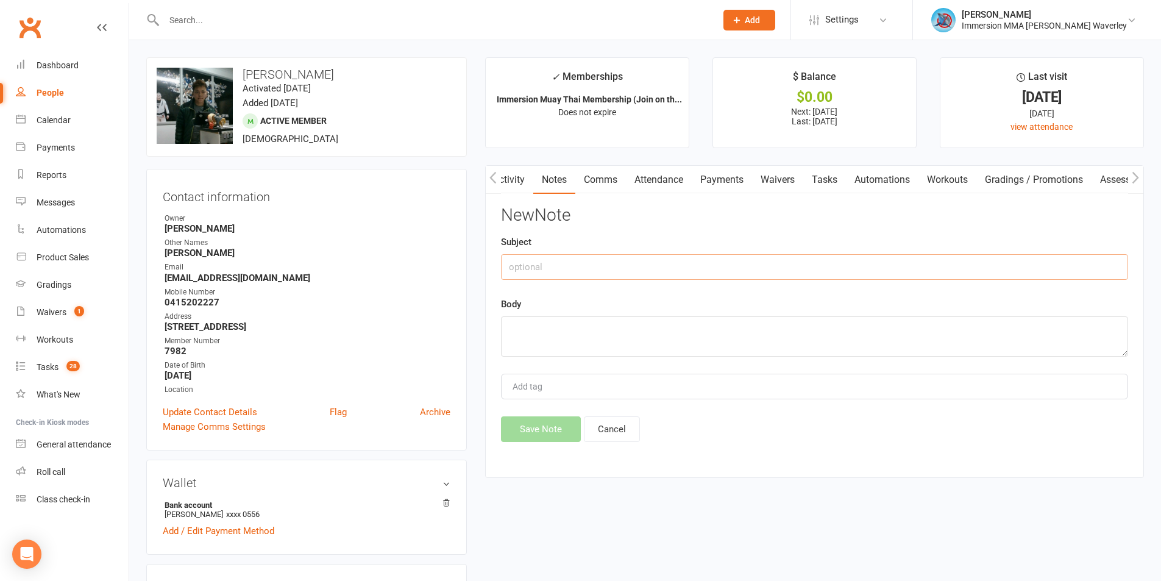
click at [560, 275] on input "text" at bounding box center [814, 267] width 627 height 26
type input "CCX Followup"
type textarea "lmtc - followup next week to make sure he does form"
click at [551, 420] on button "Save Note" at bounding box center [541, 429] width 80 height 26
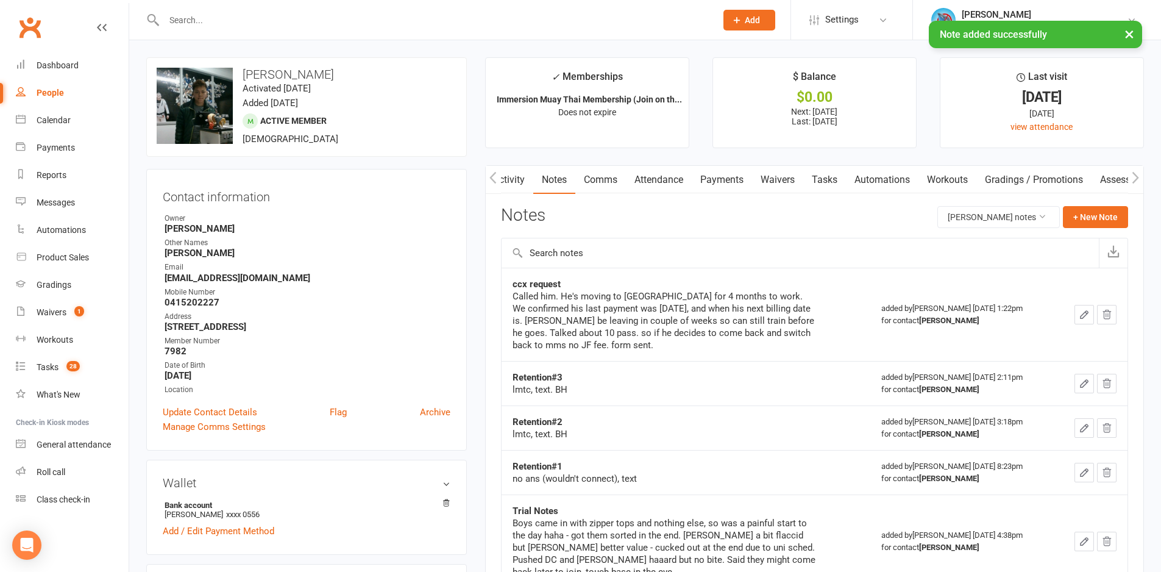
click at [834, 188] on link "Tasks" at bounding box center [824, 180] width 43 height 28
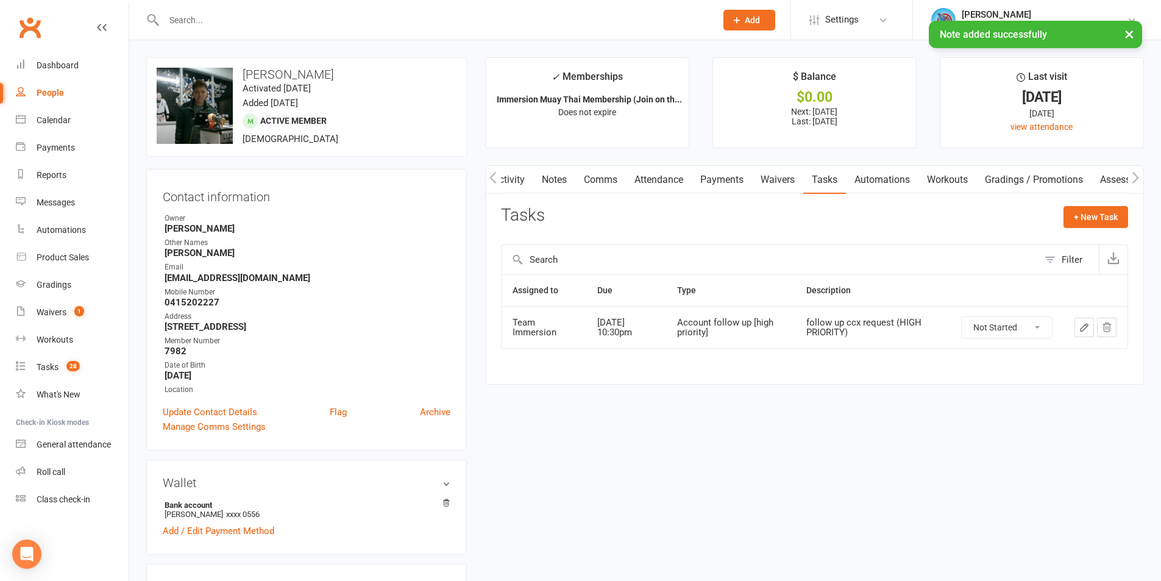
click at [1079, 322] on icon "button" at bounding box center [1084, 327] width 11 height 11
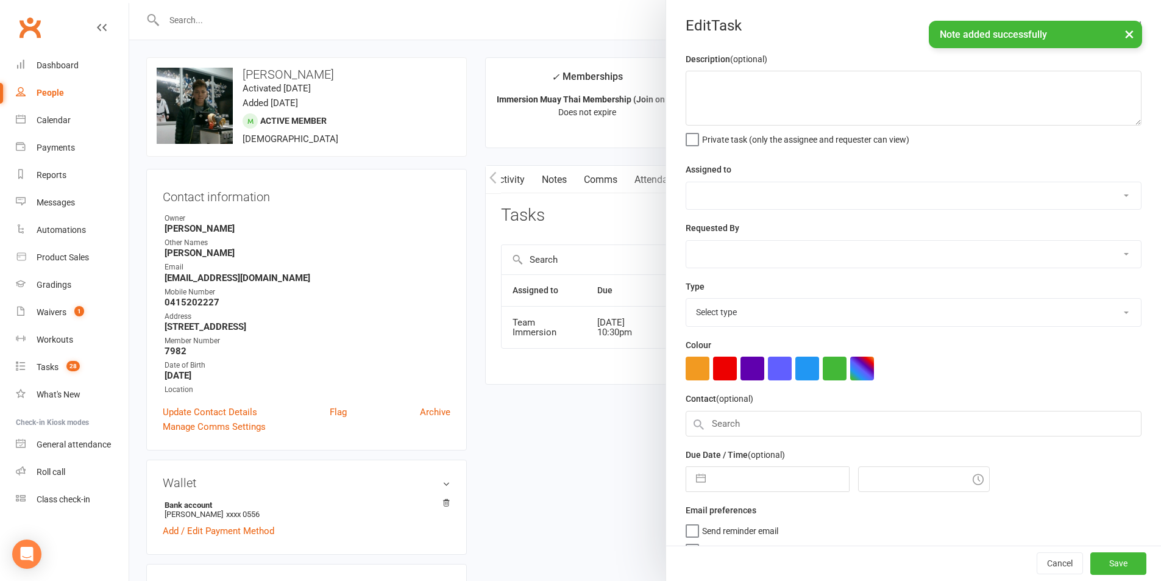
type textarea "follow up ccx request (HIGH PRIORITY)"
select select "48837"
select select "48840"
type input "[DATE]"
type input "10:30pm"
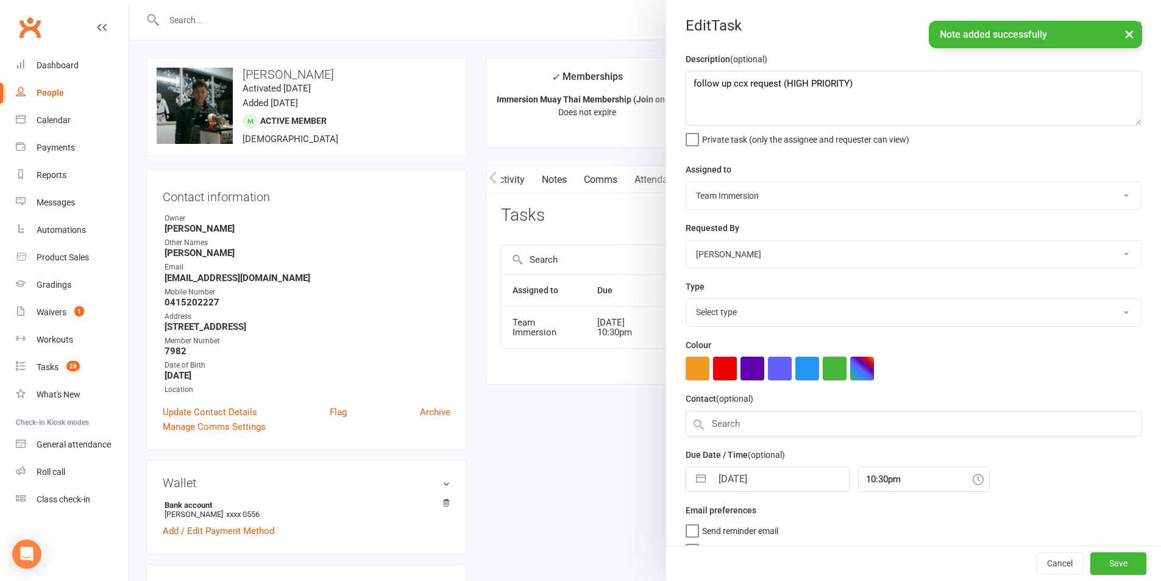
select select "27317"
click at [747, 480] on input "[DATE]" at bounding box center [780, 476] width 137 height 24
select select "8"
select select "2025"
select select "9"
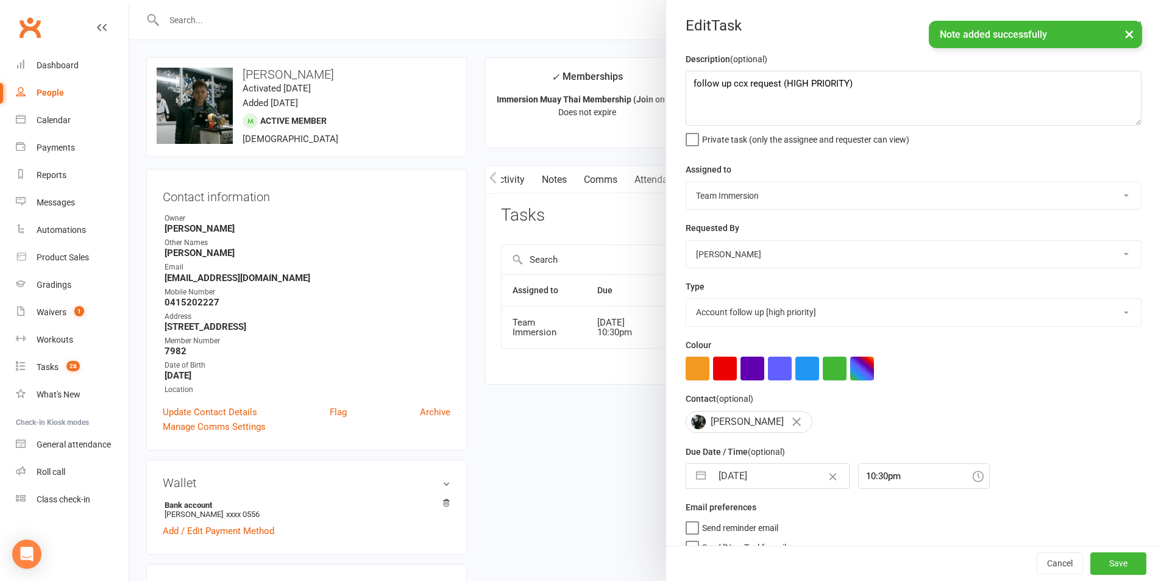
select select "2025"
select select "10"
select select "2025"
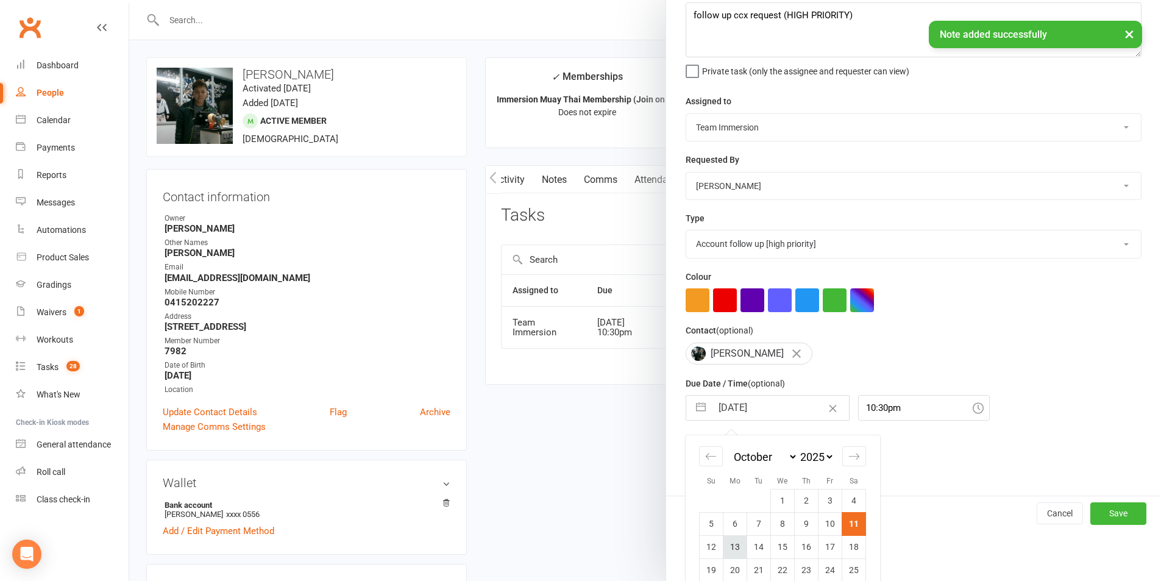
click at [730, 558] on td "13" at bounding box center [735, 546] width 24 height 23
type input "[DATE]"
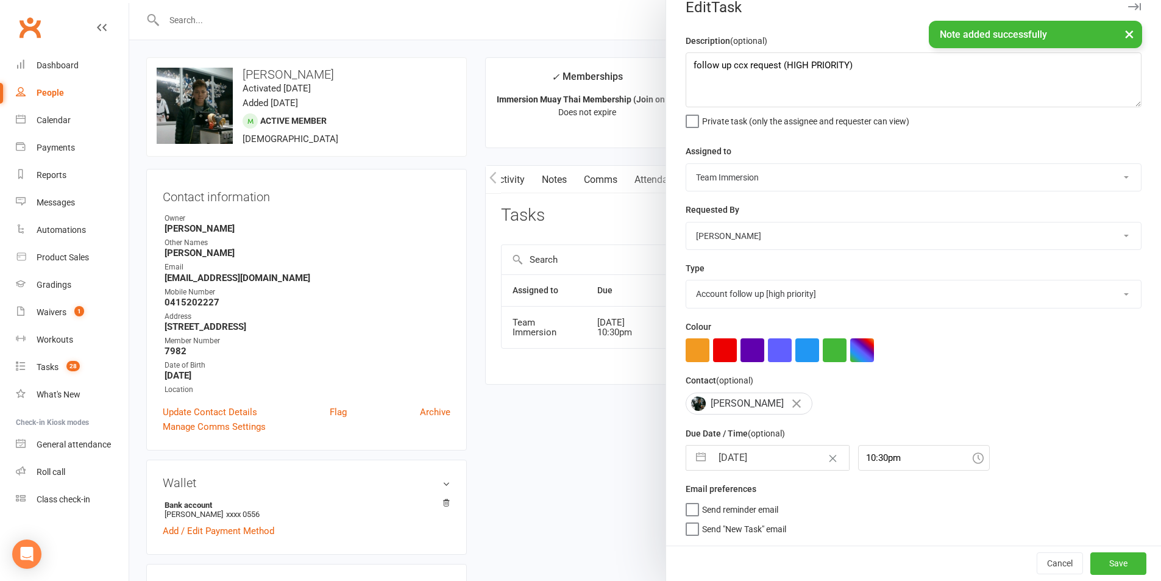
scroll to position [23, 0]
click at [1107, 557] on button "Save" at bounding box center [1118, 563] width 56 height 22
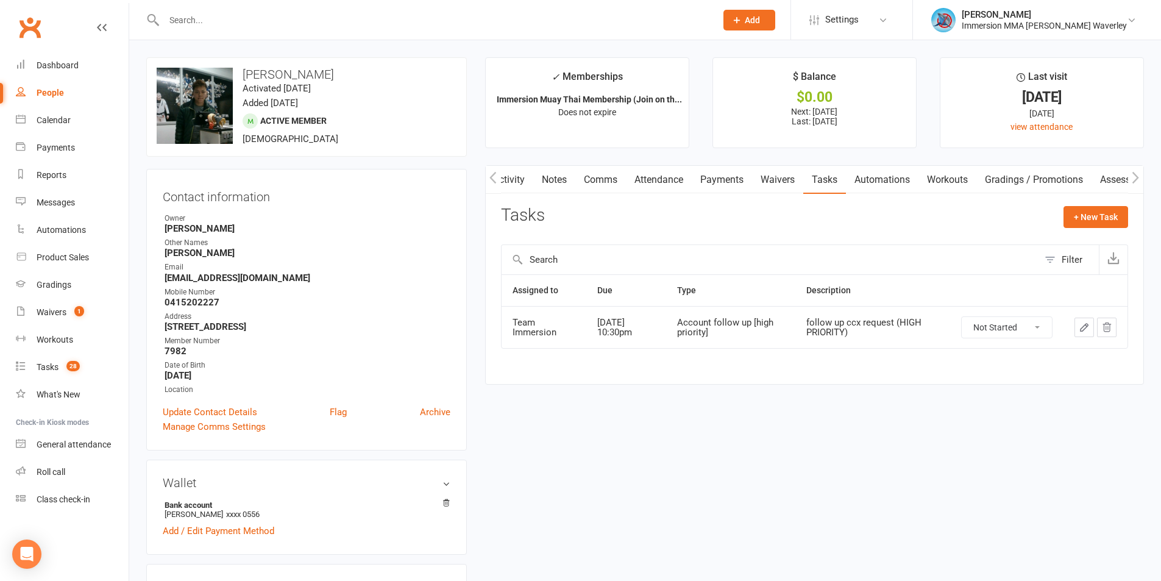
click at [546, 177] on link "Notes" at bounding box center [554, 180] width 42 height 28
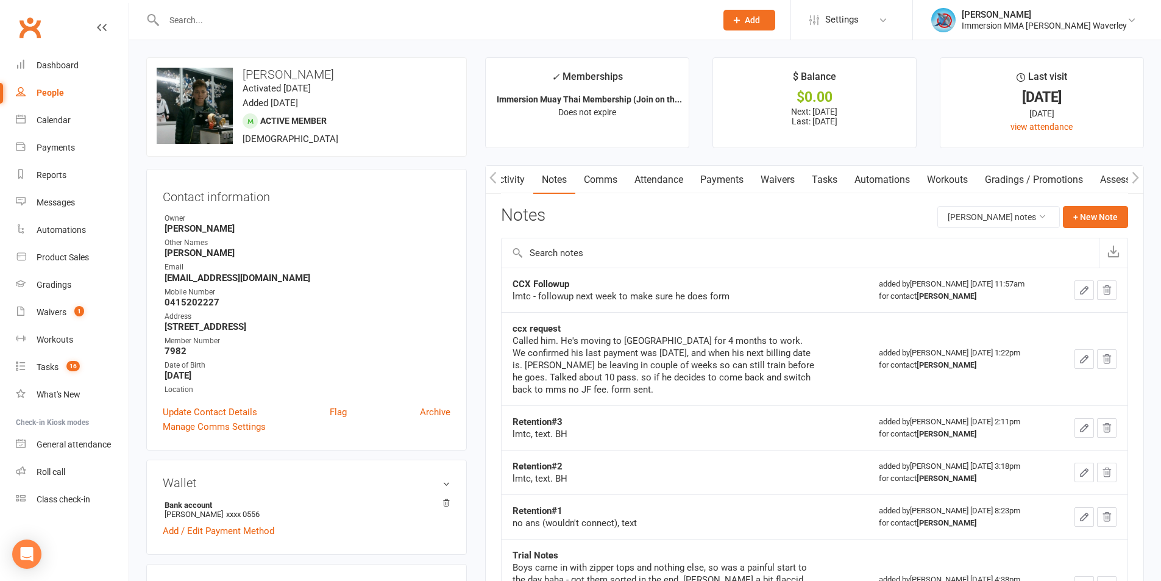
click at [524, 190] on link "Activity" at bounding box center [509, 180] width 49 height 28
